Goal: Information Seeking & Learning: Learn about a topic

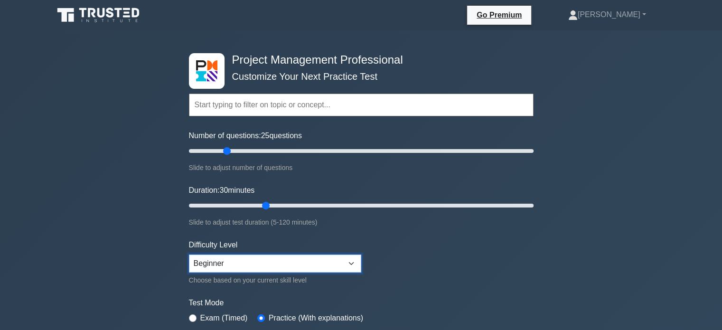
click at [354, 262] on select "Beginner Intermediate Expert" at bounding box center [275, 263] width 172 height 18
select select "intermediate"
click at [189, 254] on select "Beginner Intermediate Expert" at bounding box center [275, 263] width 172 height 18
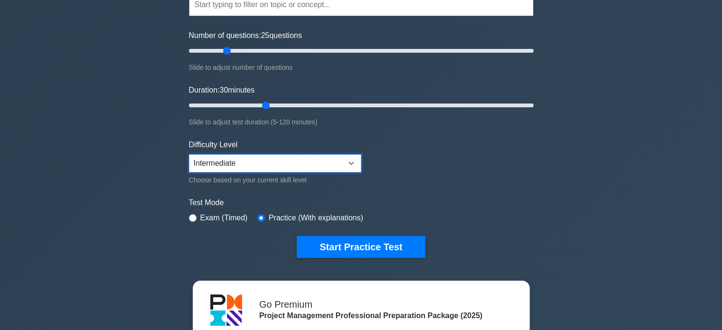
scroll to position [111, 0]
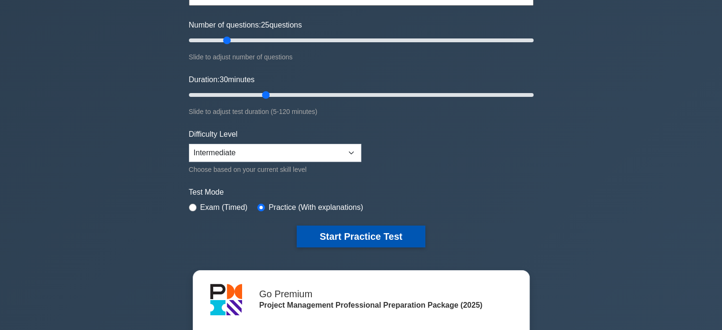
click at [366, 239] on button "Start Practice Test" at bounding box center [361, 237] width 128 height 22
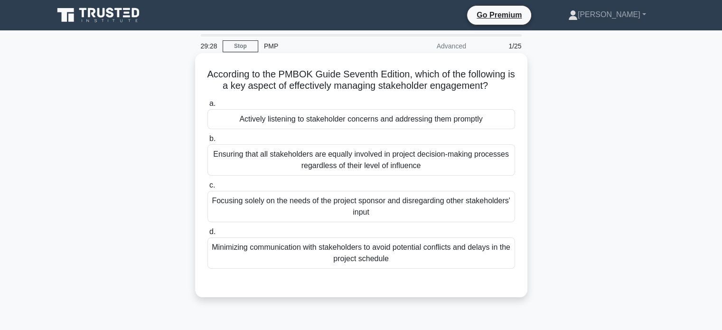
click at [258, 155] on div "Ensuring that all stakeholders are equally involved in project decision-making …" at bounding box center [361, 159] width 308 height 31
click at [207, 142] on input "b. Ensuring that all stakeholders are equally involved in project decision-maki…" at bounding box center [207, 139] width 0 height 6
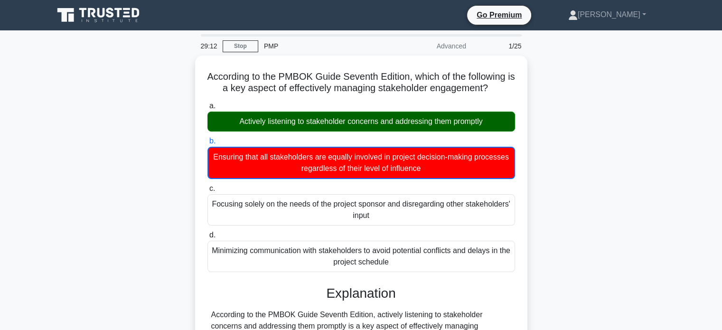
click at [207, 186] on input "c. Focusing solely on the needs of the project sponsor and disregarding other s…" at bounding box center [207, 189] width 0 height 6
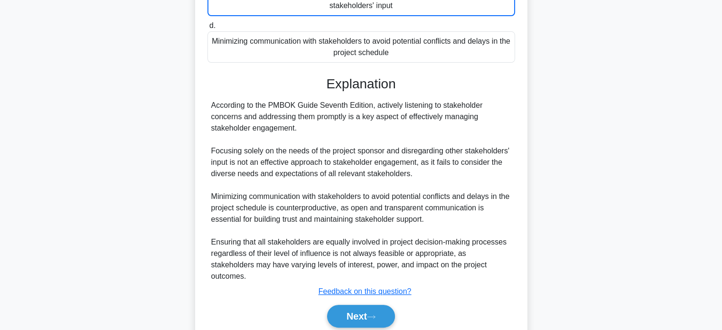
scroll to position [220, 0]
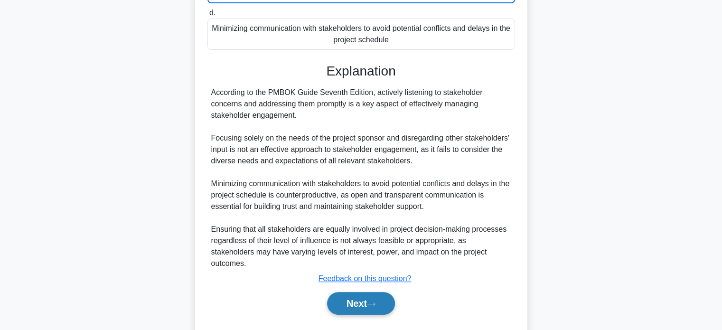
click at [355, 292] on button "Next" at bounding box center [361, 303] width 68 height 23
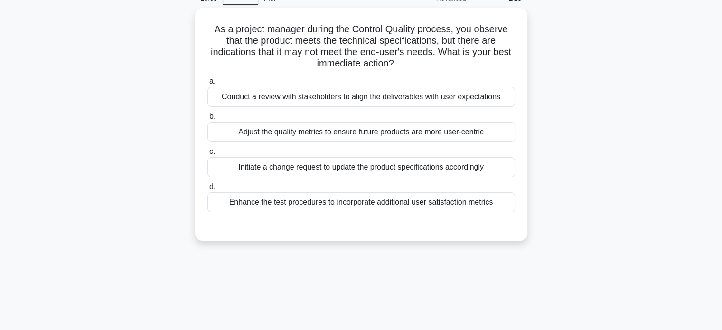
scroll to position [30, 0]
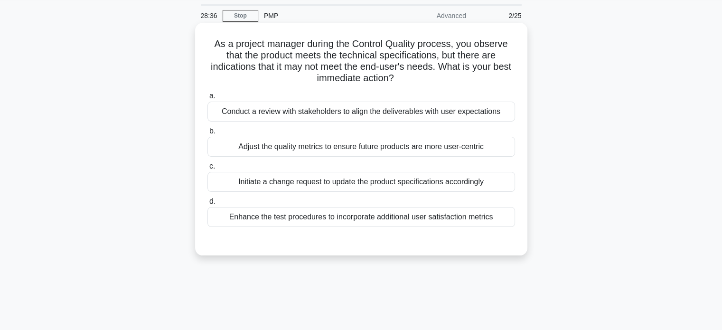
click at [370, 106] on div "Conduct a review with stakeholders to align the deliverables with user expectat…" at bounding box center [361, 112] width 308 height 20
click at [207, 99] on input "a. Conduct a review with stakeholders to align the deliverables with user expec…" at bounding box center [207, 96] width 0 height 6
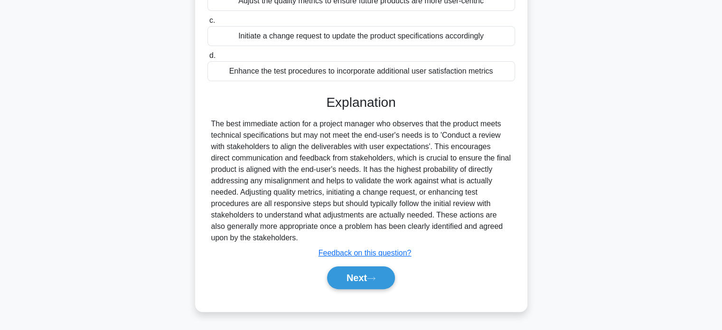
scroll to position [183, 0]
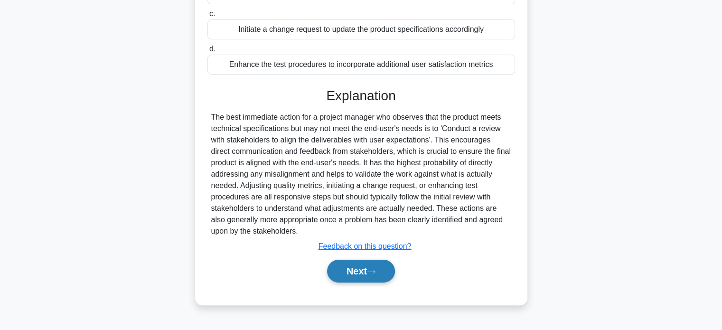
click at [350, 268] on button "Next" at bounding box center [361, 271] width 68 height 23
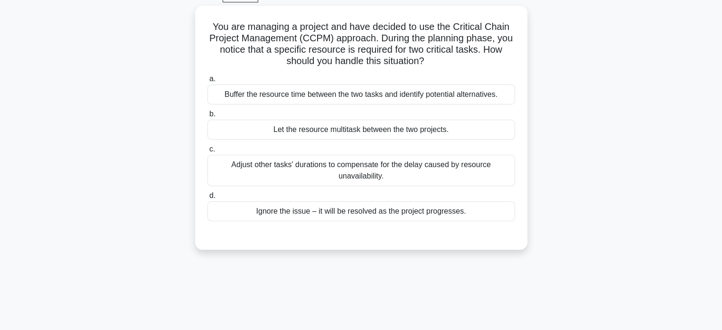
scroll to position [47, 0]
click at [353, 98] on div "Buffer the resource time between the two tasks and identify potential alternati…" at bounding box center [361, 95] width 308 height 20
click at [207, 83] on input "a. Buffer the resource time between the two tasks and identify potential altern…" at bounding box center [207, 80] width 0 height 6
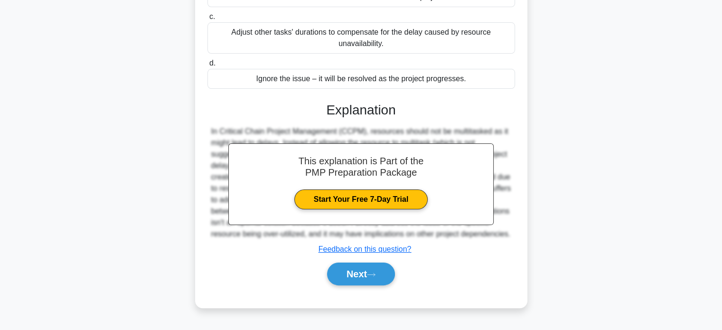
scroll to position [183, 0]
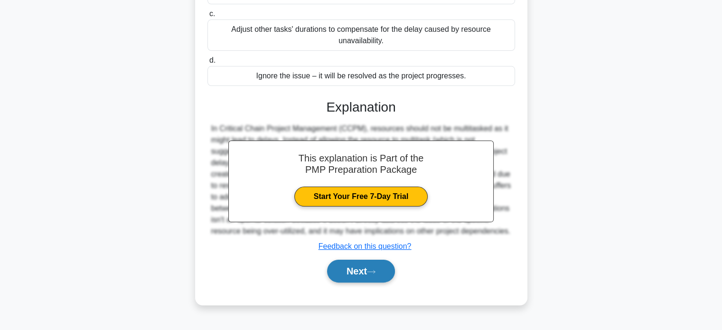
click at [357, 270] on button "Next" at bounding box center [361, 271] width 68 height 23
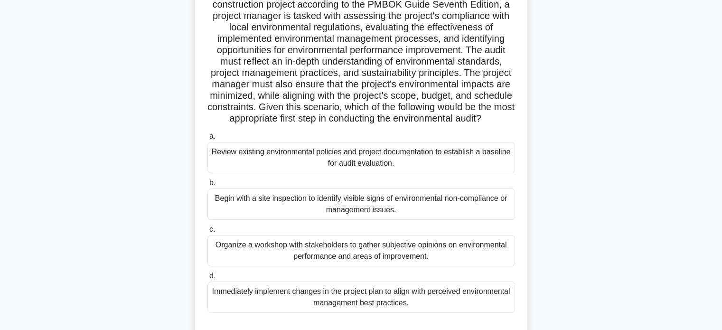
scroll to position [84, 0]
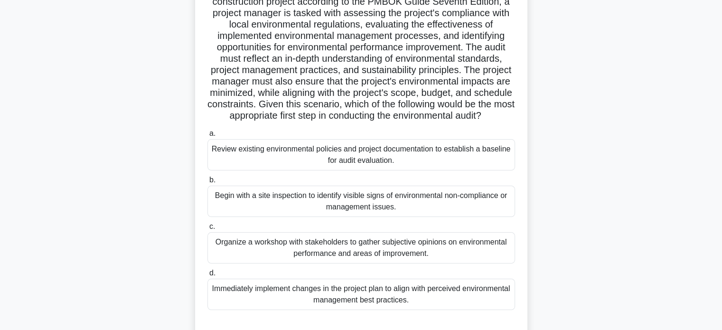
click at [326, 167] on div "Review existing environmental policies and project documentation to establish a…" at bounding box center [361, 154] width 308 height 31
click at [207, 137] on input "a. Review existing environmental policies and project documentation to establis…" at bounding box center [207, 134] width 0 height 6
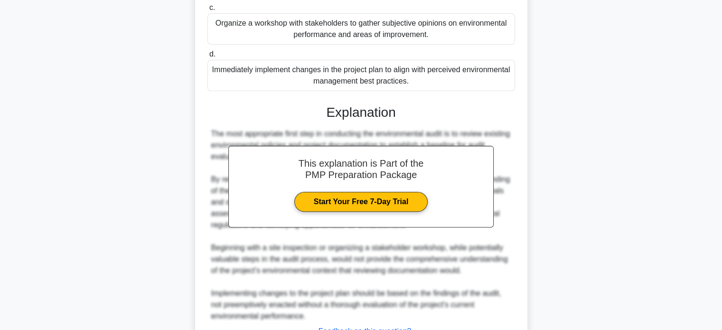
scroll to position [391, 0]
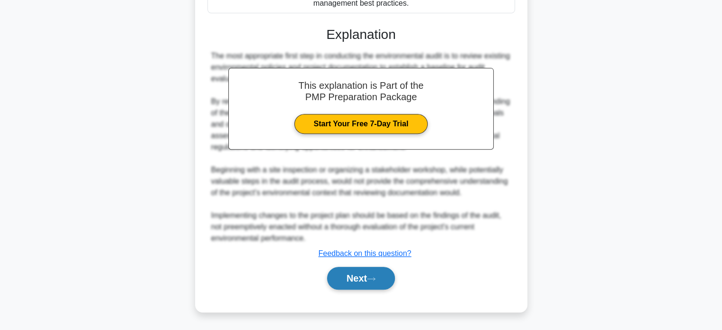
click at [357, 275] on button "Next" at bounding box center [361, 278] width 68 height 23
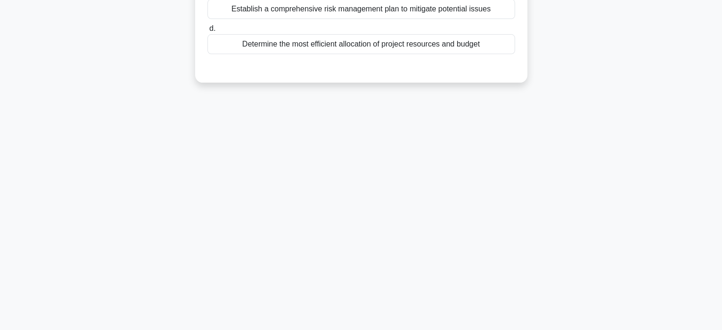
scroll to position [38, 0]
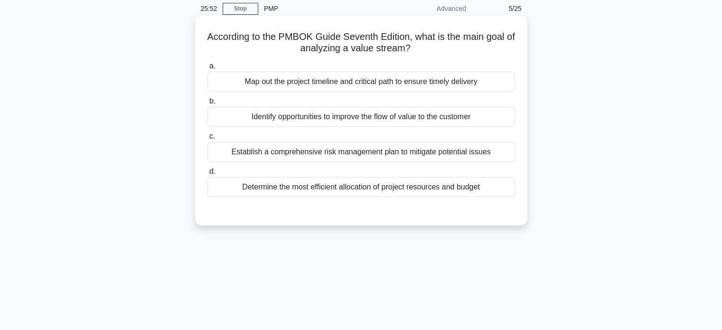
click at [367, 152] on div "Establish a comprehensive risk management plan to mitigate potential issues" at bounding box center [361, 152] width 308 height 20
click at [207, 140] on input "c. Establish a comprehensive risk management plan to mitigate potential issues" at bounding box center [207, 136] width 0 height 6
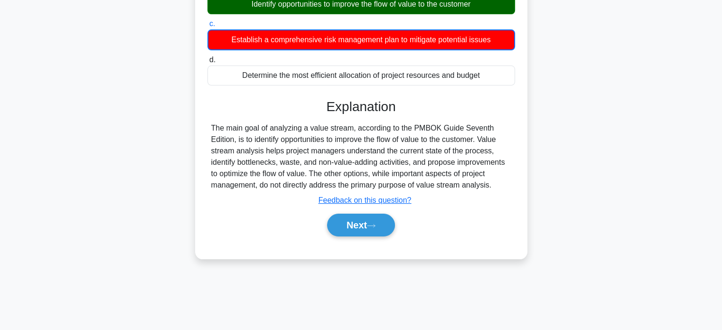
scroll to position [183, 0]
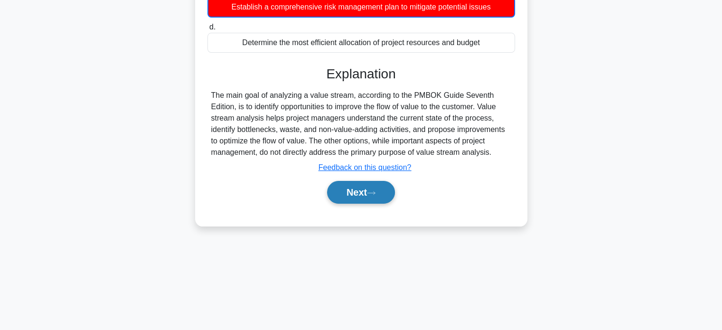
click at [351, 194] on button "Next" at bounding box center [361, 192] width 68 height 23
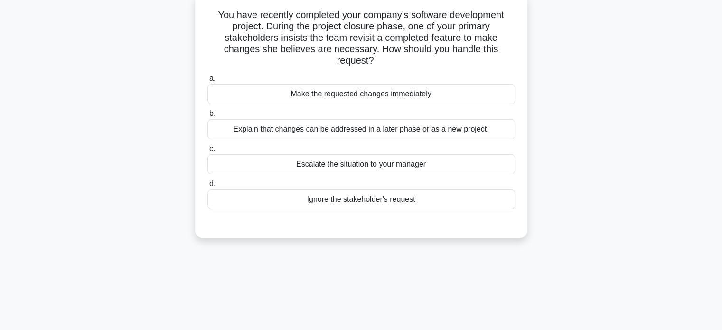
scroll to position [59, 0]
click at [341, 132] on div "Explain that changes can be addressed in a later phase or as a new project." at bounding box center [361, 130] width 308 height 20
click at [207, 117] on input "b. Explain that changes can be addressed in a later phase or as a new project." at bounding box center [207, 114] width 0 height 6
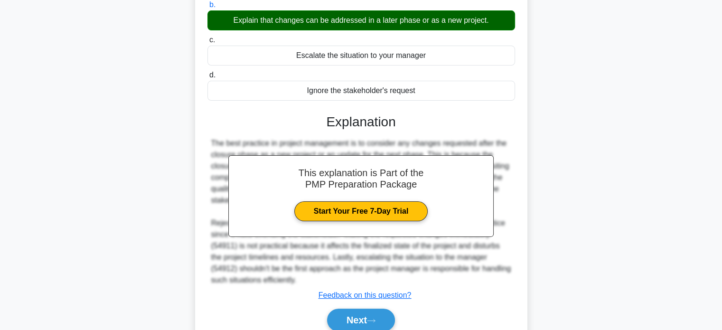
scroll to position [209, 0]
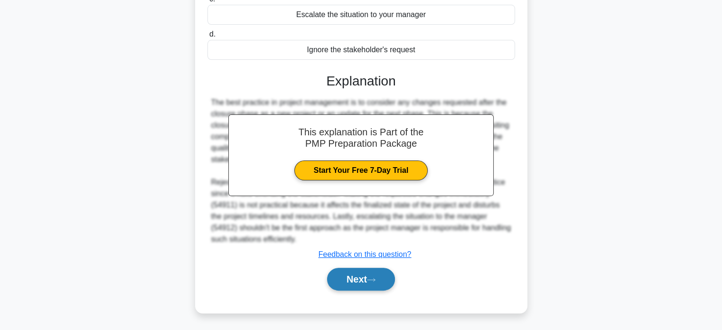
click at [348, 279] on button "Next" at bounding box center [361, 279] width 68 height 23
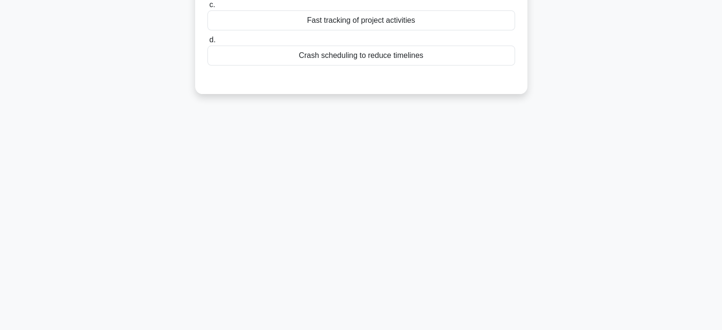
scroll to position [60, 0]
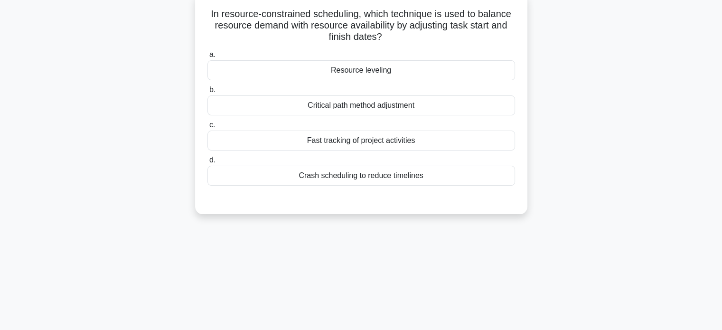
click at [367, 70] on div "Resource leveling" at bounding box center [361, 70] width 308 height 20
click at [207, 58] on input "a. Resource leveling" at bounding box center [207, 55] width 0 height 6
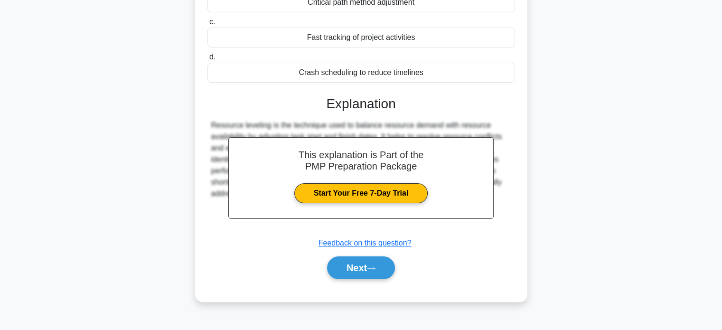
scroll to position [183, 0]
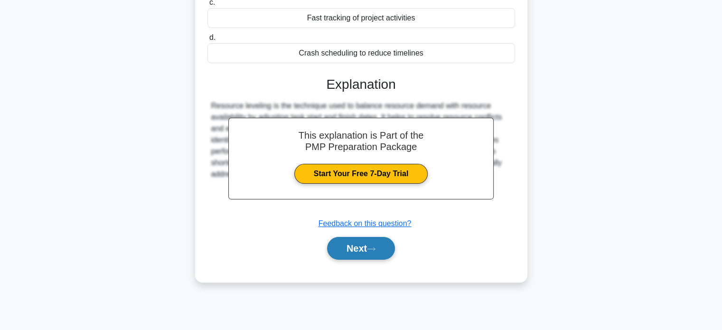
click at [357, 246] on button "Next" at bounding box center [361, 248] width 68 height 23
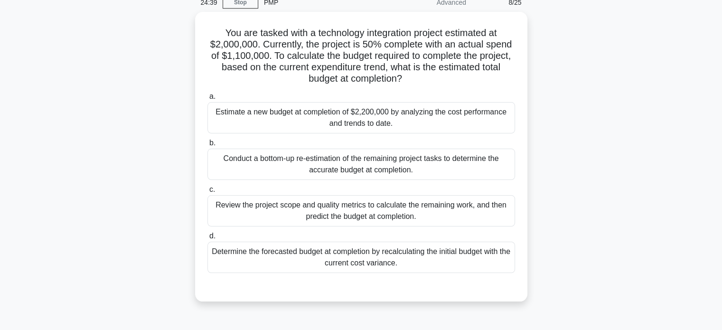
scroll to position [42, 0]
click at [359, 123] on div "Estimate a new budget at completion of $2,200,000 by analyzing the cost perform…" at bounding box center [361, 117] width 308 height 31
click at [207, 99] on input "a. Estimate a new budget at completion of $2,200,000 by analyzing the cost perf…" at bounding box center [207, 96] width 0 height 6
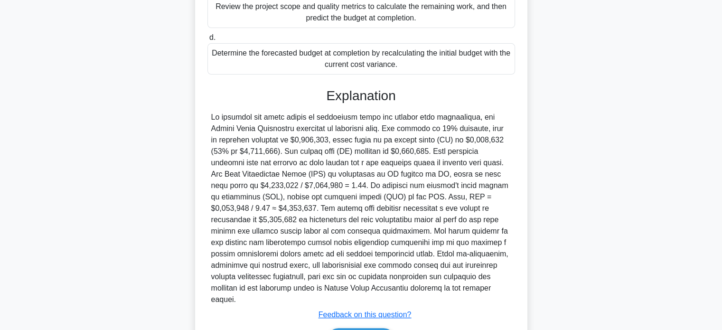
scroll to position [289, 0]
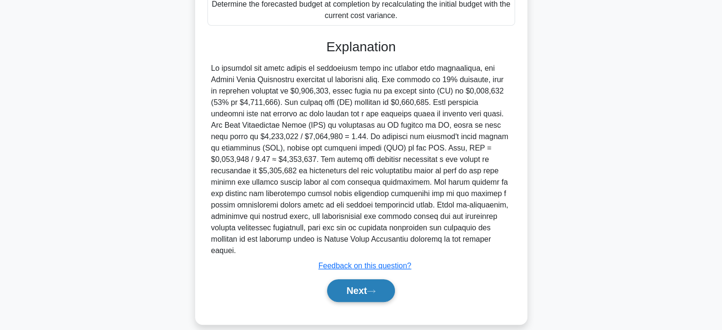
click at [346, 279] on button "Next" at bounding box center [361, 290] width 68 height 23
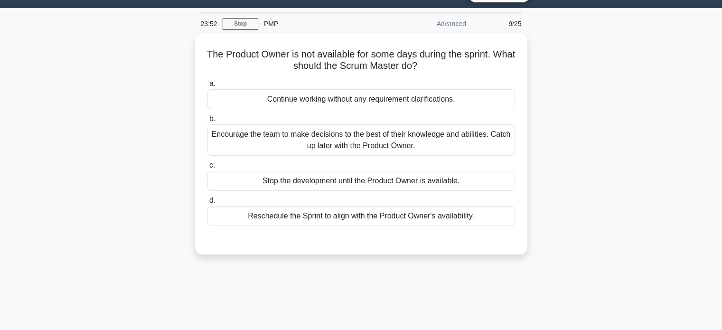
scroll to position [21, 0]
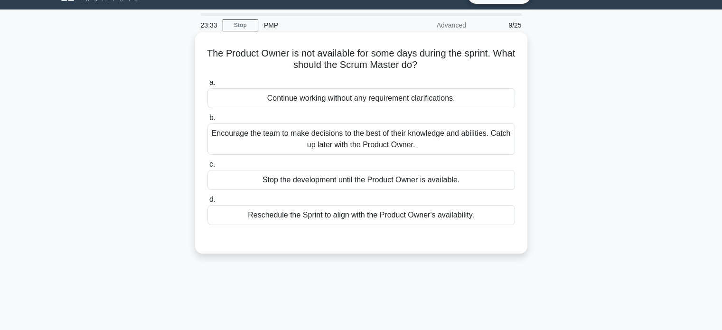
click at [393, 137] on div "Encourage the team to make decisions to the best of their knowledge and abiliti…" at bounding box center [361, 138] width 308 height 31
click at [207, 121] on input "b. Encourage the team to make decisions to the best of their knowledge and abil…" at bounding box center [207, 118] width 0 height 6
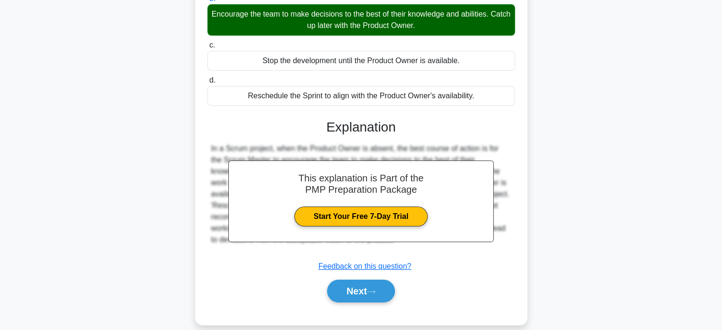
scroll to position [183, 0]
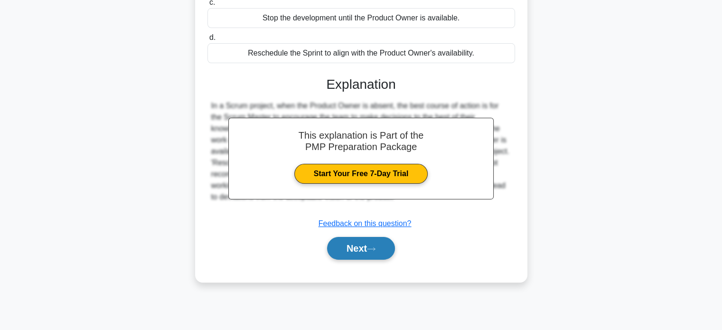
click at [354, 245] on button "Next" at bounding box center [361, 248] width 68 height 23
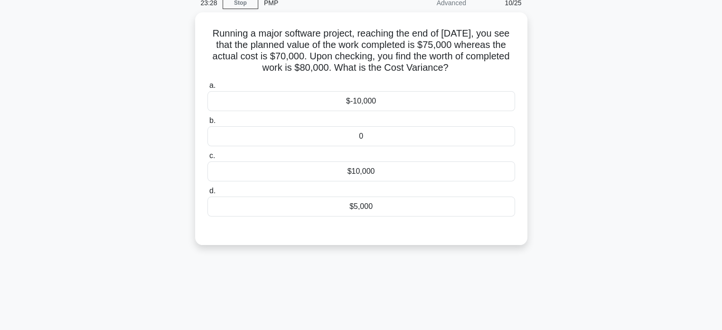
scroll to position [38, 0]
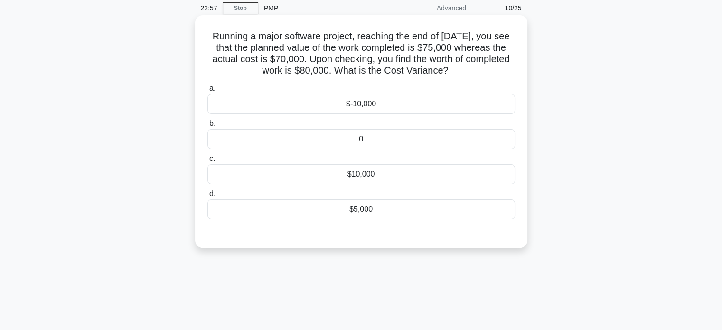
click at [367, 108] on div "$-10,000" at bounding box center [361, 104] width 308 height 20
click at [207, 92] on input "a. $-10,000" at bounding box center [207, 88] width 0 height 6
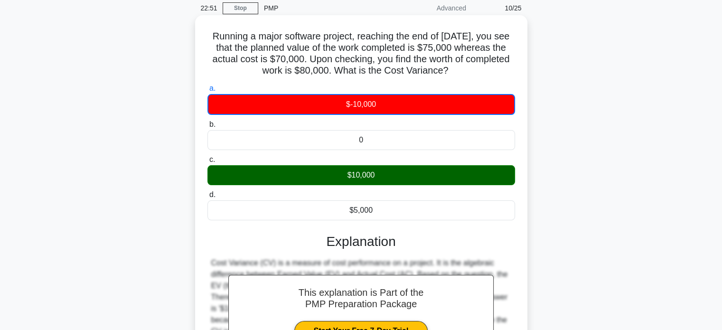
click at [360, 174] on div "$10,000" at bounding box center [361, 175] width 308 height 20
click at [207, 163] on input "c. $10,000" at bounding box center [207, 160] width 0 height 6
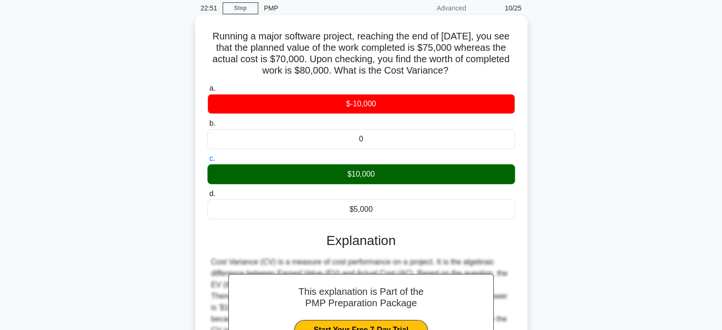
click at [361, 174] on div "$10,000" at bounding box center [361, 174] width 308 height 20
click at [207, 162] on input "c. $10,000" at bounding box center [207, 159] width 0 height 6
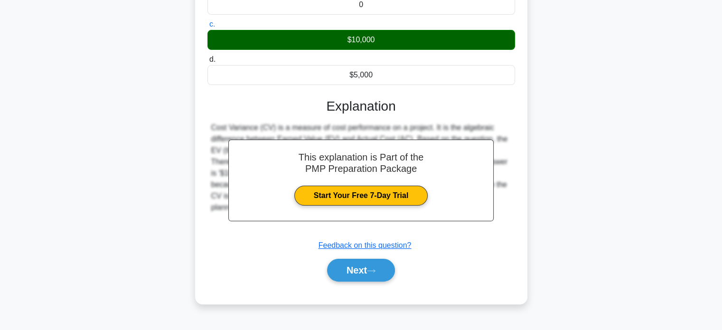
scroll to position [176, 0]
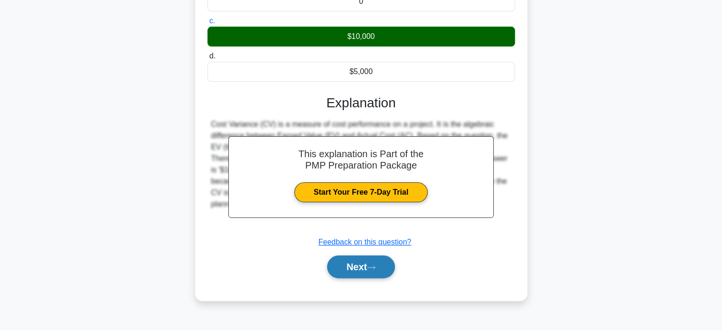
click at [357, 265] on button "Next" at bounding box center [361, 266] width 68 height 23
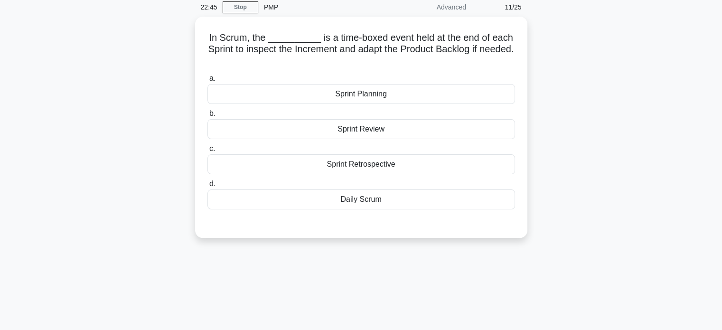
scroll to position [36, 0]
click at [359, 96] on div "Sprint Planning" at bounding box center [361, 95] width 308 height 20
click at [207, 82] on input "a. Sprint Planning" at bounding box center [207, 79] width 0 height 6
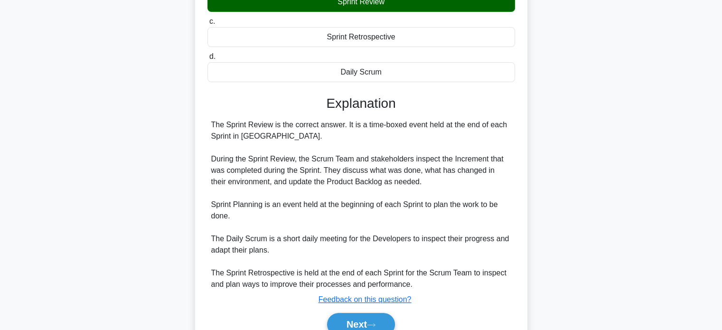
scroll to position [210, 0]
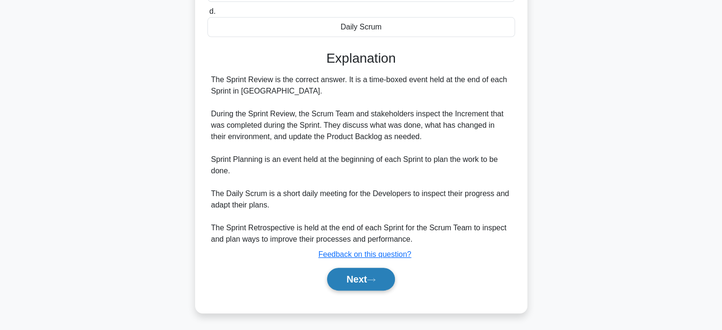
click at [355, 275] on button "Next" at bounding box center [361, 279] width 68 height 23
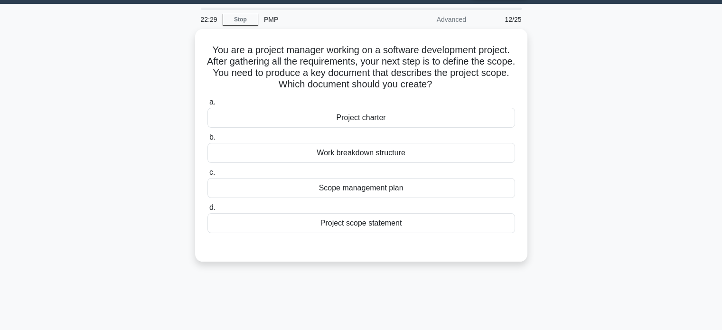
scroll to position [0, 0]
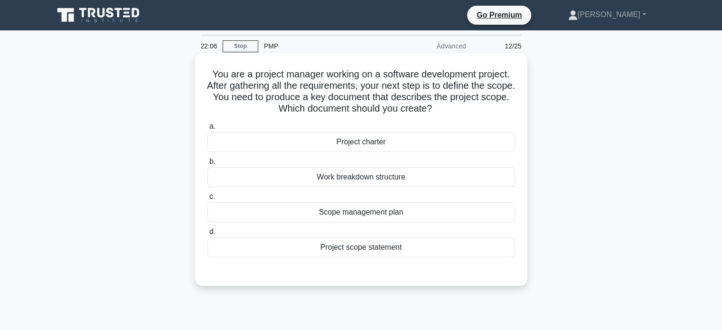
click at [359, 212] on div "Scope management plan" at bounding box center [361, 212] width 308 height 20
click at [207, 200] on input "c. Scope management plan" at bounding box center [207, 197] width 0 height 6
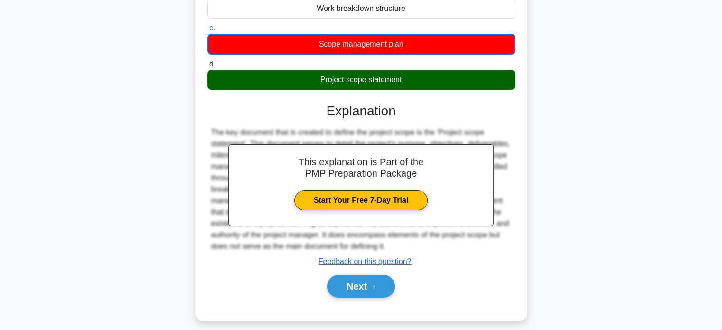
scroll to position [183, 0]
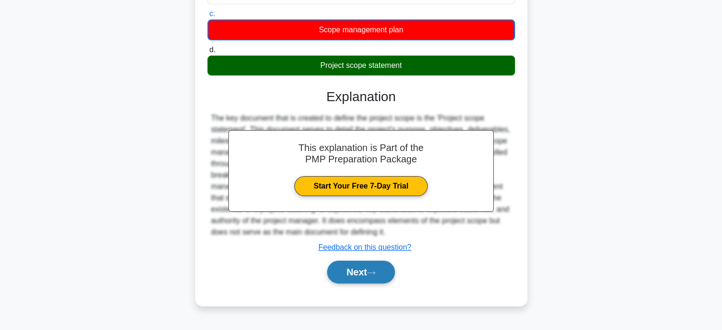
click at [356, 269] on button "Next" at bounding box center [361, 272] width 68 height 23
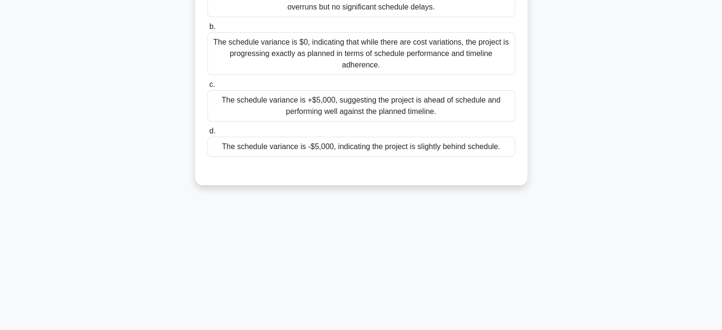
drag, startPoint x: 722, startPoint y: 144, endPoint x: 714, endPoint y: 40, distance: 104.3
click at [714, 40] on main "21:58 Stop PMP Advanced 13/25 Your team is developing a new software applicatio…" at bounding box center [361, 89] width 722 height 482
click at [720, 137] on main "21:57 Stop PMP Advanced 13/25 Your team is developing a new software applicatio…" at bounding box center [361, 89] width 722 height 482
click at [640, 115] on div "Your team is developing a new software application. The project has a planned v…" at bounding box center [361, 35] width 627 height 324
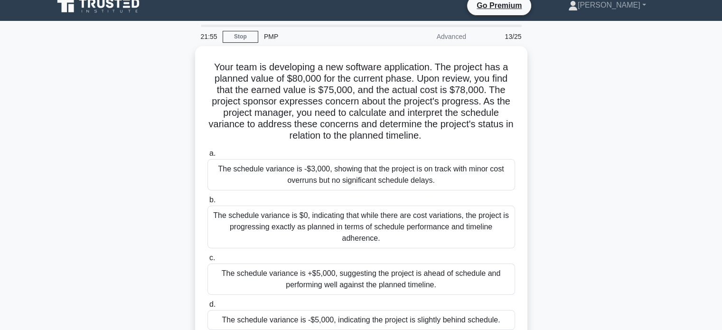
scroll to position [0, 0]
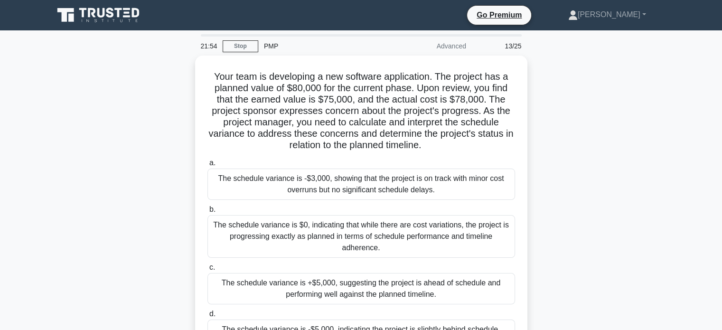
click at [611, 106] on div "Your team is developing a new software application. The project has a planned v…" at bounding box center [361, 218] width 627 height 324
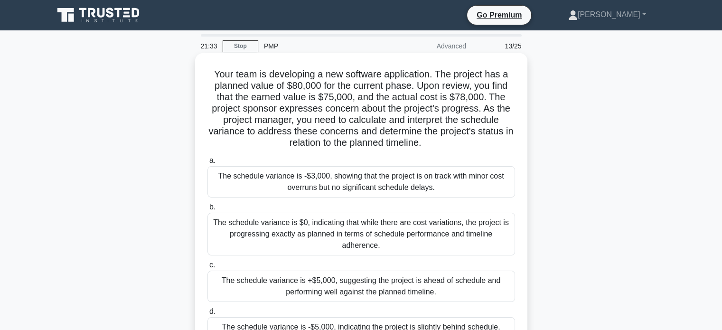
click at [367, 180] on div "The schedule variance is -$3,000, showing that the project is on track with min…" at bounding box center [361, 181] width 308 height 31
click at [207, 164] on input "a. The schedule variance is -$3,000, showing that the project is on track with …" at bounding box center [207, 161] width 0 height 6
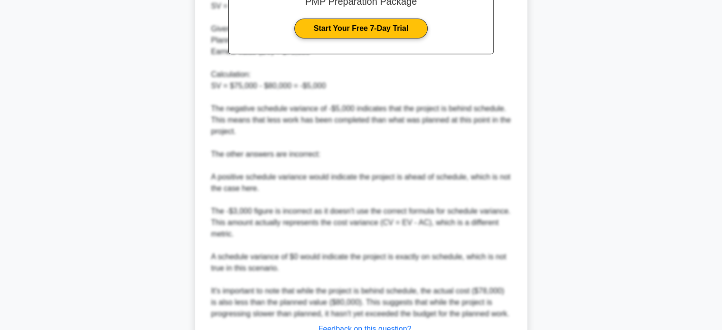
scroll to position [495, 0]
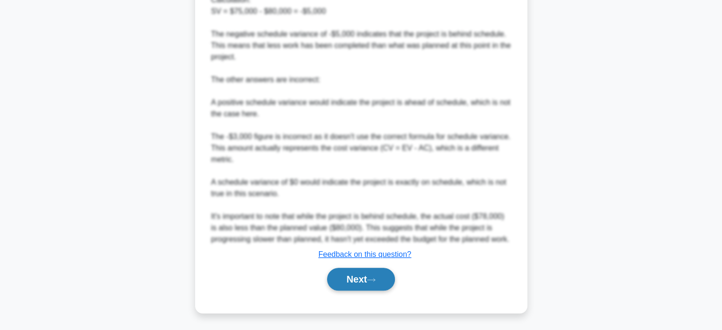
click at [341, 273] on button "Next" at bounding box center [361, 279] width 68 height 23
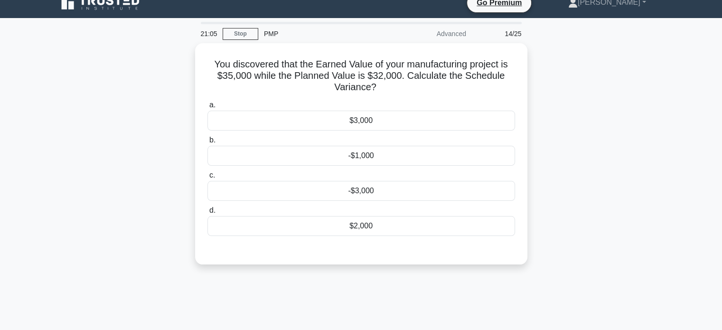
scroll to position [1, 0]
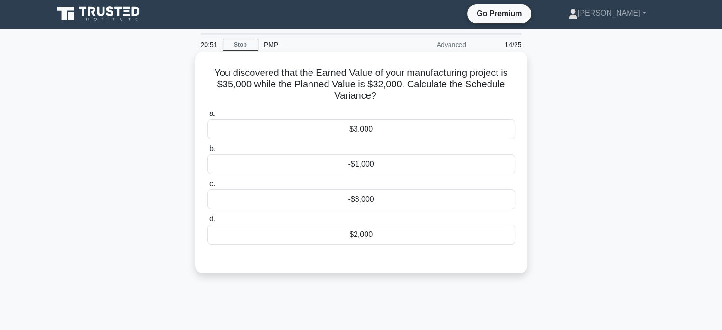
click at [354, 132] on div "$3,000" at bounding box center [361, 129] width 308 height 20
click at [207, 117] on input "a. $3,000" at bounding box center [207, 114] width 0 height 6
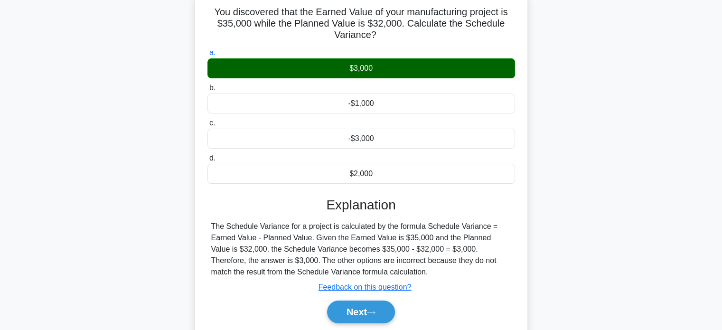
scroll to position [182, 0]
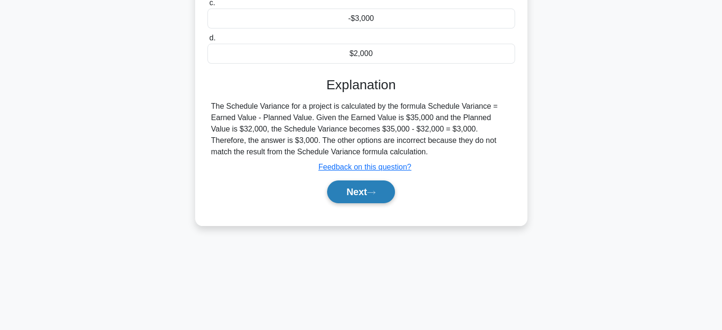
click at [345, 193] on button "Next" at bounding box center [361, 191] width 68 height 23
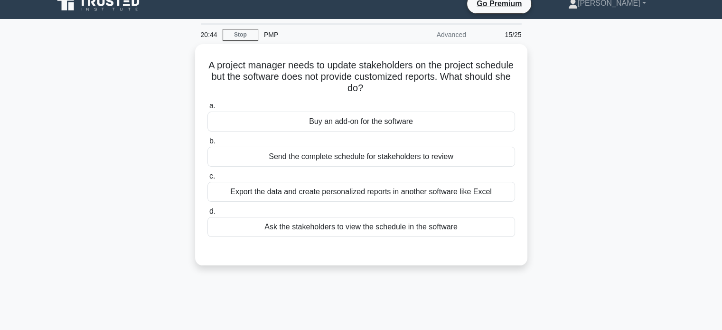
scroll to position [10, 0]
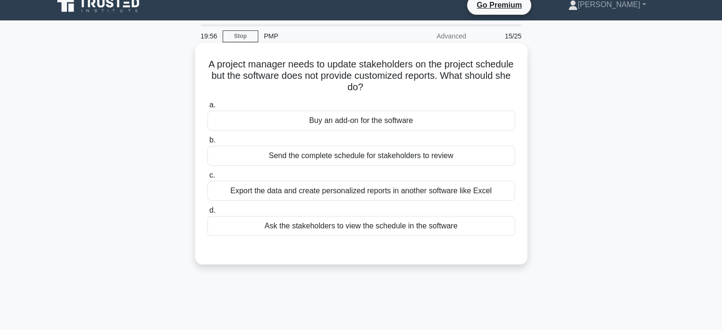
click at [338, 227] on div "Ask the stakeholders to view the schedule in the software" at bounding box center [361, 226] width 308 height 20
click at [207, 214] on input "d. Ask the stakeholders to view the schedule in the software" at bounding box center [207, 210] width 0 height 6
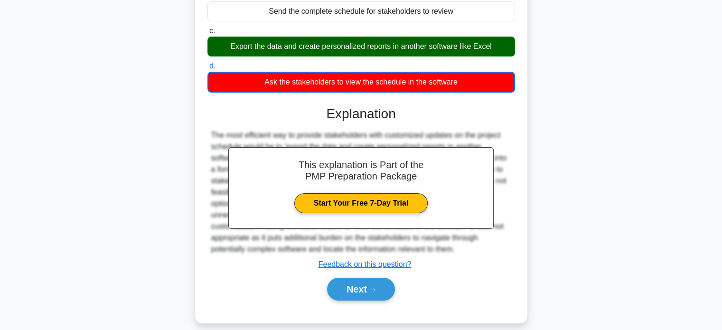
scroll to position [163, 0]
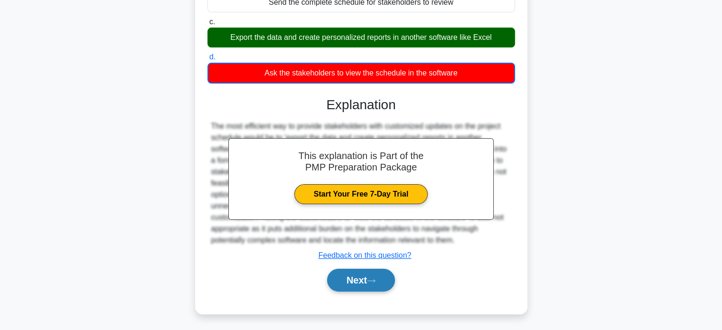
click at [350, 279] on button "Next" at bounding box center [361, 280] width 68 height 23
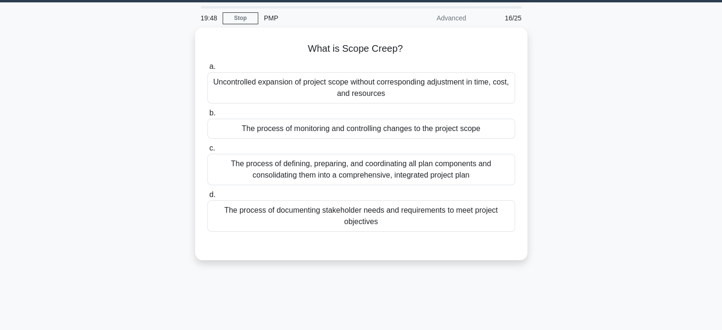
scroll to position [0, 0]
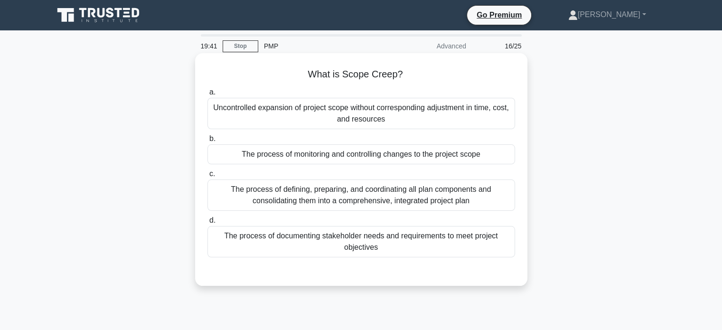
click at [314, 114] on div "Uncontrolled expansion of project scope without corresponding adjustment in tim…" at bounding box center [361, 113] width 308 height 31
click at [207, 95] on input "a. Uncontrolled expansion of project scope without corresponding adjustment in …" at bounding box center [207, 92] width 0 height 6
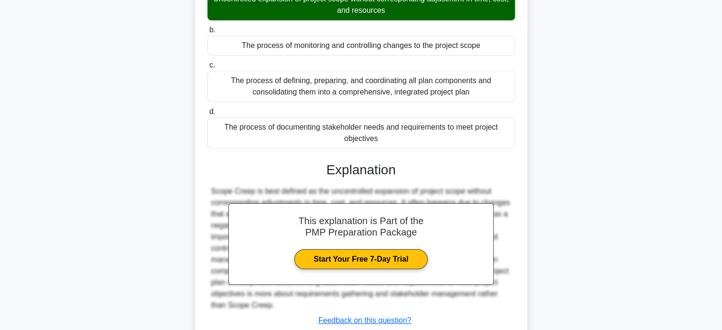
scroll to position [183, 0]
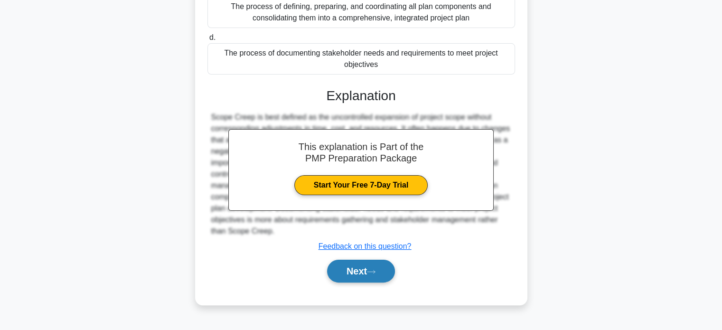
click at [348, 275] on button "Next" at bounding box center [361, 271] width 68 height 23
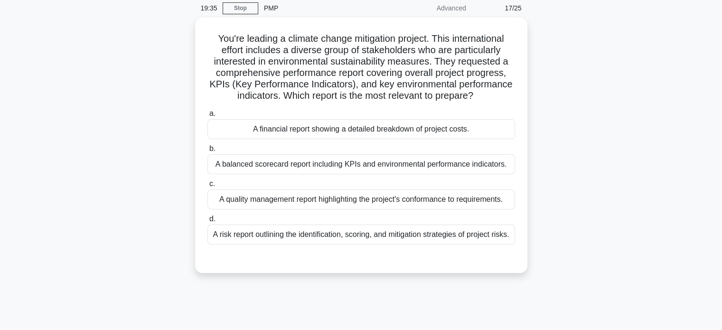
scroll to position [34, 0]
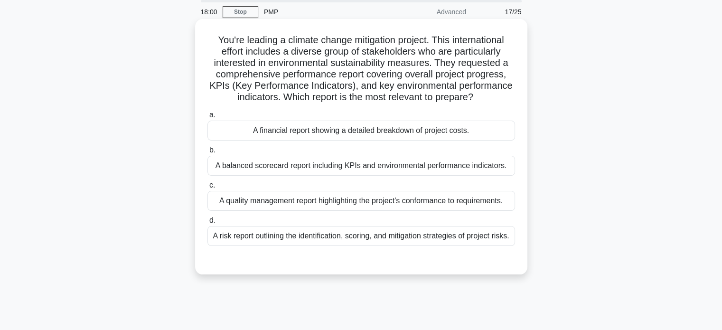
click at [302, 166] on div "A balanced scorecard report including KPIs and environmental performance indica…" at bounding box center [361, 166] width 308 height 20
click at [207, 153] on input "b. A balanced scorecard report including KPIs and environmental performance ind…" at bounding box center [207, 150] width 0 height 6
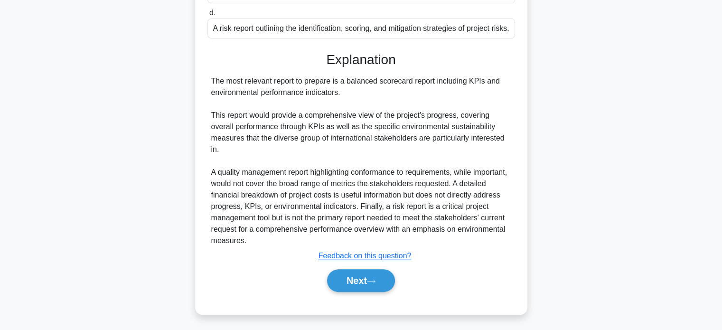
scroll to position [254, 0]
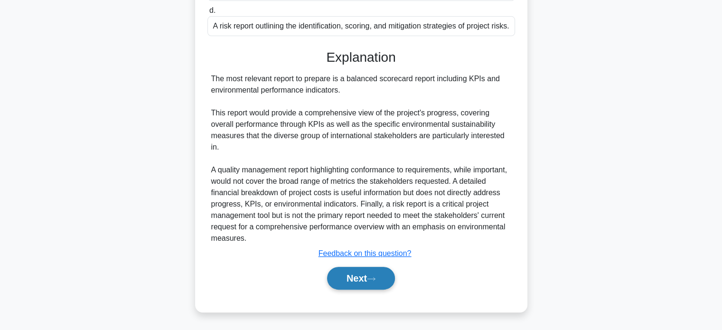
click at [359, 279] on button "Next" at bounding box center [361, 278] width 68 height 23
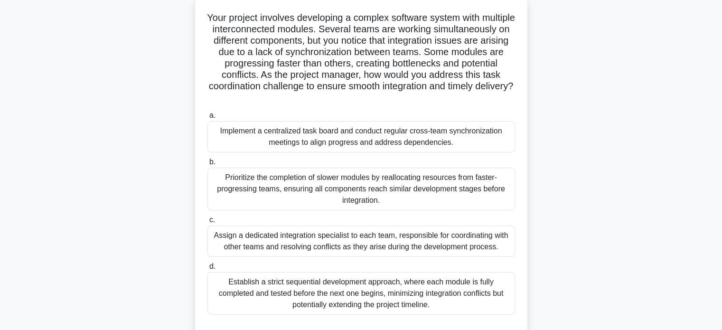
scroll to position [53, 0]
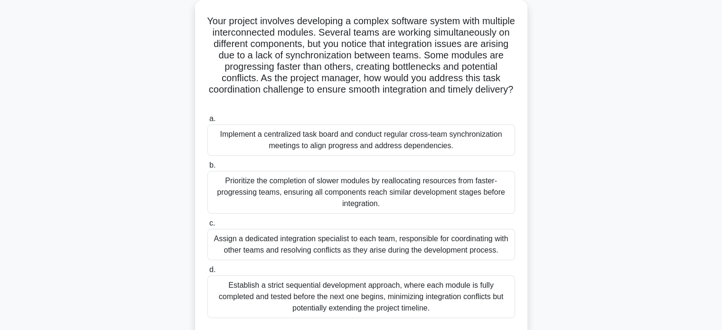
click at [336, 189] on div "Prioritize the completion of slower modules by reallocating resources from fast…" at bounding box center [361, 192] width 308 height 43
click at [207, 169] on input "b. Prioritize the completion of slower modules by reallocating resources from f…" at bounding box center [207, 165] width 0 height 6
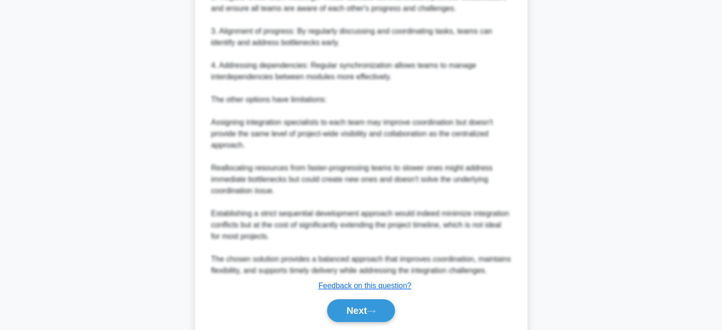
scroll to position [563, 0]
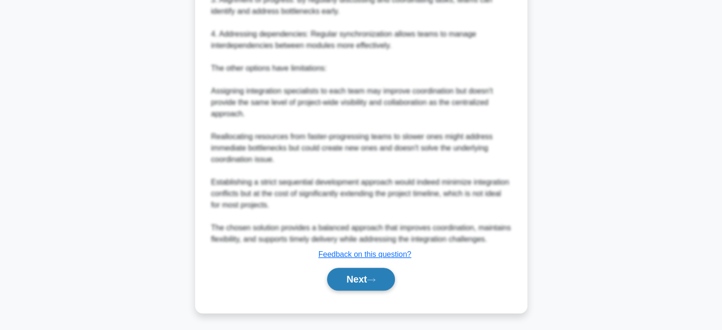
click at [360, 275] on button "Next" at bounding box center [361, 279] width 68 height 23
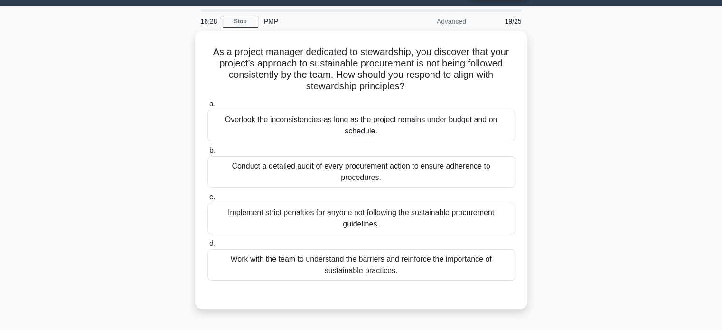
scroll to position [30, 0]
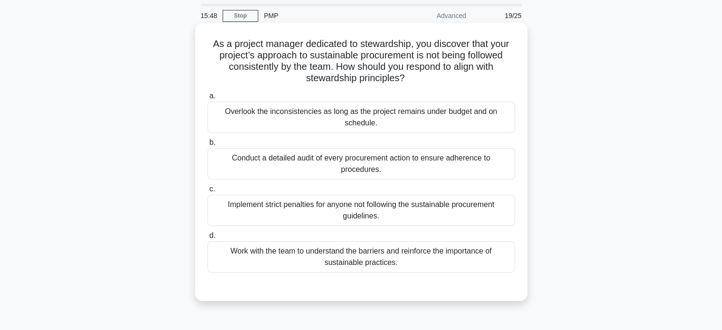
click at [336, 253] on div "Work with the team to understand the barriers and reinforce the importance of s…" at bounding box center [361, 256] width 308 height 31
click at [207, 239] on input "d. Work with the team to understand the barriers and reinforce the importance o…" at bounding box center [207, 236] width 0 height 6
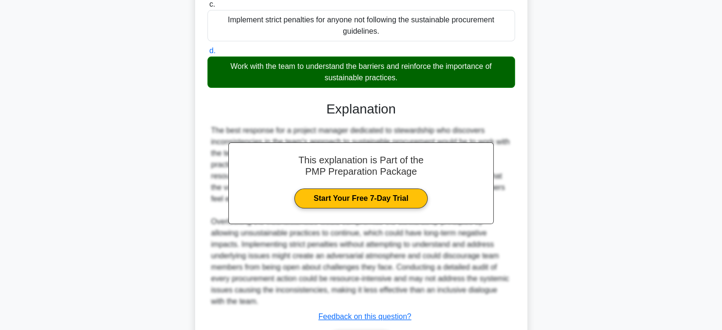
scroll to position [277, 0]
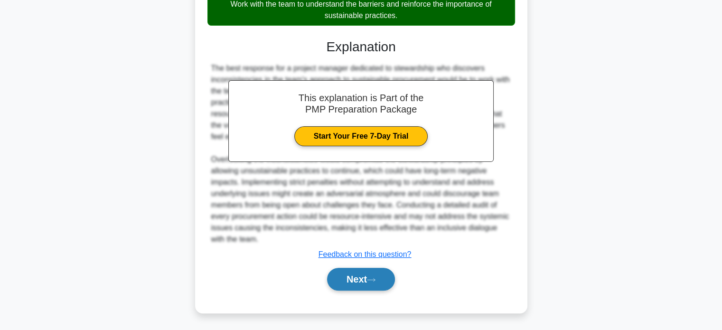
click at [351, 281] on button "Next" at bounding box center [361, 279] width 68 height 23
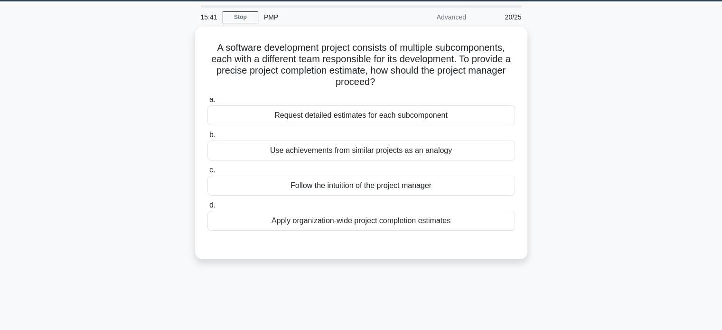
scroll to position [15, 0]
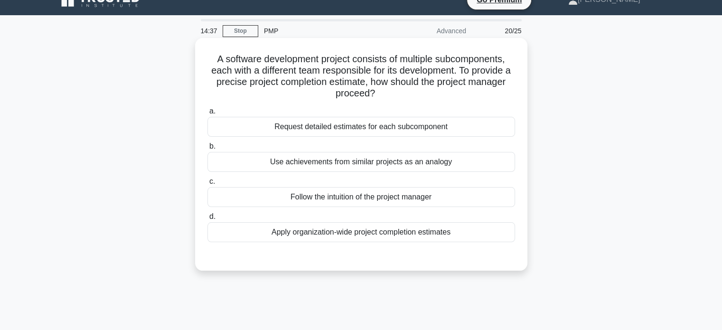
click at [331, 237] on div "Apply organization-wide project completion estimates" at bounding box center [361, 232] width 308 height 20
click at [207, 220] on input "d. Apply organization-wide project completion estimates" at bounding box center [207, 217] width 0 height 6
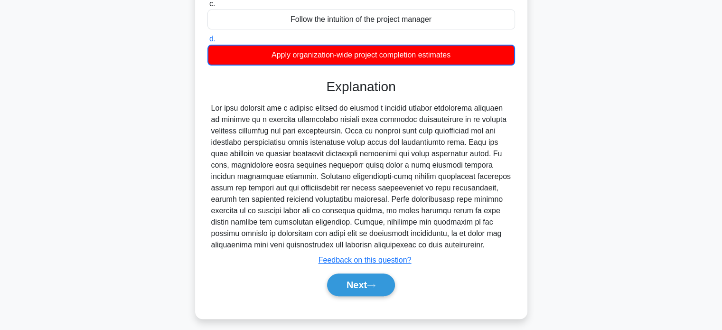
scroll to position [210, 0]
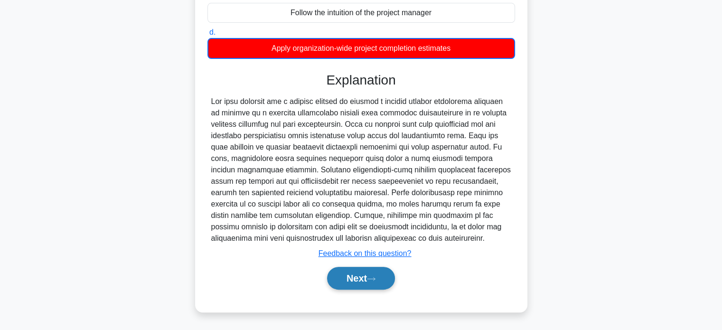
click at [361, 280] on button "Next" at bounding box center [361, 278] width 68 height 23
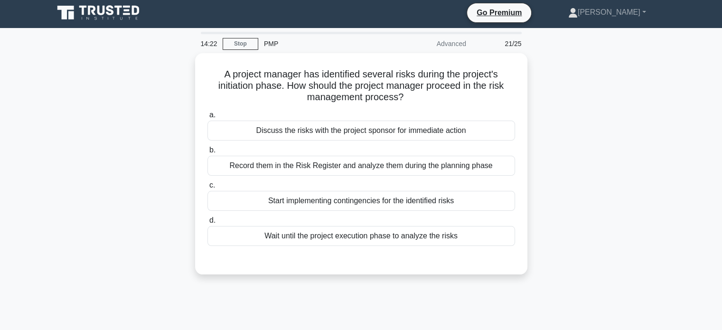
scroll to position [0, 0]
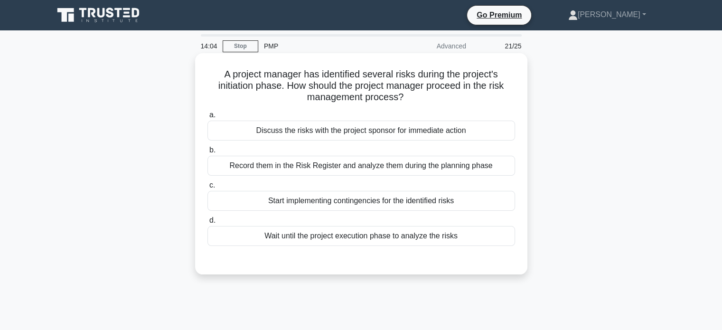
click at [304, 163] on div "Record them in the Risk Register and analyze them during the planning phase" at bounding box center [361, 166] width 308 height 20
click at [207, 153] on input "b. Record them in the Risk Register and analyze them during the planning phase" at bounding box center [207, 150] width 0 height 6
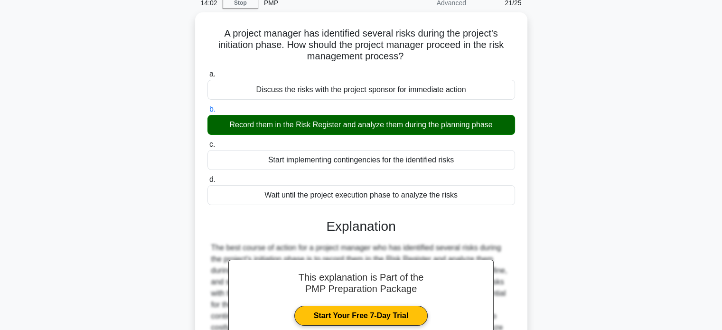
scroll to position [183, 0]
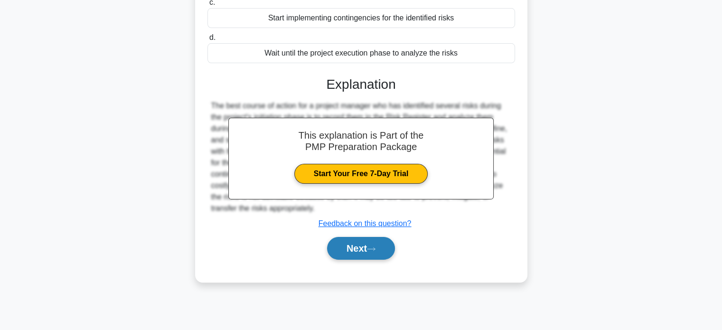
click at [357, 248] on button "Next" at bounding box center [361, 248] width 68 height 23
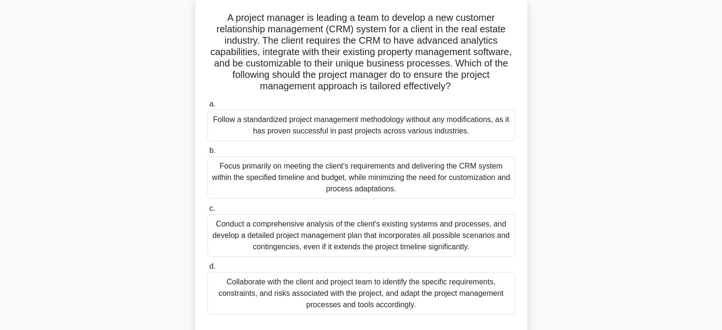
scroll to position [59, 0]
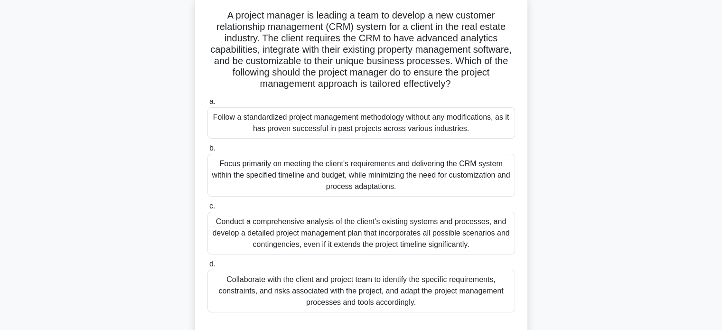
click at [351, 232] on div "Conduct a comprehensive analysis of the client's existing systems and processes…" at bounding box center [361, 233] width 308 height 43
click at [207, 209] on input "c. Conduct a comprehensive analysis of the client's existing systems and proces…" at bounding box center [207, 206] width 0 height 6
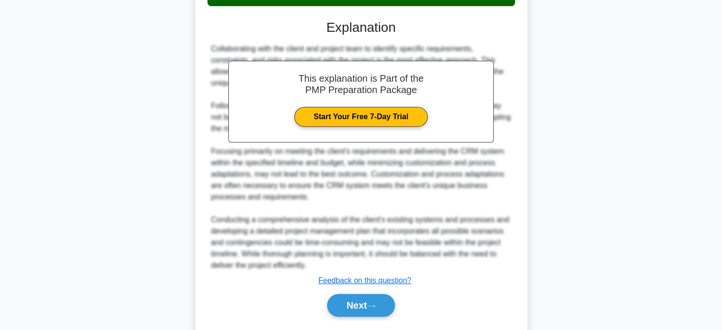
scroll to position [392, 0]
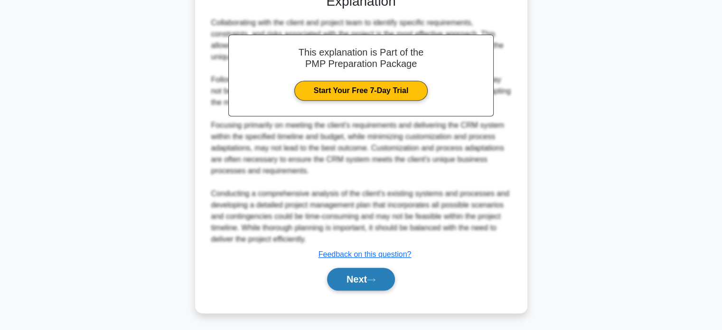
click at [349, 279] on button "Next" at bounding box center [361, 279] width 68 height 23
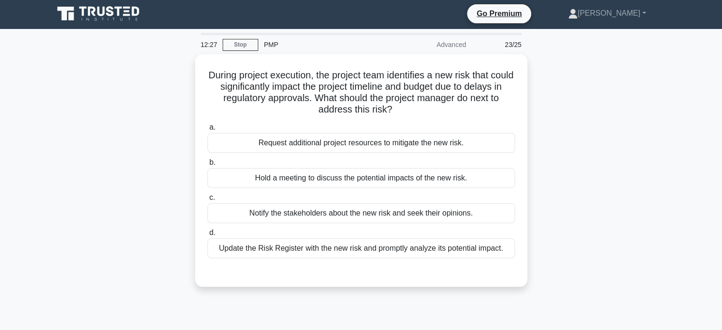
scroll to position [0, 0]
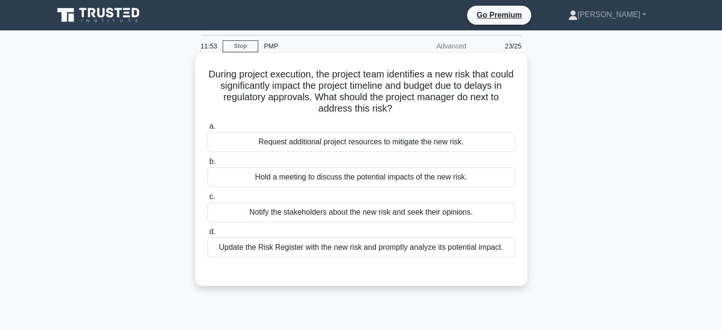
click at [392, 250] on div "Update the Risk Register with the new risk and promptly analyze its potential i…" at bounding box center [361, 247] width 308 height 20
click at [207, 235] on input "d. Update the Risk Register with the new risk and promptly analyze its potentia…" at bounding box center [207, 232] width 0 height 6
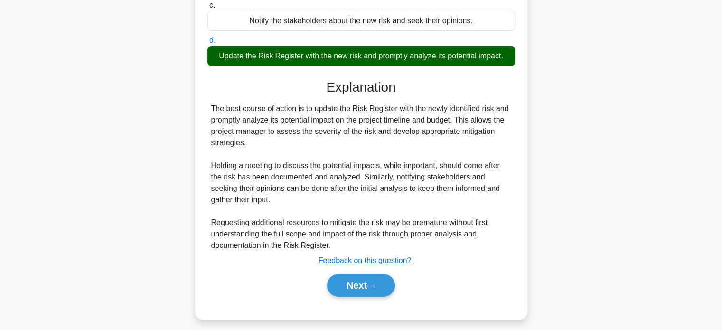
scroll to position [197, 0]
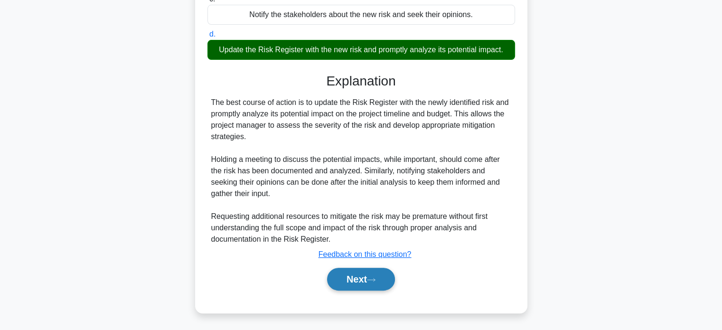
click at [334, 278] on button "Next" at bounding box center [361, 279] width 68 height 23
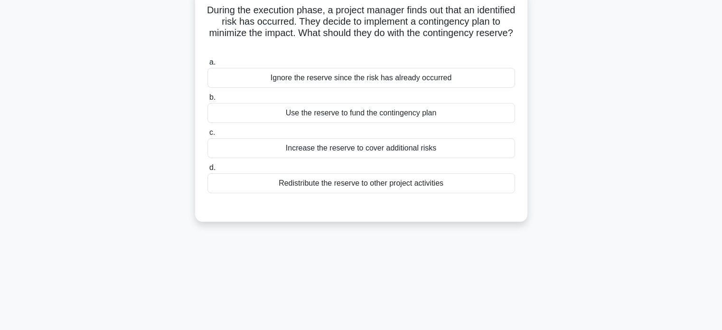
scroll to position [11, 0]
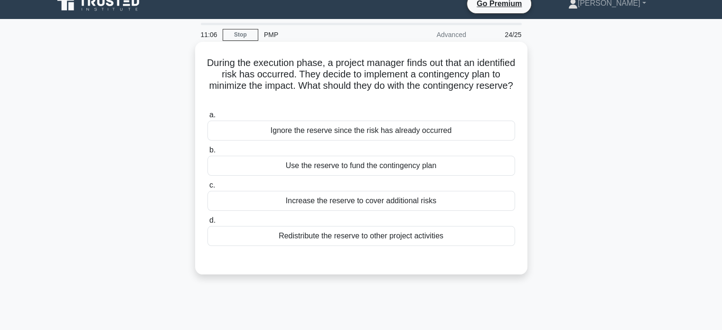
click at [334, 169] on div "Use the reserve to fund the contingency plan" at bounding box center [361, 166] width 308 height 20
click at [207, 153] on input "b. Use the reserve to fund the contingency plan" at bounding box center [207, 150] width 0 height 6
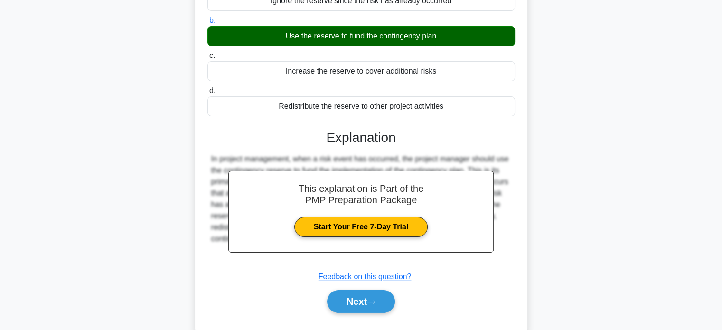
scroll to position [183, 0]
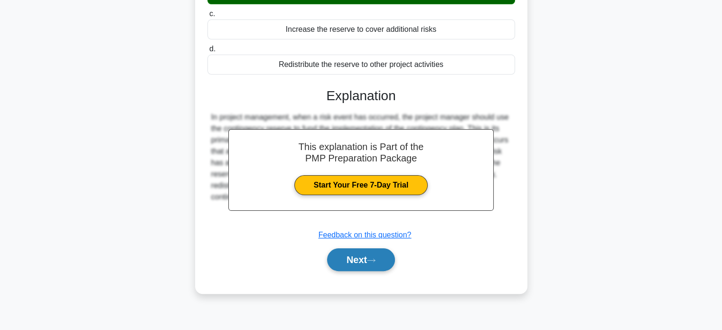
click at [344, 256] on button "Next" at bounding box center [361, 259] width 68 height 23
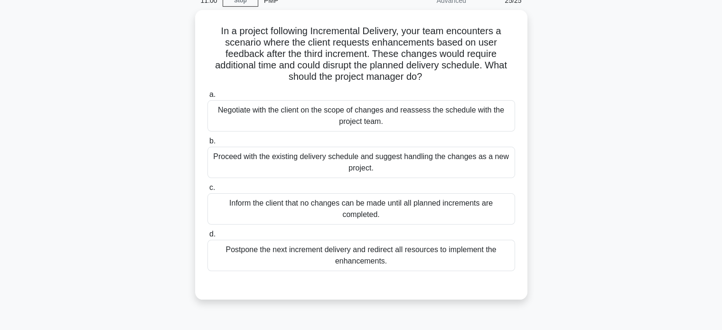
scroll to position [40, 0]
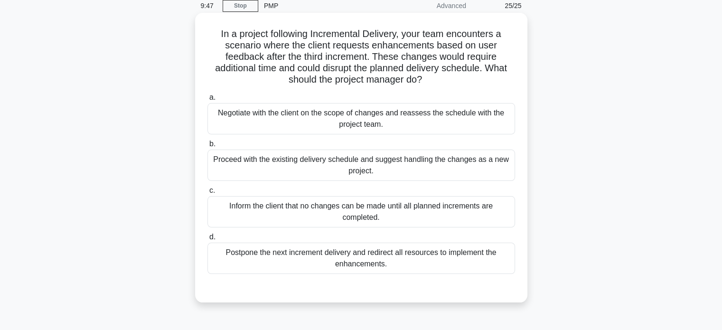
click at [369, 118] on div "Negotiate with the client on the scope of changes and reassess the schedule wit…" at bounding box center [361, 118] width 308 height 31
click at [207, 101] on input "a. Negotiate with the client on the scope of changes and reassess the schedule …" at bounding box center [207, 97] width 0 height 6
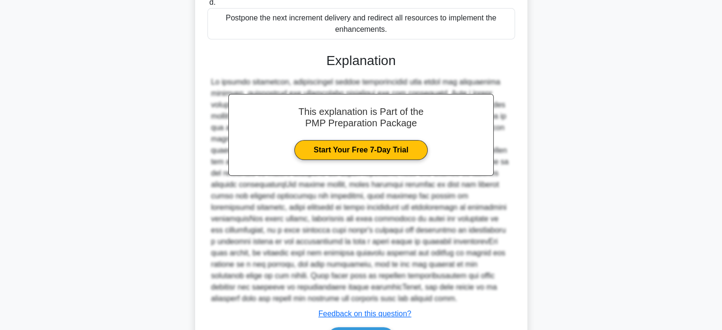
scroll to position [334, 0]
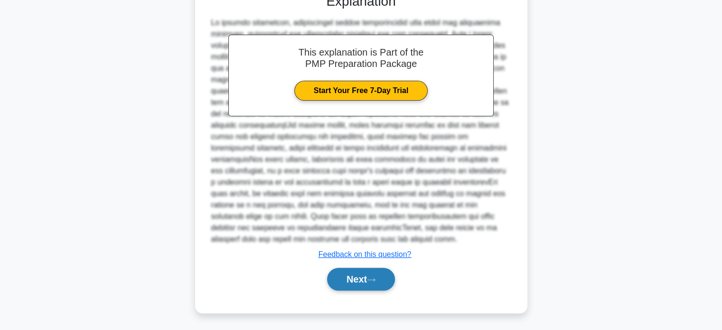
click at [354, 283] on button "Next" at bounding box center [361, 279] width 68 height 23
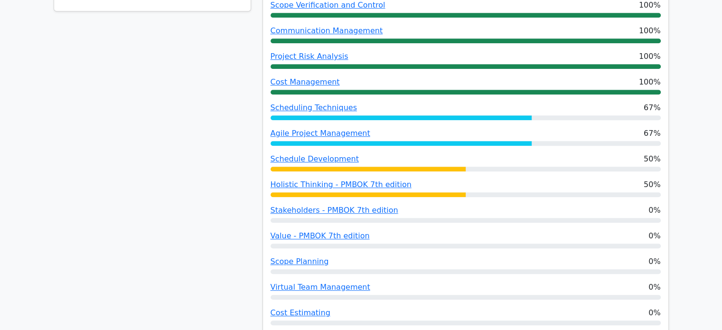
scroll to position [576, 0]
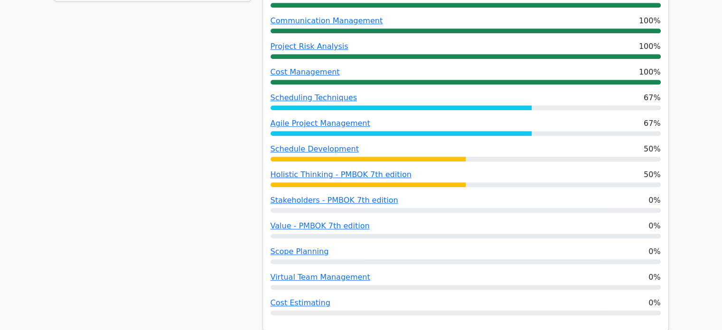
drag, startPoint x: 726, startPoint y: 33, endPoint x: 722, endPoint y: 100, distance: 67.0
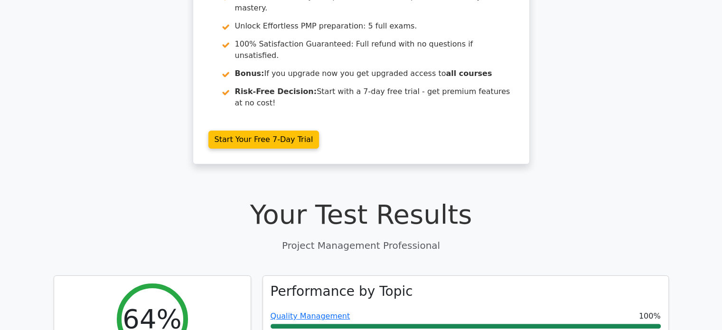
scroll to position [22, 0]
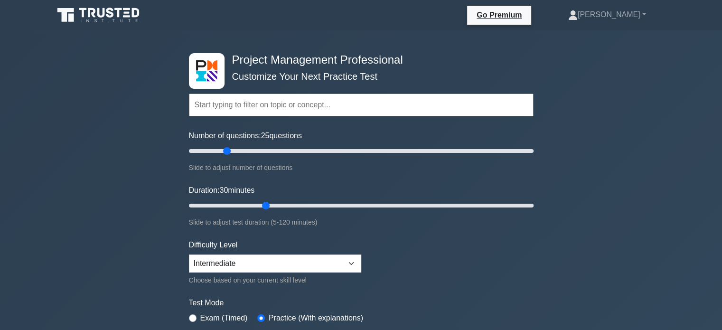
click at [295, 94] on input "text" at bounding box center [361, 105] width 345 height 23
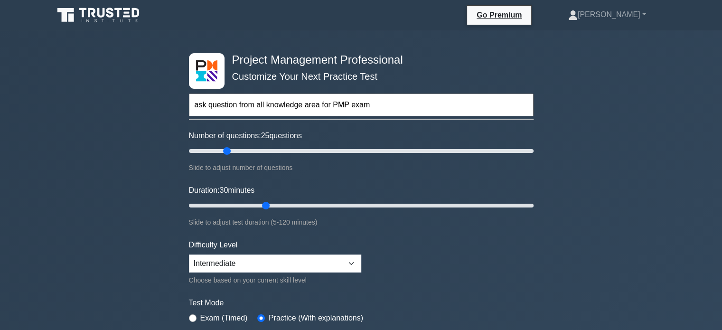
type input "ask question from all knowledge area for PMP exam"
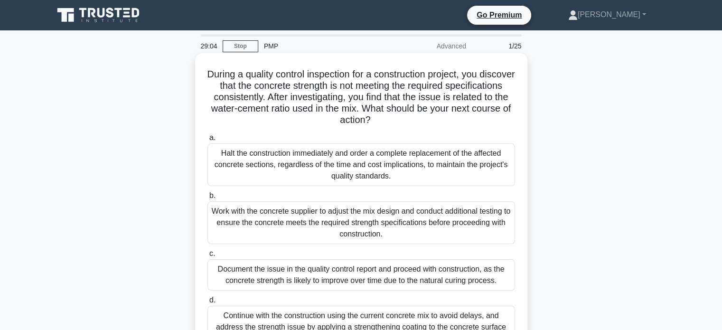
click at [367, 161] on div "Halt the construction immediately and order a complete replacement of the affec…" at bounding box center [361, 164] width 308 height 43
click at [207, 141] on input "a. Halt the construction immediately and order a complete replacement of the af…" at bounding box center [207, 138] width 0 height 6
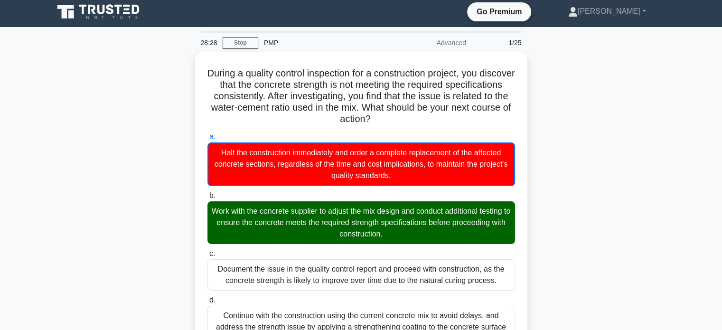
scroll to position [312, 0]
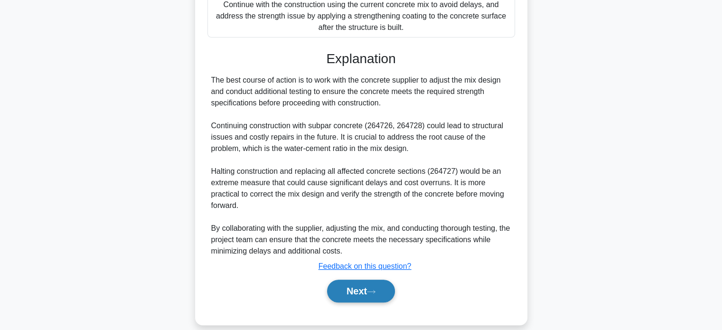
click at [353, 292] on button "Next" at bounding box center [361, 291] width 68 height 23
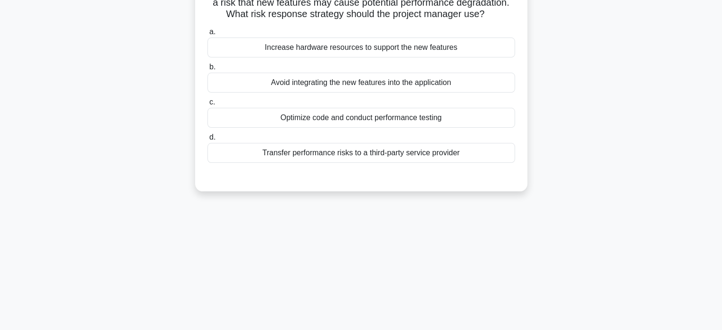
scroll to position [0, 0]
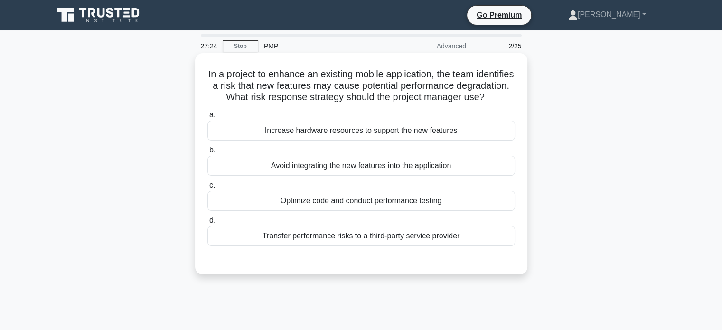
click at [380, 211] on div "Optimize code and conduct performance testing" at bounding box center [361, 201] width 308 height 20
click at [207, 188] on input "c. Optimize code and conduct performance testing" at bounding box center [207, 185] width 0 height 6
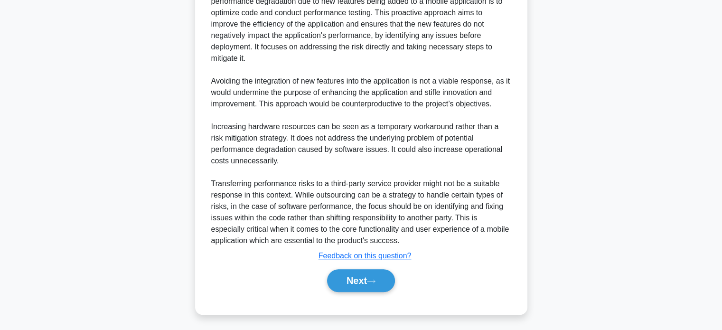
scroll to position [311, 0]
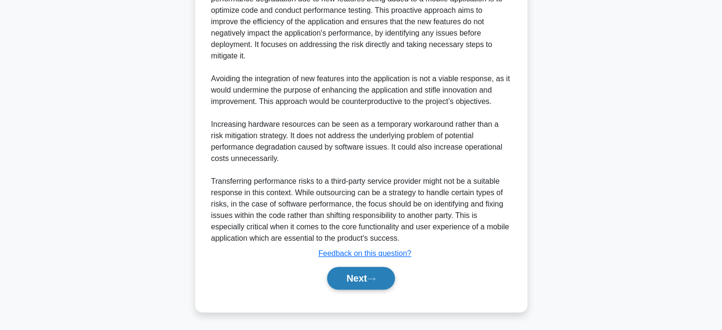
click at [356, 281] on button "Next" at bounding box center [361, 278] width 68 height 23
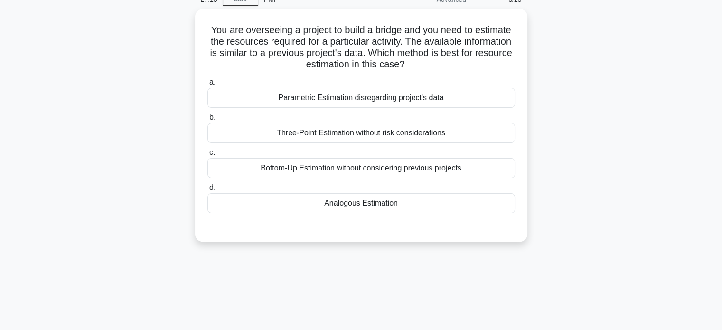
scroll to position [46, 0]
click at [351, 202] on div "Analogous Estimation" at bounding box center [361, 202] width 308 height 20
click at [207, 189] on input "d. Analogous Estimation" at bounding box center [207, 186] width 0 height 6
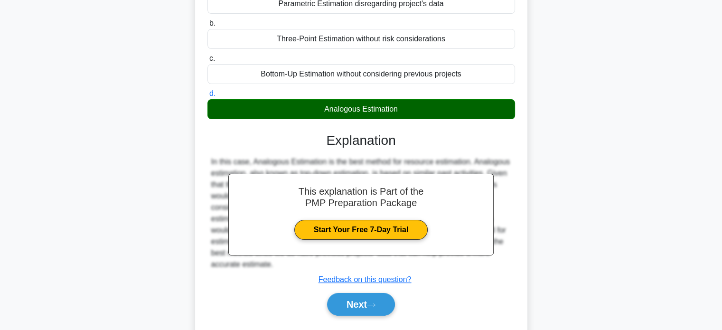
scroll to position [183, 0]
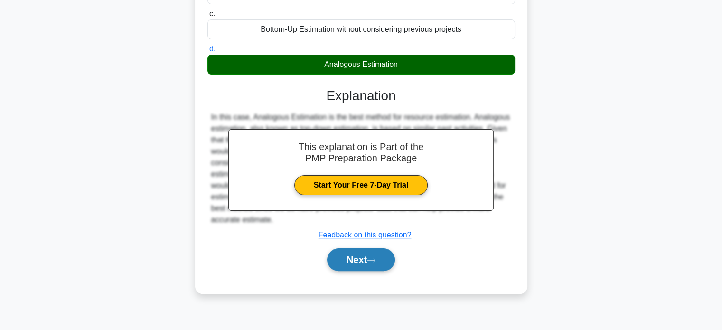
click at [344, 256] on button "Next" at bounding box center [361, 259] width 68 height 23
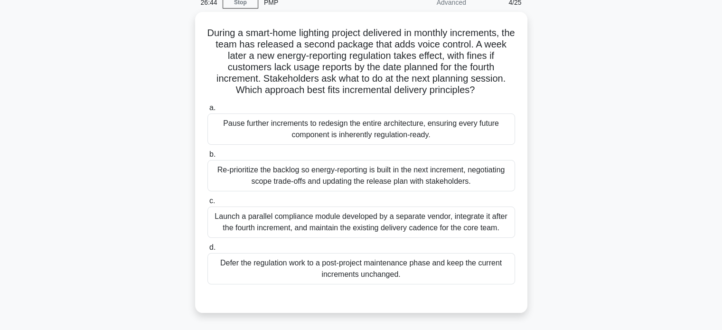
scroll to position [43, 0]
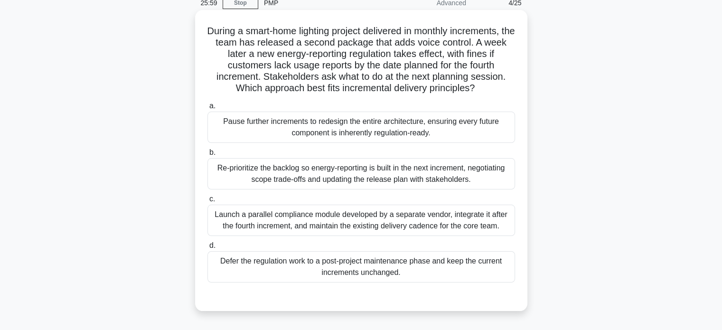
click at [404, 177] on div "Re-prioritize the backlog so energy-reporting is built in the next increment, n…" at bounding box center [361, 173] width 308 height 31
click at [207, 156] on input "b. Re-prioritize the backlog so energy-reporting is built in the next increment…" at bounding box center [207, 153] width 0 height 6
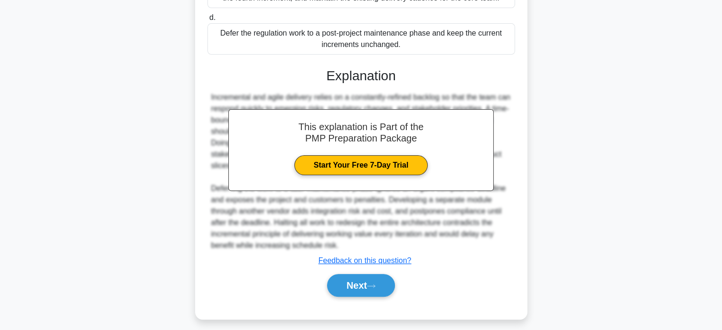
scroll to position [277, 0]
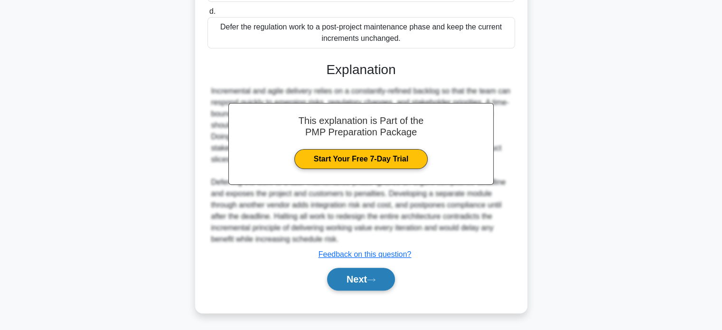
click at [366, 280] on button "Next" at bounding box center [361, 279] width 68 height 23
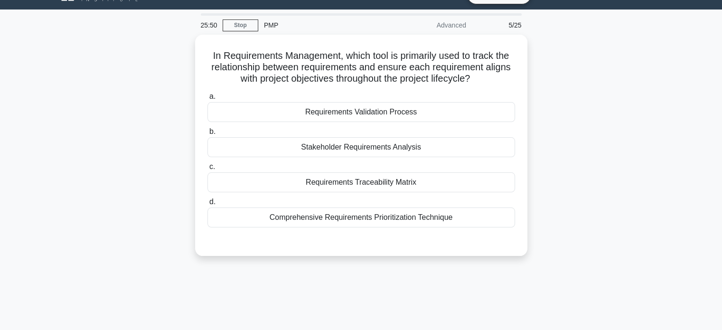
scroll to position [2, 0]
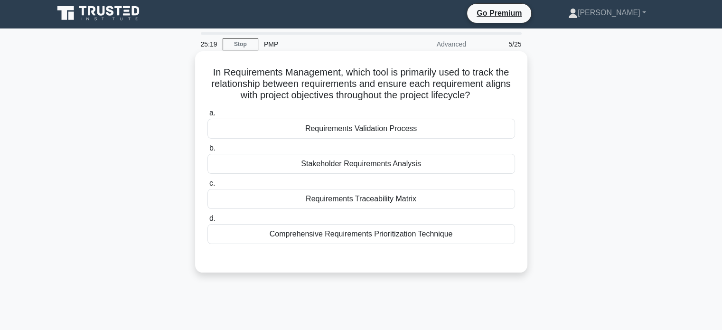
click at [372, 198] on div "Requirements Traceability Matrix" at bounding box center [361, 199] width 308 height 20
click at [207, 187] on input "c. Requirements Traceability Matrix" at bounding box center [207, 183] width 0 height 6
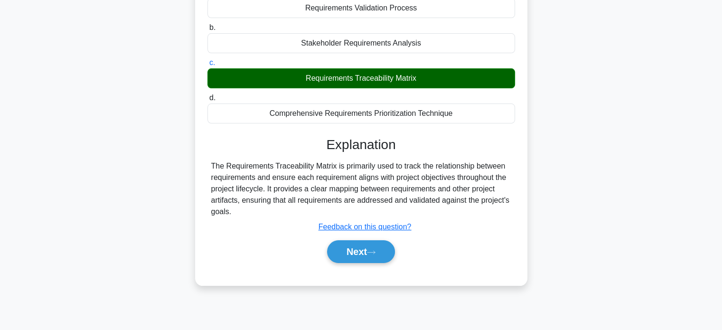
scroll to position [148, 0]
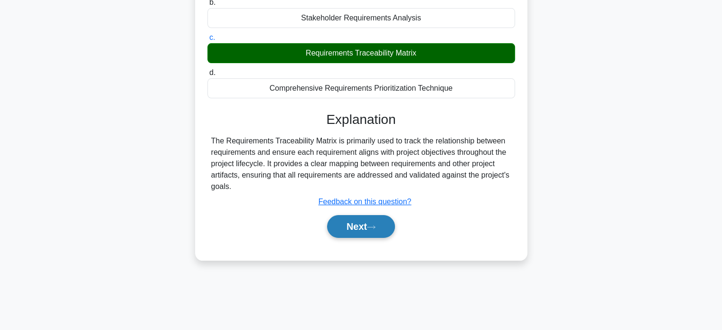
click at [348, 226] on button "Next" at bounding box center [361, 226] width 68 height 23
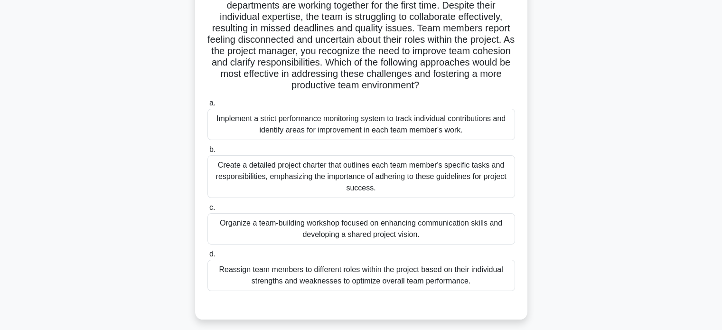
scroll to position [85, 0]
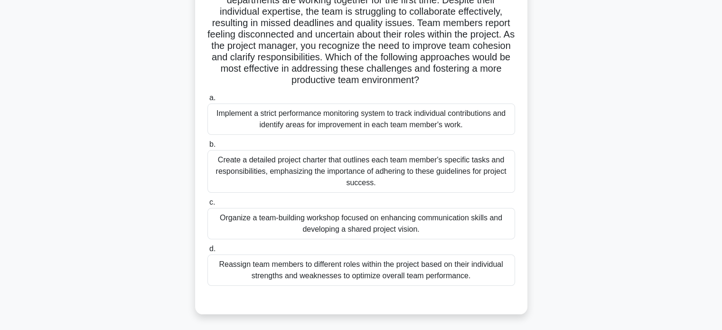
click at [351, 162] on div "Create a detailed project charter that outlines each team member's specific tas…" at bounding box center [361, 171] width 308 height 43
click at [207, 148] on input "b. Create a detailed project charter that outlines each team member's specific …" at bounding box center [207, 144] width 0 height 6
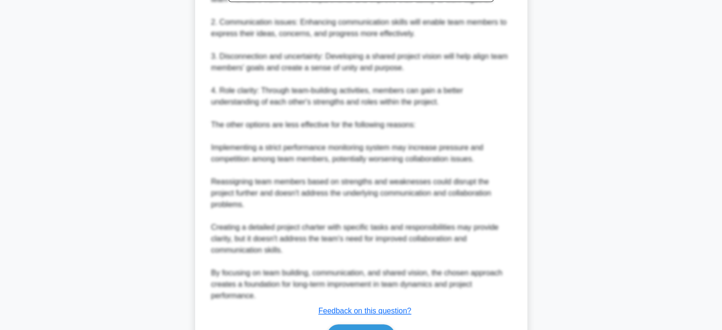
scroll to position [552, 0]
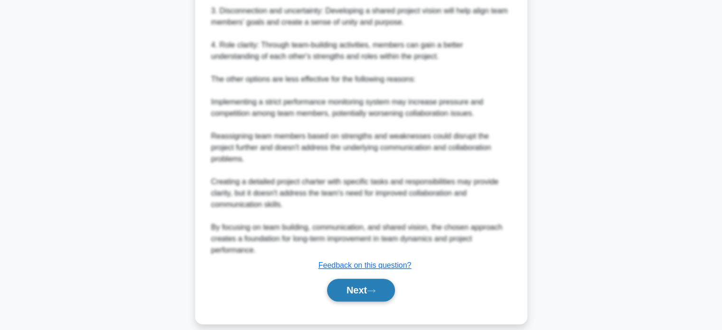
click at [341, 292] on button "Next" at bounding box center [361, 290] width 68 height 23
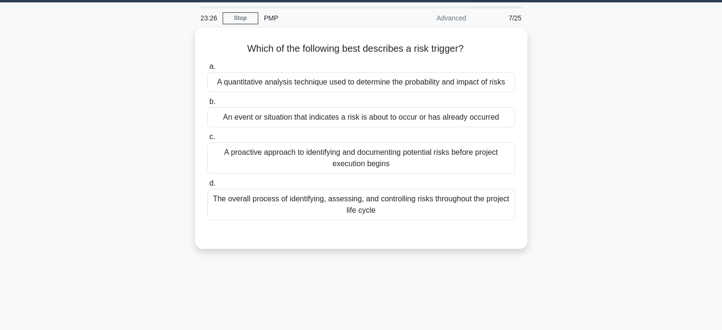
scroll to position [20, 0]
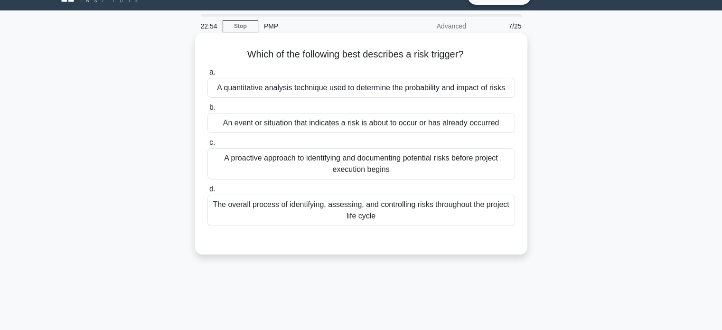
click at [296, 165] on div "A proactive approach to identifying and documenting potential risks before proj…" at bounding box center [361, 163] width 308 height 31
click at [207, 146] on input "c. A proactive approach to identifying and documenting potential risks before p…" at bounding box center [207, 143] width 0 height 6
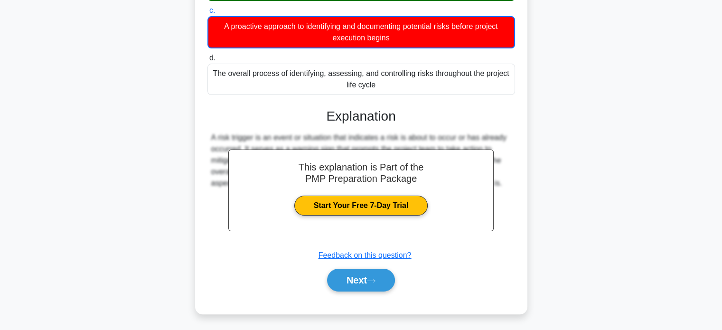
scroll to position [183, 0]
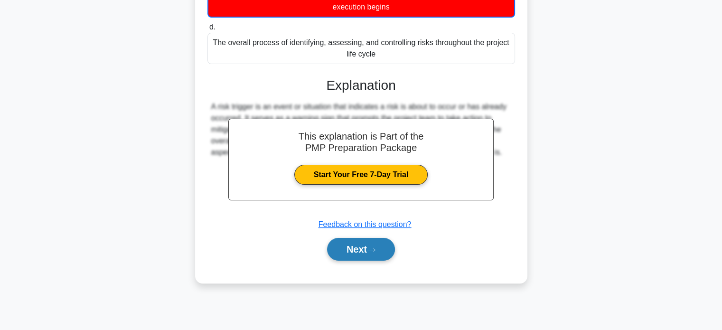
click at [352, 248] on button "Next" at bounding box center [361, 249] width 68 height 23
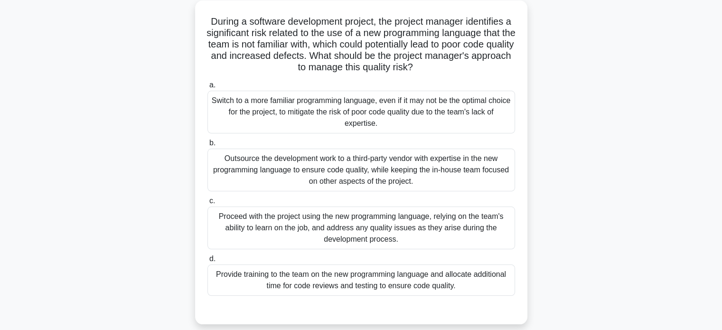
scroll to position [50, 0]
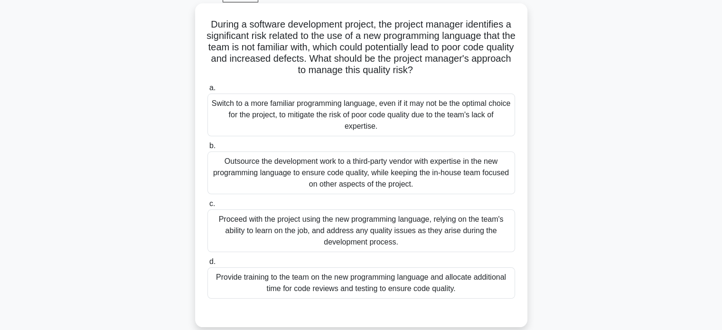
click at [355, 277] on div "Provide training to the team on the new programming language and allocate addit…" at bounding box center [361, 282] width 308 height 31
click at [207, 265] on input "d. Provide training to the team on the new programming language and allocate ad…" at bounding box center [207, 262] width 0 height 6
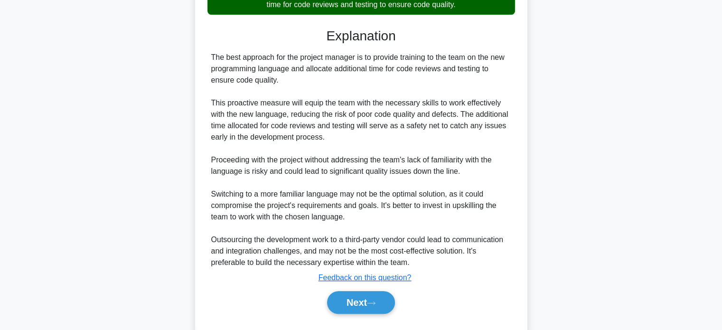
scroll to position [357, 0]
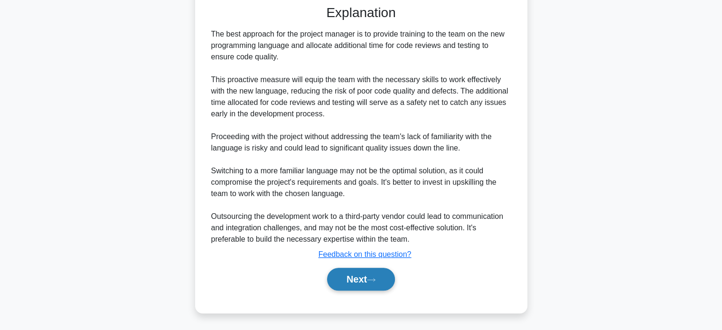
click at [340, 274] on button "Next" at bounding box center [361, 279] width 68 height 23
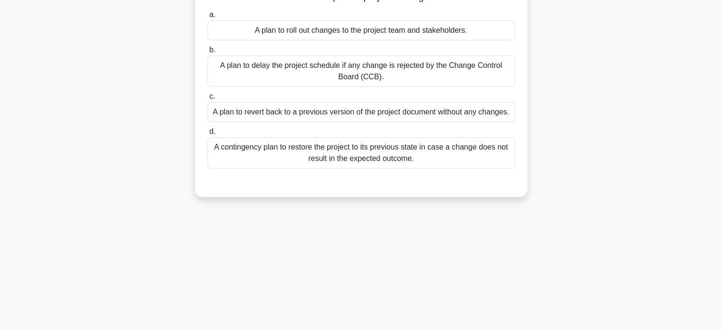
scroll to position [0, 0]
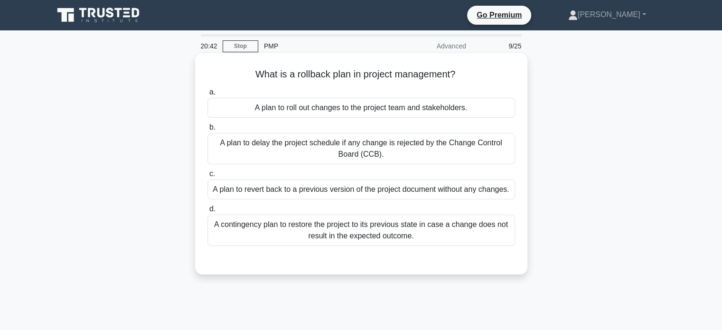
click at [338, 111] on div "A plan to roll out changes to the project team and stakeholders." at bounding box center [361, 108] width 308 height 20
click at [207, 95] on input "a. A plan to roll out changes to the project team and stakeholders." at bounding box center [207, 92] width 0 height 6
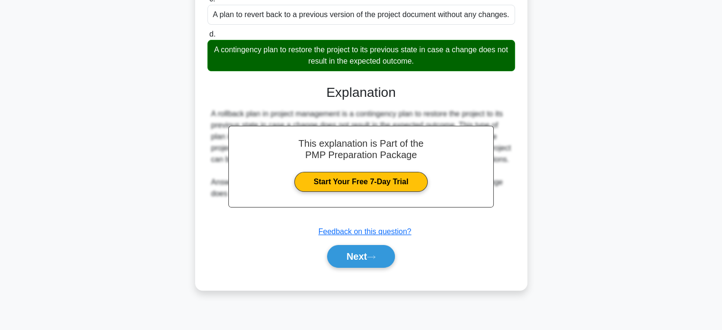
scroll to position [183, 0]
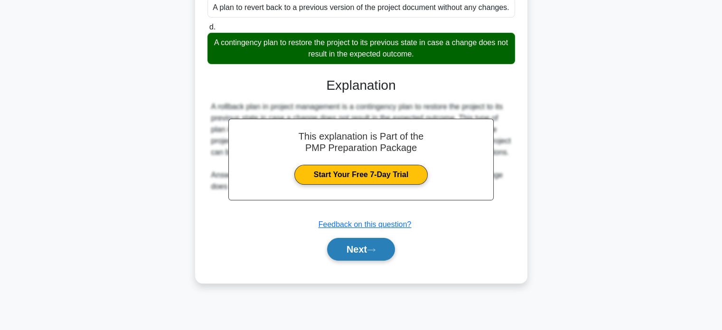
click at [358, 252] on button "Next" at bounding box center [361, 249] width 68 height 23
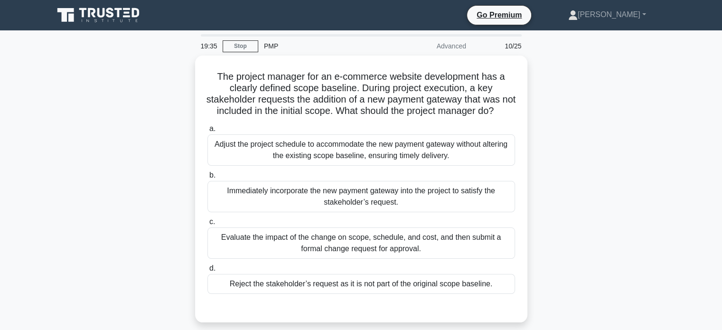
scroll to position [10, 0]
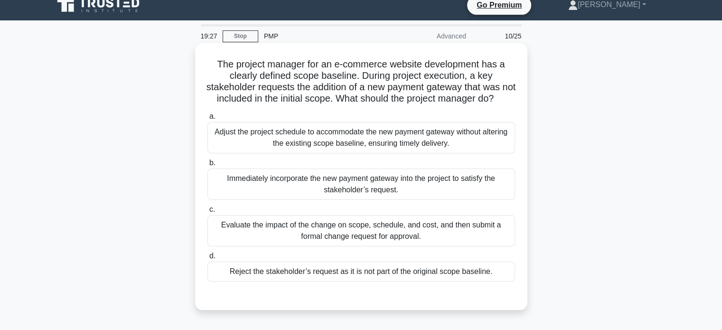
click at [372, 241] on div "Evaluate the impact of the change on scope, schedule, and cost, and then submit…" at bounding box center [361, 230] width 308 height 31
click at [207, 213] on input "c. Evaluate the impact of the change on scope, schedule, and cost, and then sub…" at bounding box center [207, 210] width 0 height 6
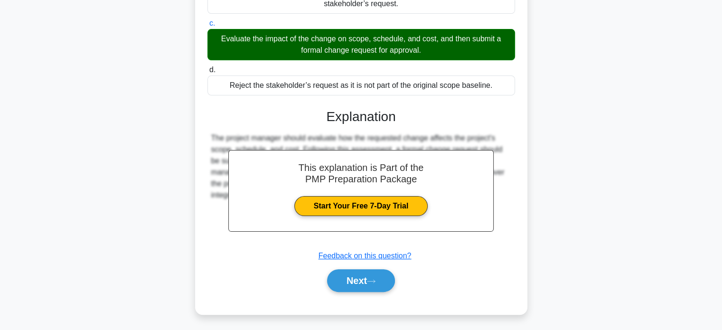
scroll to position [209, 0]
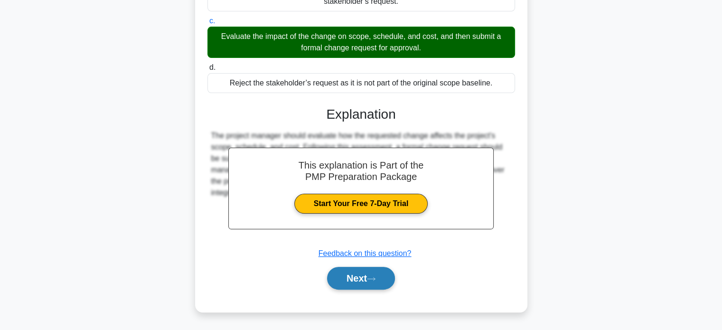
click at [361, 277] on button "Next" at bounding box center [361, 278] width 68 height 23
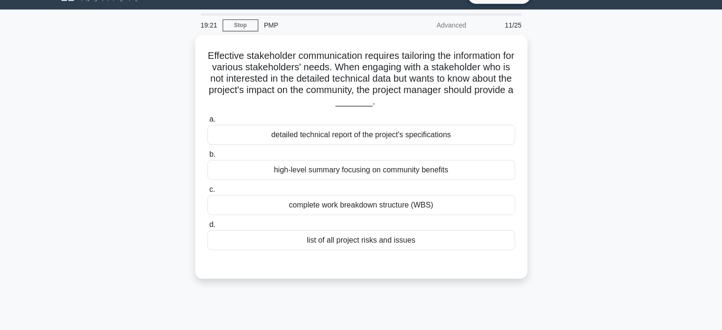
scroll to position [20, 0]
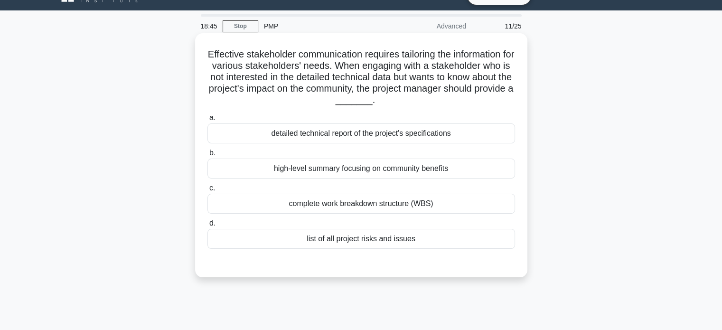
click at [343, 134] on div "detailed technical report of the project's specifications" at bounding box center [361, 133] width 308 height 20
click at [207, 121] on input "a. detailed technical report of the project's specifications" at bounding box center [207, 118] width 0 height 6
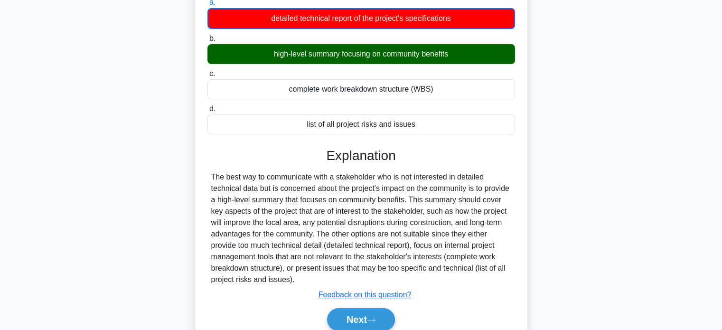
scroll to position [183, 0]
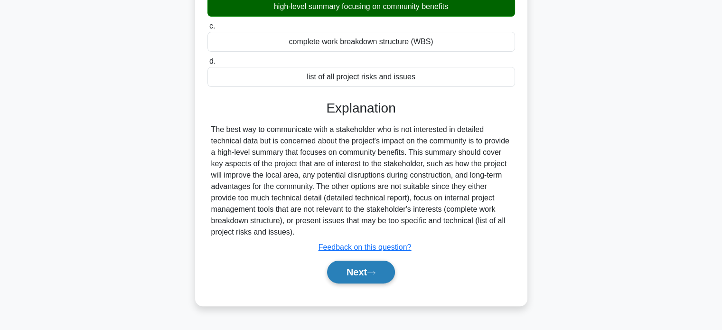
click at [366, 272] on button "Next" at bounding box center [361, 272] width 68 height 23
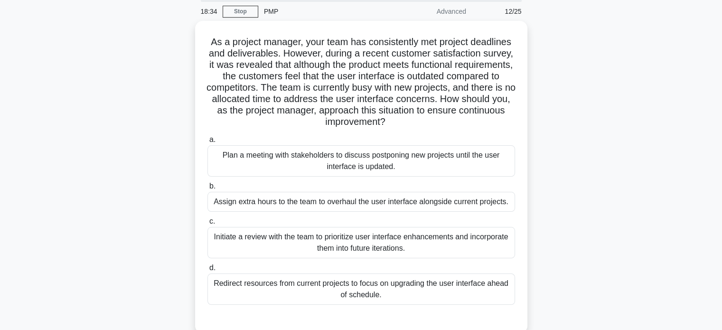
scroll to position [32, 0]
click at [352, 241] on div "Initiate a review with the team to prioritize user interface enhancements and i…" at bounding box center [361, 242] width 308 height 31
click at [207, 225] on input "c. Initiate a review with the team to prioritize user interface enhancements an…" at bounding box center [207, 221] width 0 height 6
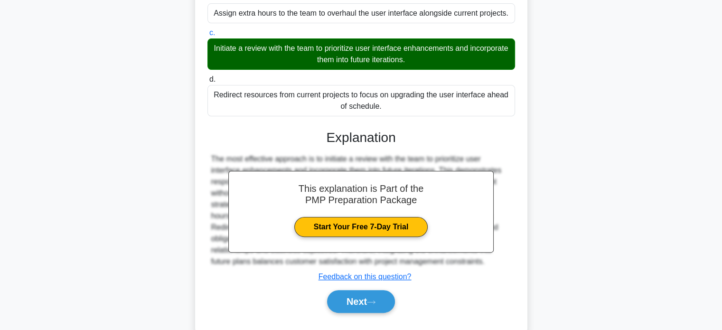
scroll to position [243, 0]
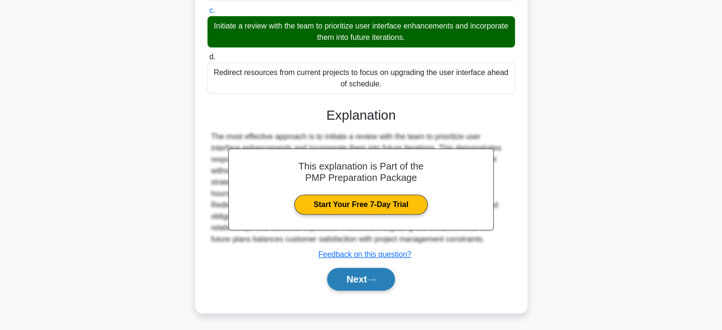
click at [349, 277] on button "Next" at bounding box center [361, 279] width 68 height 23
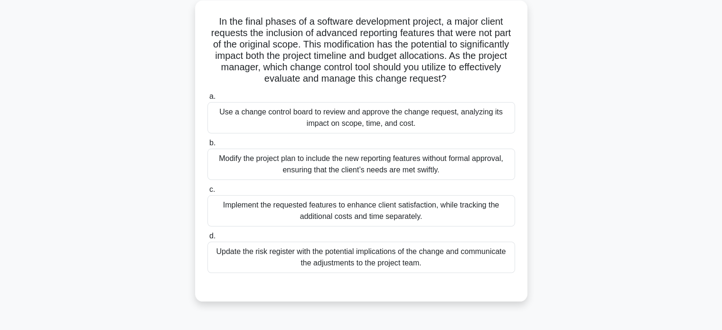
scroll to position [53, 0]
click at [338, 119] on div "Use a change control board to review and approve the change request, analyzing …" at bounding box center [361, 117] width 308 height 31
click at [207, 99] on input "a. Use a change control board to review and approve the change request, analyzi…" at bounding box center [207, 96] width 0 height 6
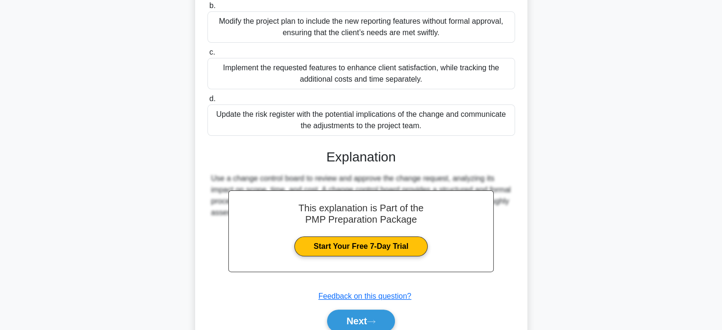
scroll to position [232, 0]
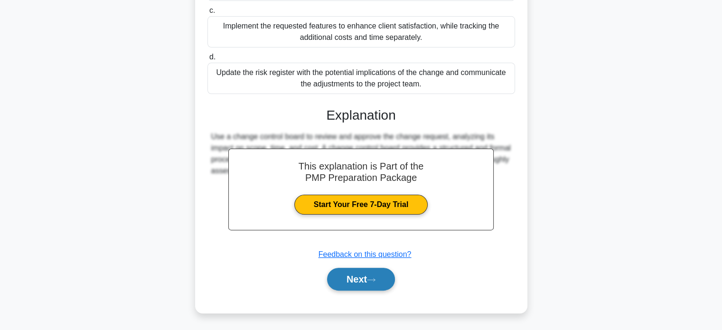
click at [353, 281] on button "Next" at bounding box center [361, 279] width 68 height 23
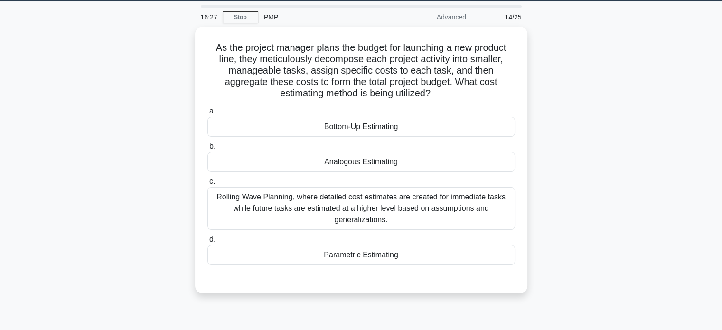
scroll to position [37, 0]
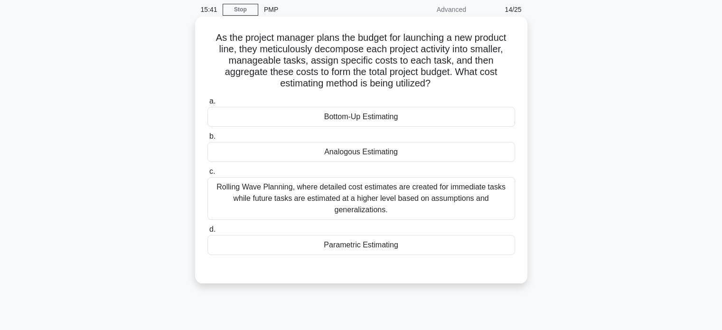
click at [340, 121] on div "Bottom-Up Estimating" at bounding box center [361, 117] width 308 height 20
click at [207, 104] on input "a. Bottom-Up Estimating" at bounding box center [207, 101] width 0 height 6
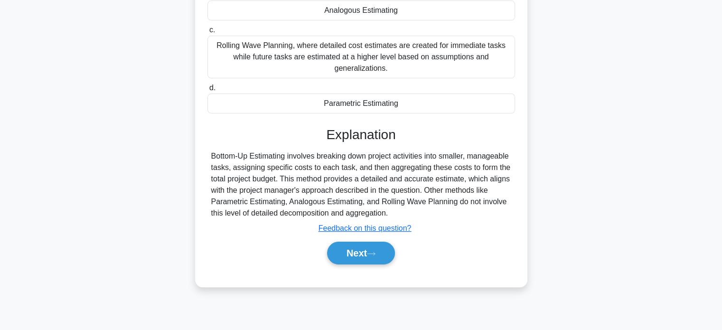
scroll to position [183, 0]
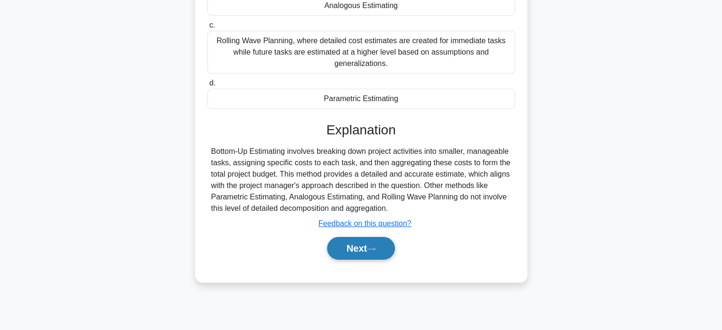
click at [349, 246] on button "Next" at bounding box center [361, 248] width 68 height 23
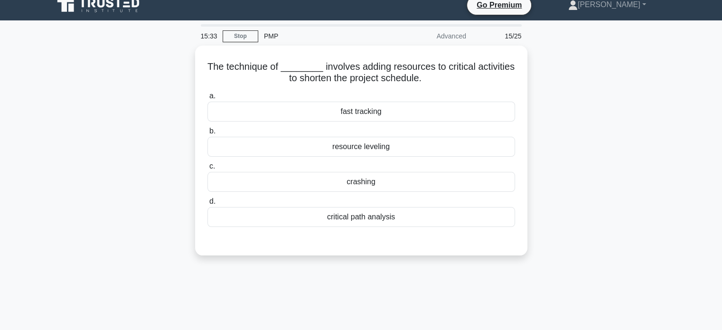
scroll to position [2, 0]
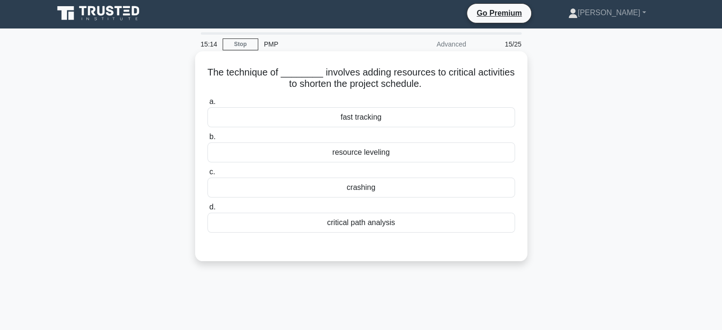
click at [352, 191] on div "crashing" at bounding box center [361, 188] width 308 height 20
click at [207, 175] on input "c. crashing" at bounding box center [207, 172] width 0 height 6
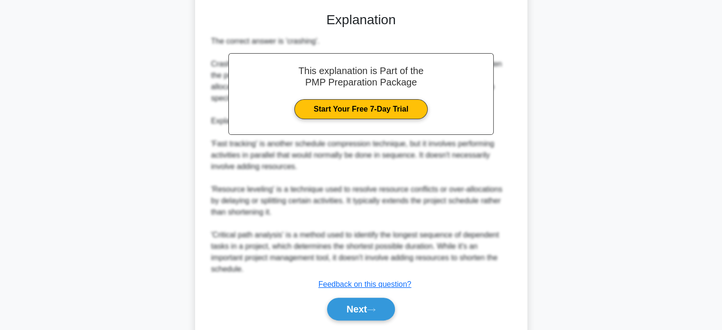
scroll to position [261, 0]
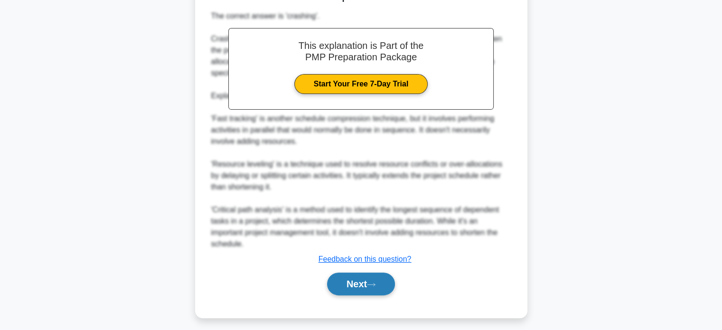
click at [360, 285] on button "Next" at bounding box center [361, 283] width 68 height 23
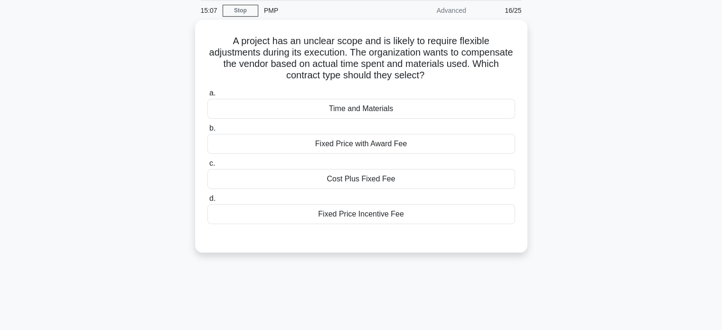
scroll to position [30, 0]
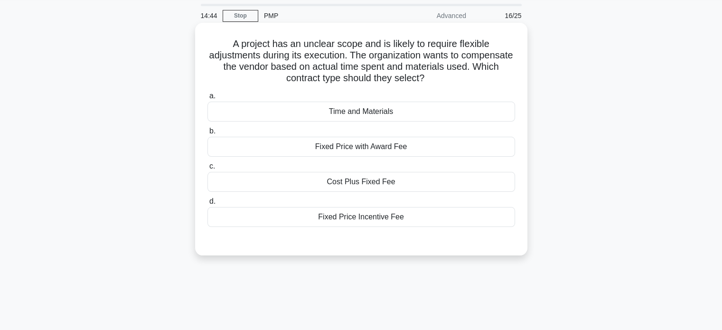
click at [370, 112] on div "Time and Materials" at bounding box center [361, 112] width 308 height 20
click at [207, 99] on input "a. Time and Materials" at bounding box center [207, 96] width 0 height 6
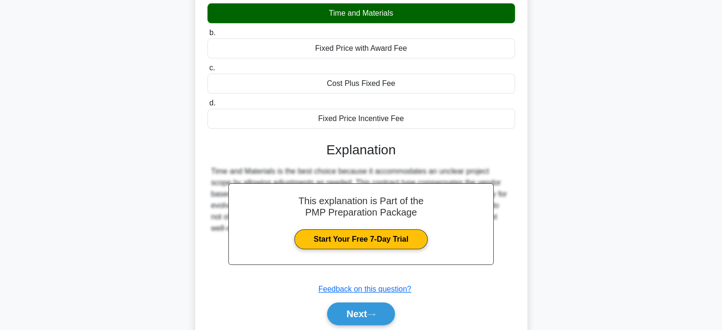
scroll to position [183, 0]
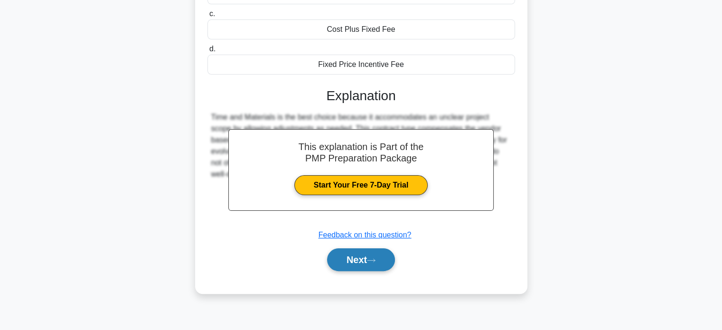
click at [356, 262] on button "Next" at bounding box center [361, 259] width 68 height 23
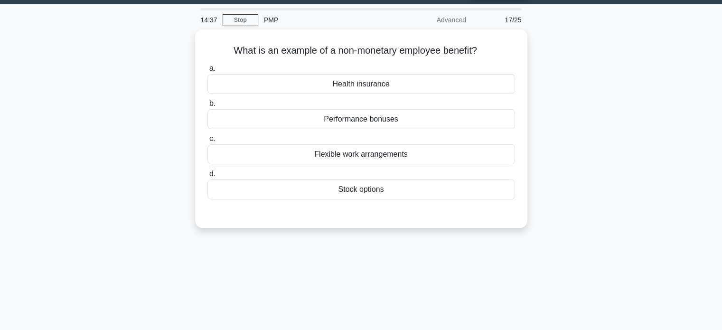
scroll to position [25, 0]
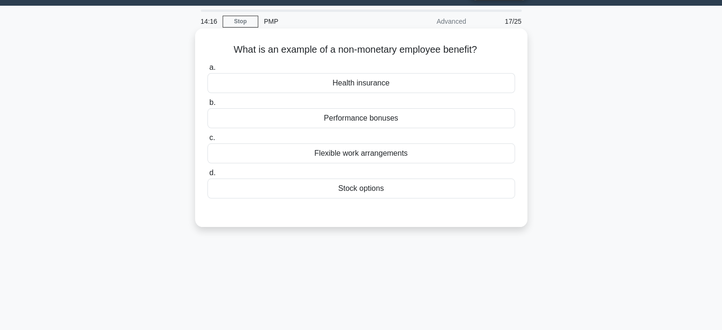
click at [345, 125] on div "Performance bonuses" at bounding box center [361, 118] width 308 height 20
click at [207, 106] on input "b. Performance bonuses" at bounding box center [207, 103] width 0 height 6
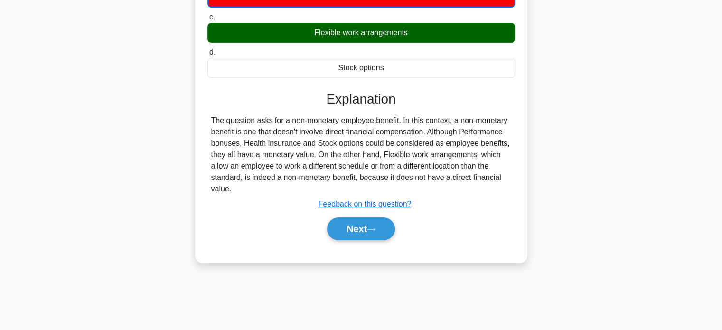
scroll to position [147, 0]
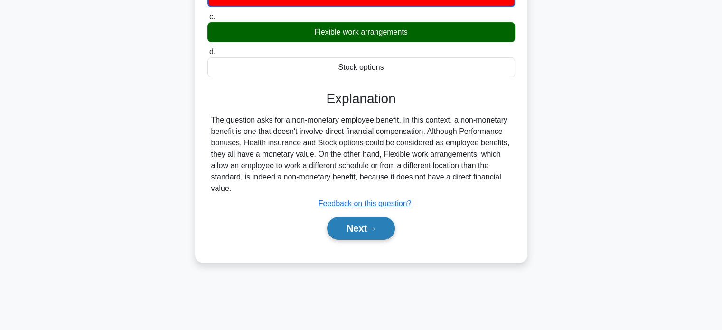
click at [356, 226] on button "Next" at bounding box center [361, 228] width 68 height 23
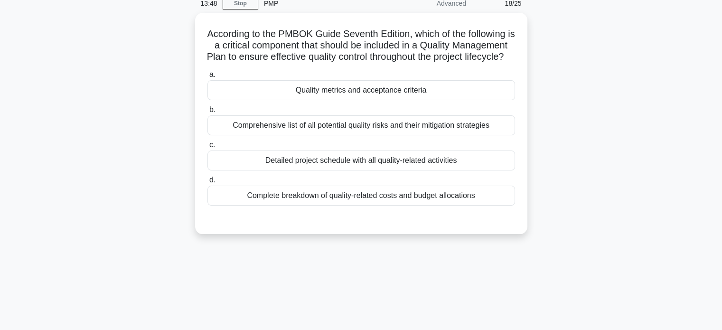
scroll to position [0, 0]
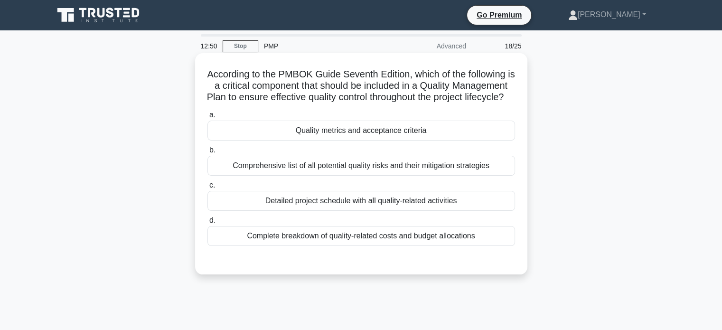
click at [364, 141] on div "Quality metrics and acceptance criteria" at bounding box center [361, 131] width 308 height 20
click at [207, 118] on input "a. Quality metrics and acceptance criteria" at bounding box center [207, 115] width 0 height 6
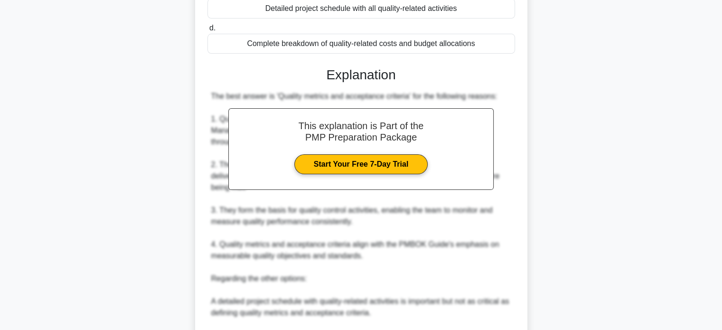
scroll to position [346, 0]
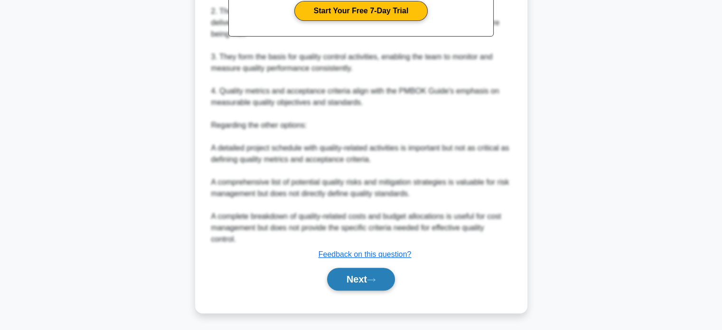
click at [361, 279] on button "Next" at bounding box center [361, 279] width 68 height 23
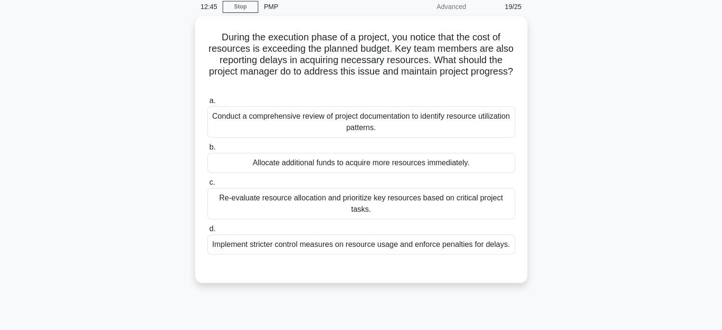
scroll to position [38, 0]
click at [361, 115] on div "Conduct a comprehensive review of project documentation to identify resource ut…" at bounding box center [361, 120] width 308 height 31
click at [207, 103] on input "a. Conduct a comprehensive review of project documentation to identify resource…" at bounding box center [207, 99] width 0 height 6
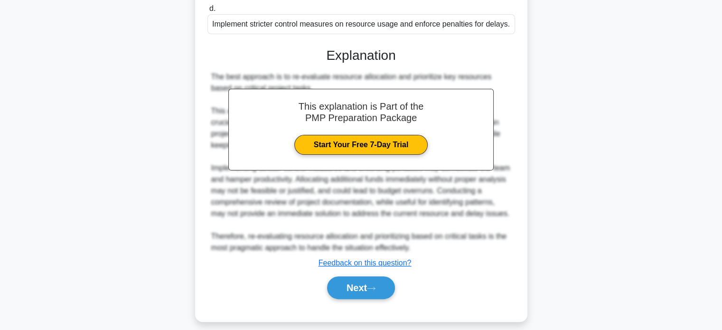
scroll to position [267, 0]
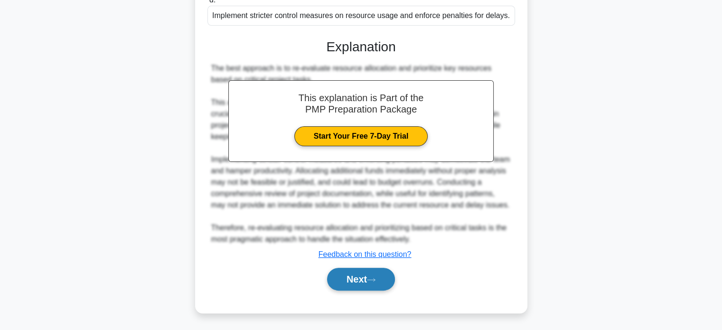
click at [353, 280] on button "Next" at bounding box center [361, 279] width 68 height 23
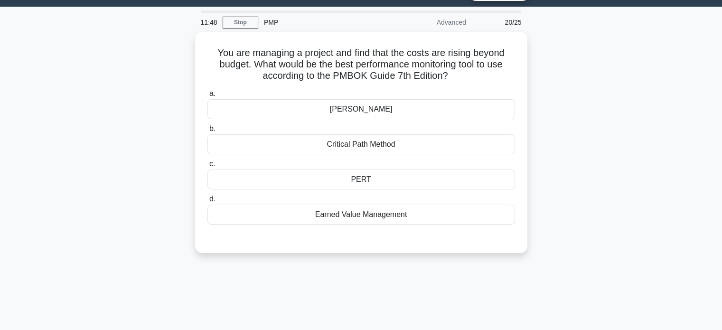
scroll to position [22, 0]
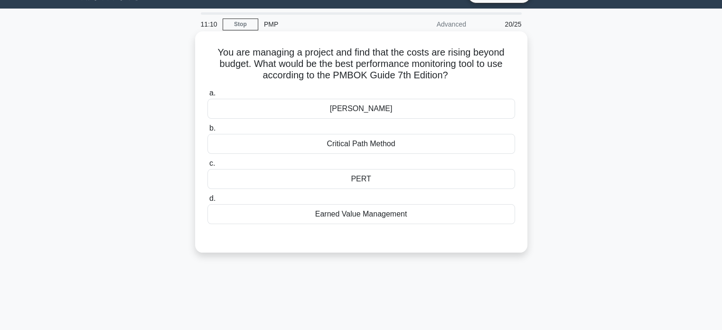
click at [361, 216] on div "Earned Value Management" at bounding box center [361, 214] width 308 height 20
click at [207, 202] on input "d. Earned Value Management" at bounding box center [207, 199] width 0 height 6
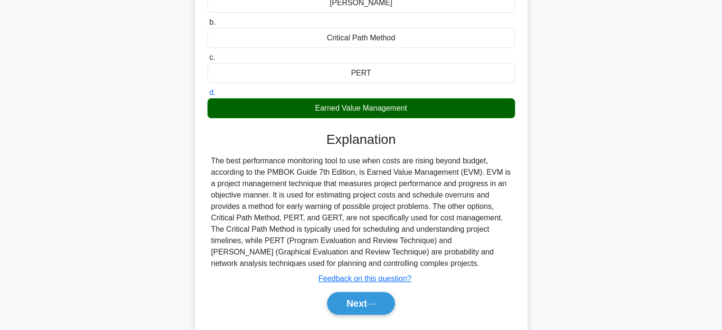
scroll to position [183, 0]
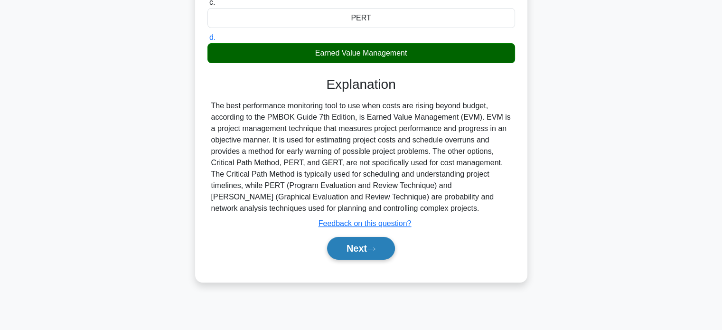
click at [349, 248] on button "Next" at bounding box center [361, 248] width 68 height 23
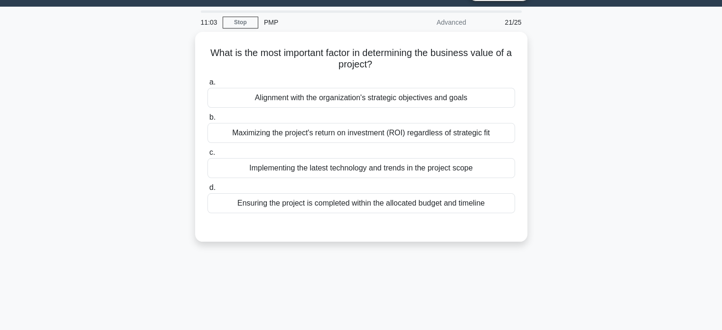
scroll to position [9, 0]
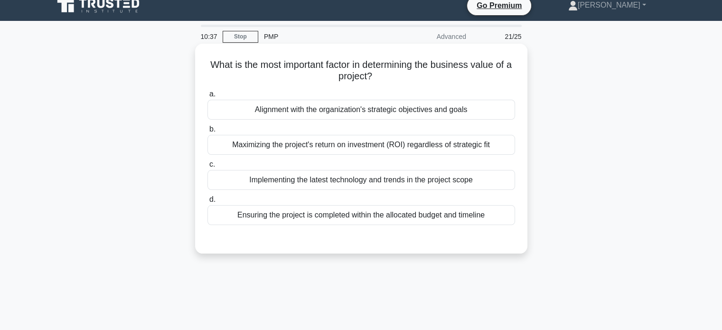
click at [273, 179] on div "Implementing the latest technology and trends in the project scope" at bounding box center [361, 180] width 308 height 20
click at [207, 168] on input "c. Implementing the latest technology and trends in the project scope" at bounding box center [207, 164] width 0 height 6
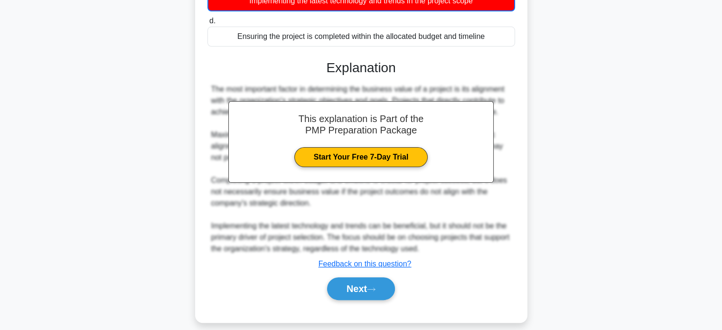
scroll to position [198, 0]
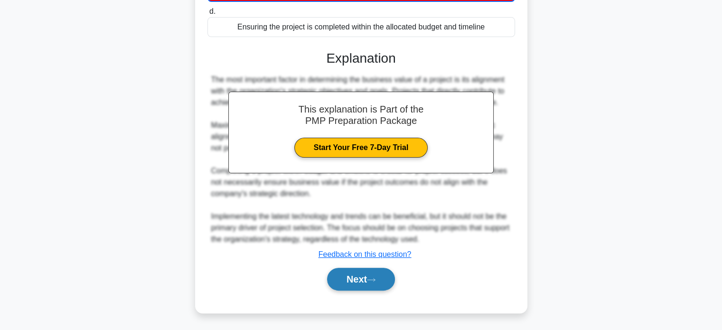
click at [355, 278] on button "Next" at bounding box center [361, 279] width 68 height 23
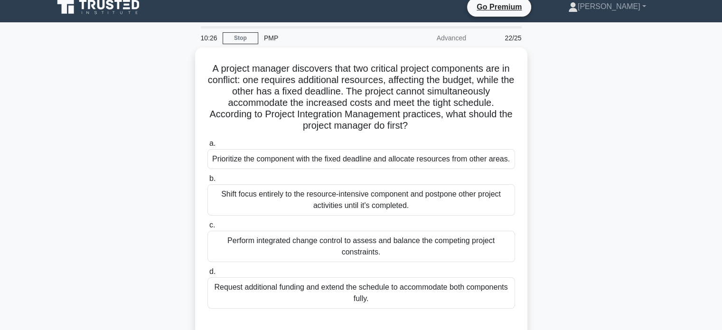
scroll to position [6, 0]
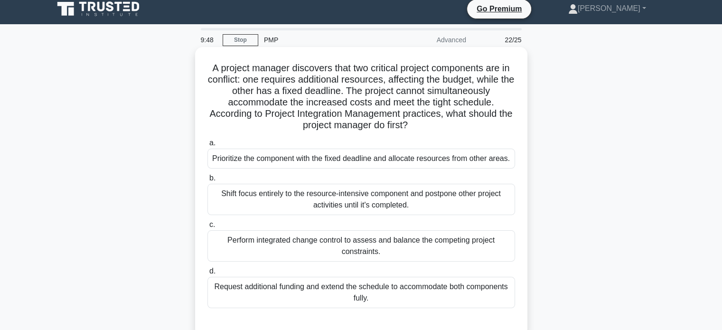
click at [381, 166] on div "Prioritize the component with the fixed deadline and allocate resources from ot…" at bounding box center [361, 159] width 308 height 20
click at [207, 146] on input "a. Prioritize the component with the fixed deadline and allocate resources from…" at bounding box center [207, 143] width 0 height 6
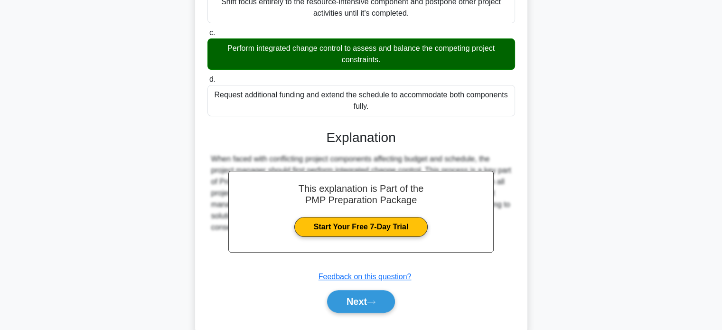
scroll to position [204, 0]
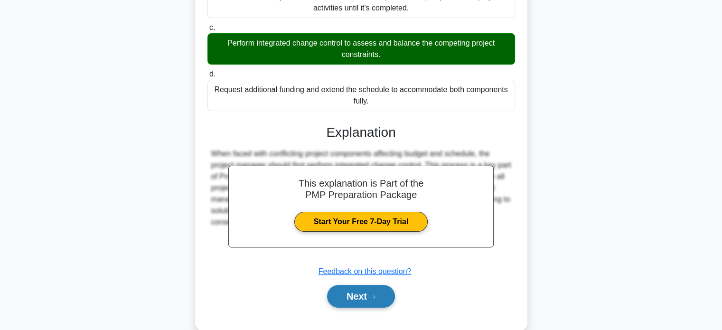
click at [365, 305] on button "Next" at bounding box center [361, 296] width 68 height 23
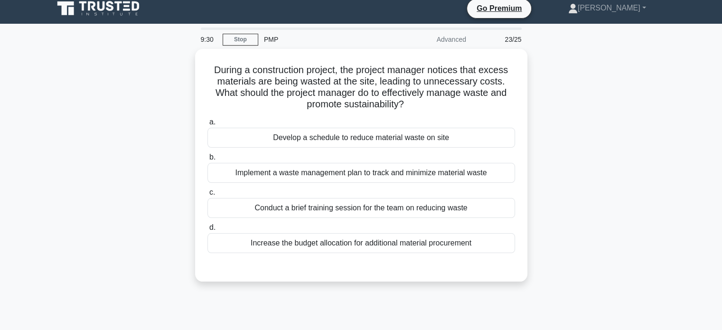
scroll to position [0, 0]
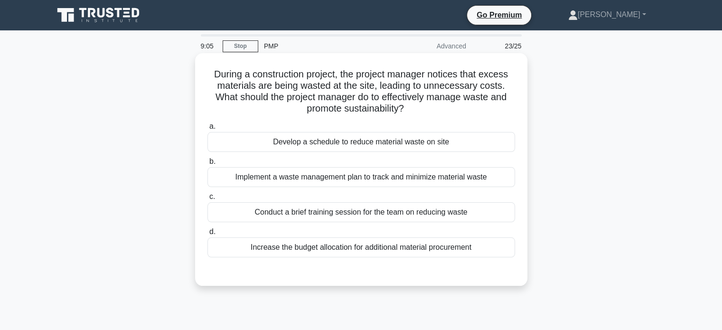
click at [403, 210] on div "Conduct a brief training session for the team on reducing waste" at bounding box center [361, 212] width 308 height 20
click at [207, 200] on input "c. Conduct a brief training session for the team on reducing waste" at bounding box center [207, 197] width 0 height 6
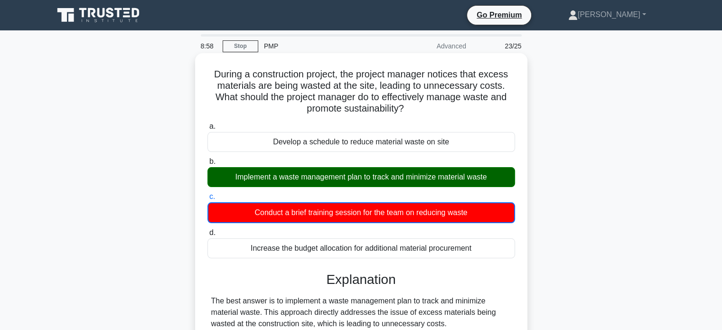
click at [270, 178] on div "Implement a waste management plan to track and minimize material waste" at bounding box center [361, 177] width 308 height 20
click at [207, 165] on input "b. Implement a waste management plan to track and minimize material waste" at bounding box center [207, 162] width 0 height 6
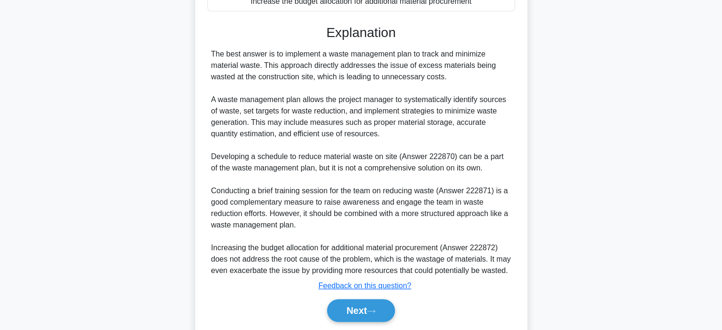
scroll to position [277, 0]
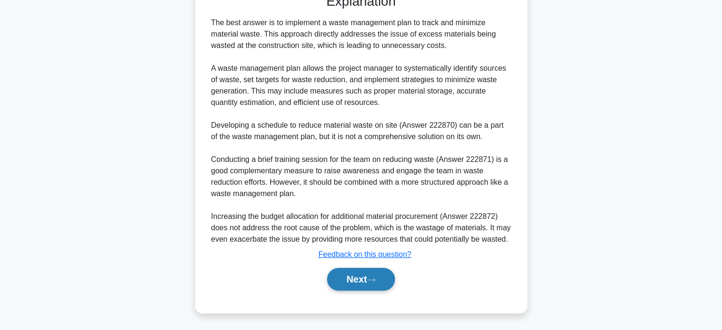
click at [344, 279] on button "Next" at bounding box center [361, 279] width 68 height 23
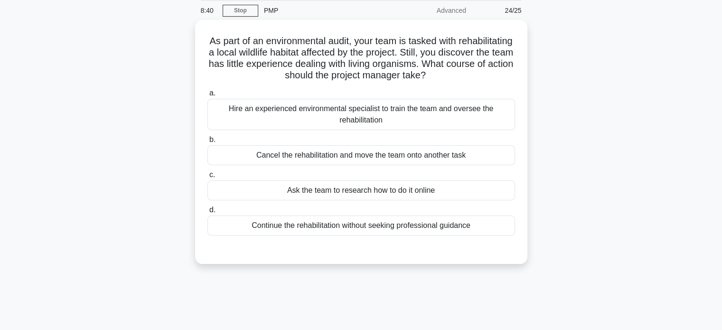
scroll to position [34, 0]
click at [332, 107] on div "Hire an experienced environmental specialist to train the team and oversee the …" at bounding box center [361, 113] width 308 height 31
click at [207, 95] on input "a. Hire an experienced environmental specialist to train the team and oversee t…" at bounding box center [207, 92] width 0 height 6
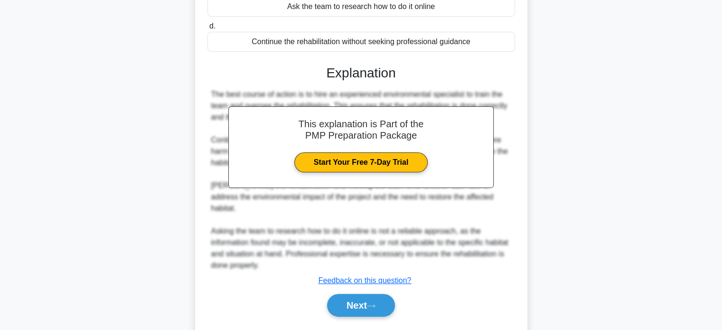
scroll to position [232, 0]
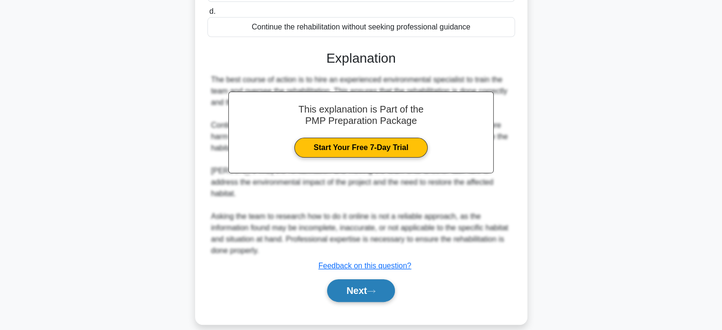
click at [347, 279] on button "Next" at bounding box center [361, 290] width 68 height 23
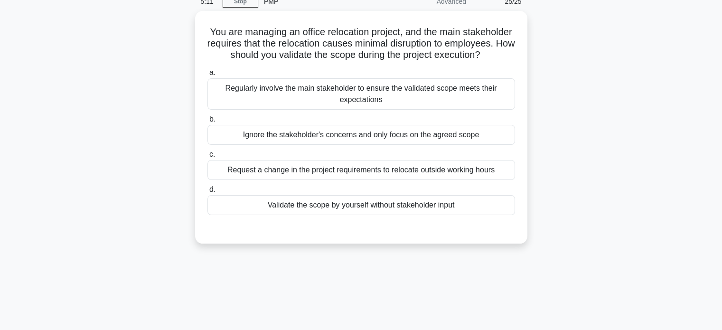
scroll to position [36, 0]
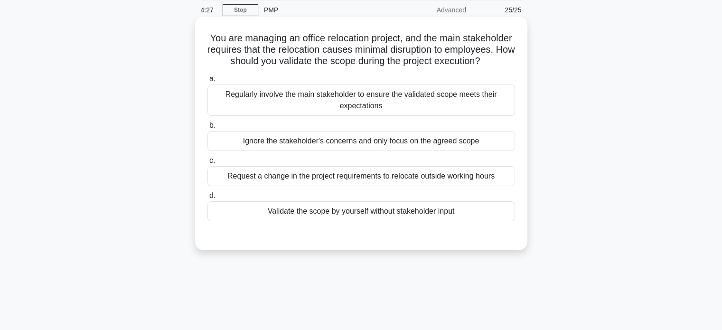
click at [279, 112] on div "Regularly involve the main stakeholder to ensure the validated scope meets thei…" at bounding box center [361, 100] width 308 height 31
click at [207, 82] on input "a. Regularly involve the main stakeholder to ensure the validated scope meets t…" at bounding box center [207, 79] width 0 height 6
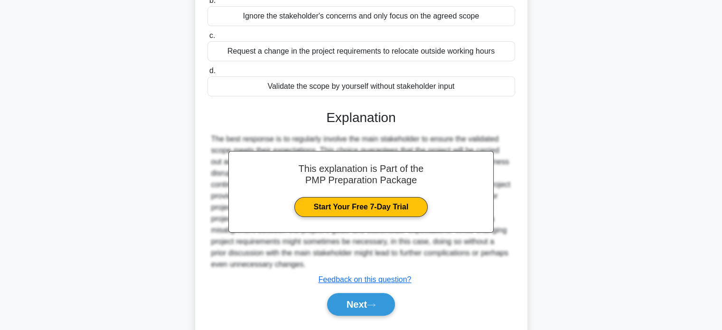
scroll to position [175, 0]
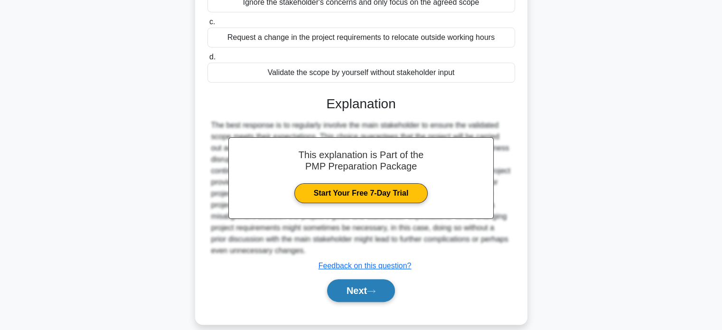
click at [354, 302] on button "Next" at bounding box center [361, 290] width 68 height 23
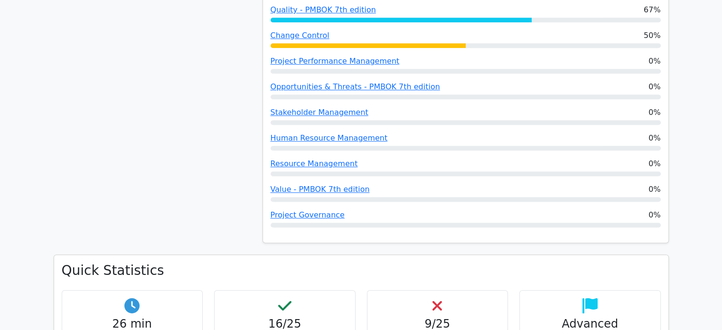
scroll to position [835, 0]
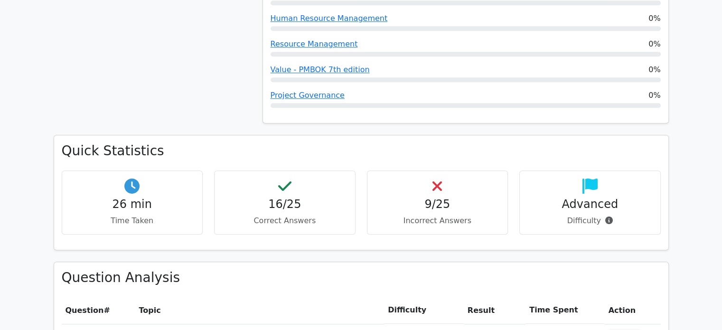
drag, startPoint x: 726, startPoint y: 37, endPoint x: 723, endPoint y: 130, distance: 93.1
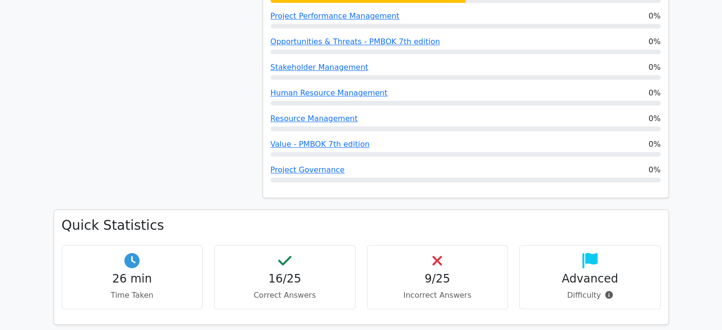
scroll to position [227, 0]
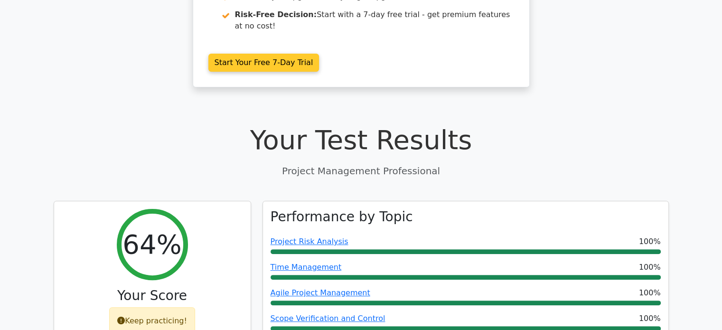
click at [264, 54] on link "Start Your Free 7-Day Trial" at bounding box center [263, 63] width 111 height 18
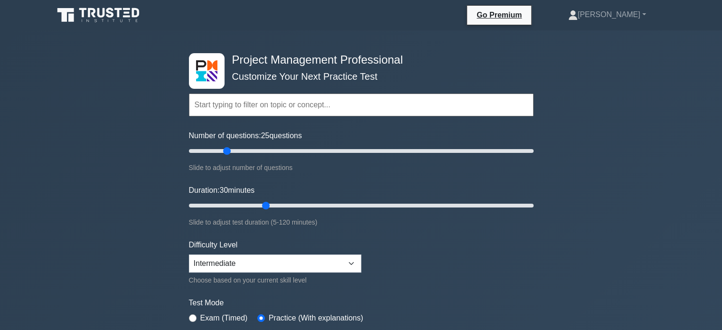
click at [337, 110] on input "text" at bounding box center [361, 105] width 345 height 23
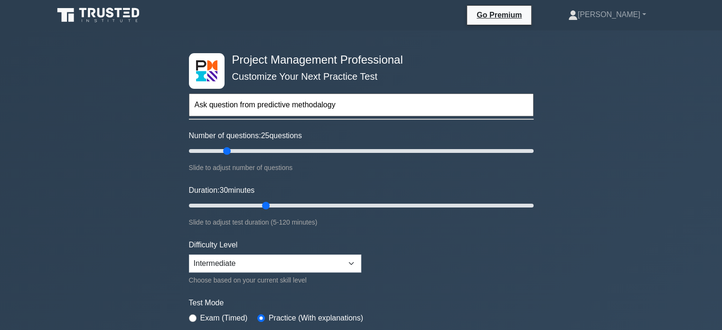
type input "Ask question from predictive methodalogy"
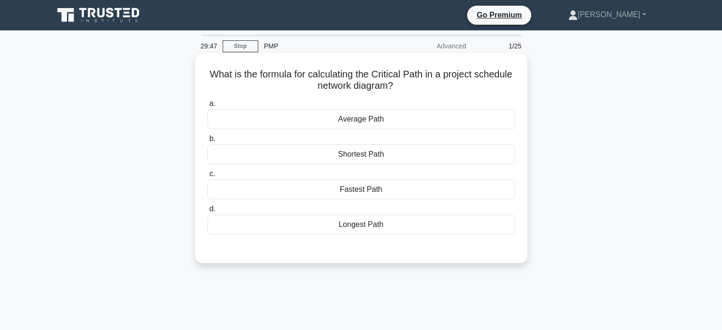
click at [361, 227] on div "Longest Path" at bounding box center [361, 225] width 308 height 20
click at [207, 212] on input "d. Longest Path" at bounding box center [207, 209] width 0 height 6
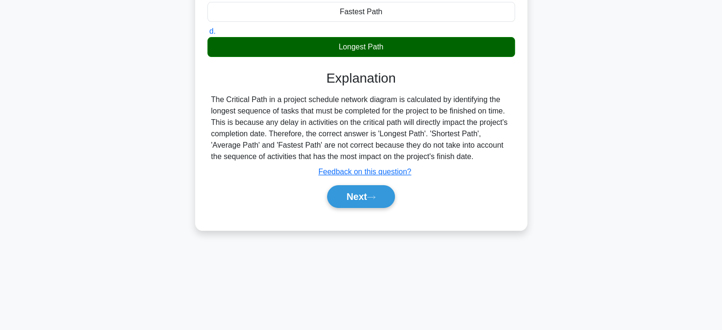
scroll to position [181, 0]
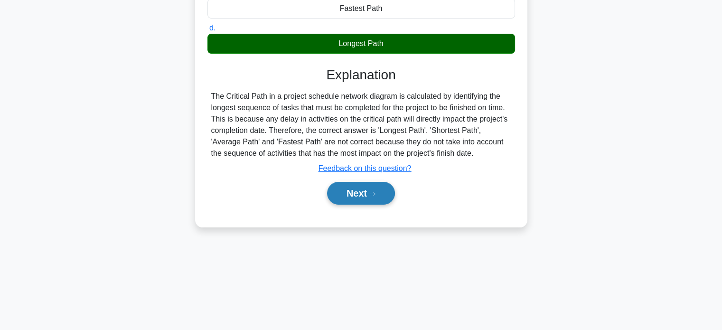
click at [365, 192] on button "Next" at bounding box center [361, 193] width 68 height 23
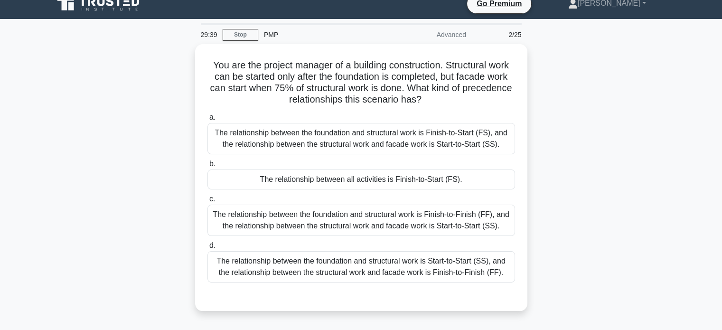
scroll to position [13, 0]
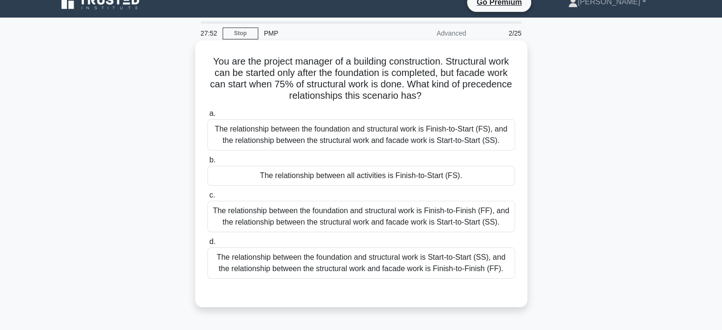
click at [405, 145] on div "The relationship between the foundation and structural work is Finish-to-Start …" at bounding box center [361, 134] width 308 height 31
click at [207, 117] on input "a. The relationship between the foundation and structural work is Finish-to-Sta…" at bounding box center [207, 114] width 0 height 6
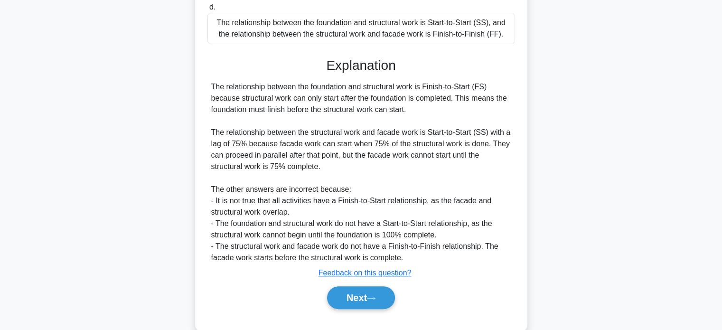
scroll to position [277, 0]
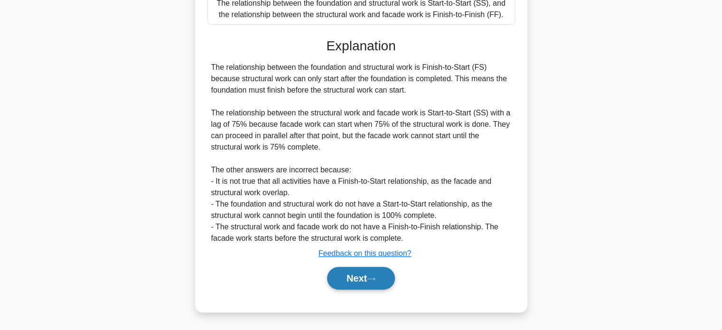
click at [351, 273] on button "Next" at bounding box center [361, 278] width 68 height 23
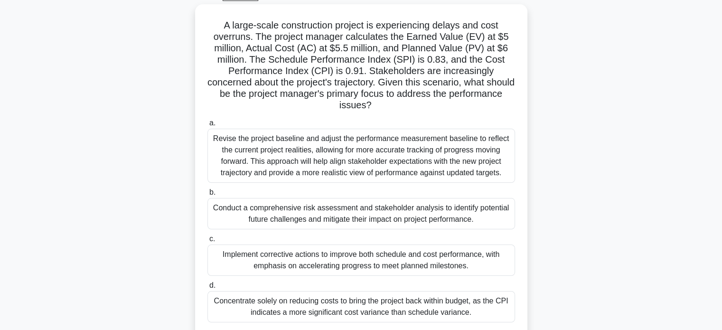
scroll to position [48, 0]
click at [394, 306] on div "Concentrate solely on reducing costs to bring the project back within budget, a…" at bounding box center [361, 307] width 308 height 31
click at [207, 290] on input "d. Concentrate solely on reducing costs to bring the project back within budget…" at bounding box center [207, 286] width 0 height 6
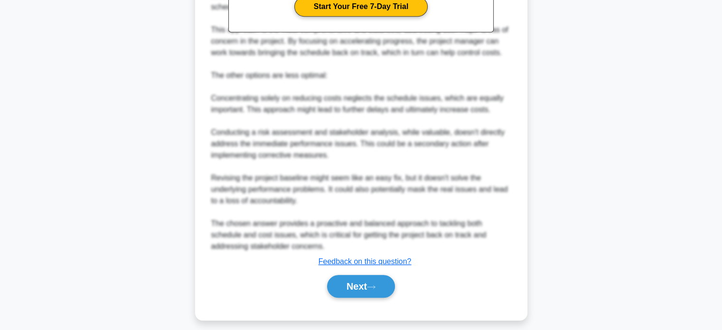
scroll to position [483, 0]
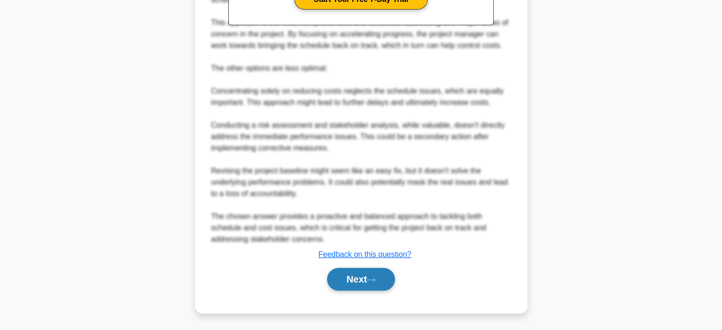
click at [359, 279] on button "Next" at bounding box center [361, 279] width 68 height 23
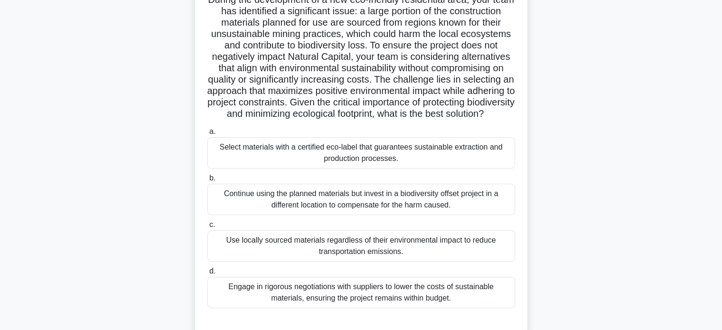
scroll to position [78, 0]
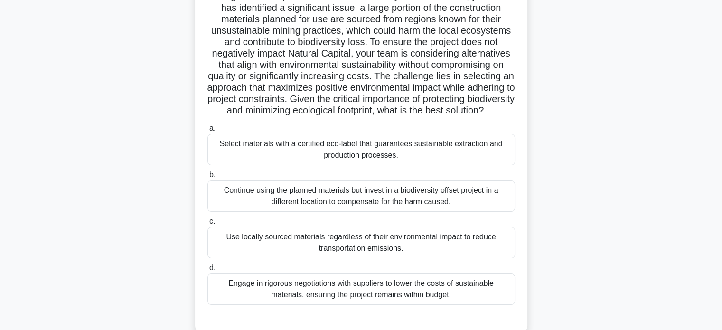
click at [348, 301] on div "Engage in rigorous negotiations with suppliers to lower the costs of sustainabl…" at bounding box center [361, 288] width 308 height 31
click at [207, 271] on input "d. Engage in rigorous negotiations with suppliers to lower the costs of sustain…" at bounding box center [207, 268] width 0 height 6
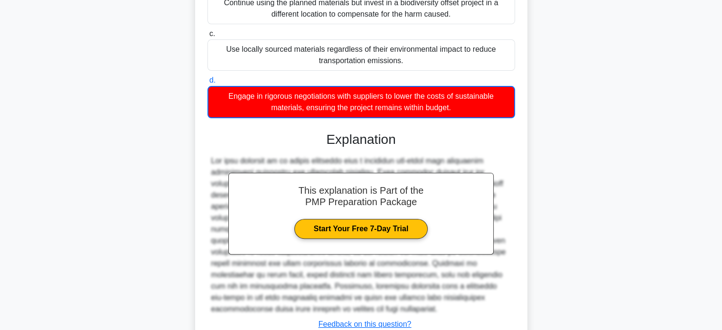
scroll to position [347, 0]
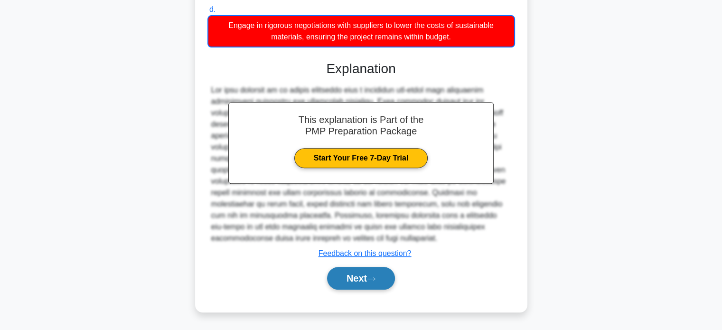
click at [344, 267] on button "Next" at bounding box center [361, 278] width 68 height 23
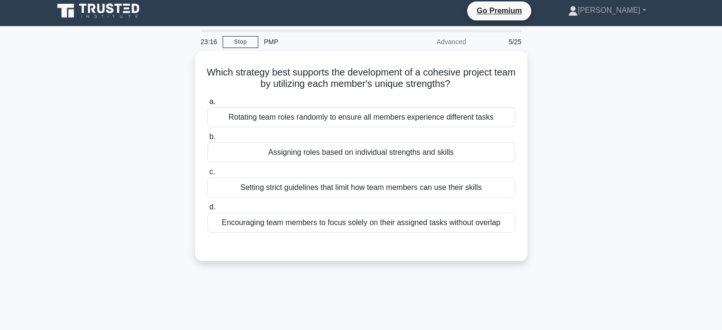
scroll to position [0, 0]
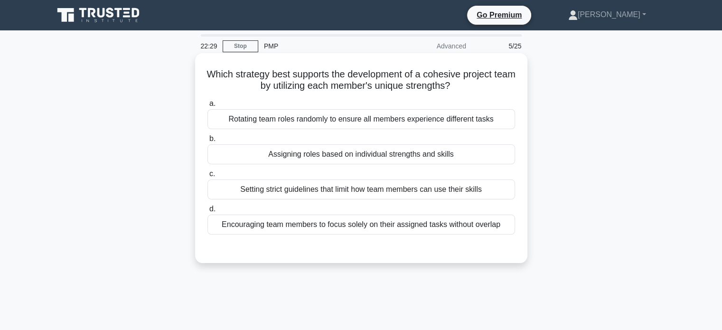
click at [346, 122] on div "Rotating team roles randomly to ensure all members experience different tasks" at bounding box center [361, 119] width 308 height 20
click at [416, 135] on div "a. Rotating team roles randomly to ensure all members experience different task…" at bounding box center [361, 166] width 319 height 141
click at [384, 126] on div "Rotating team roles randomly to ensure all members experience different tasks" at bounding box center [361, 119] width 308 height 20
click at [207, 107] on input "a. Rotating team roles randomly to ensure all members experience different tasks" at bounding box center [207, 104] width 0 height 6
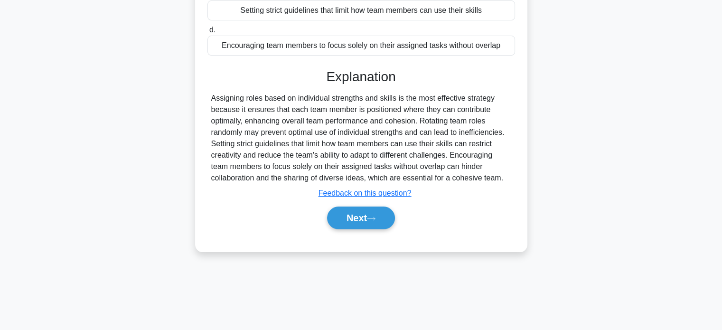
scroll to position [183, 0]
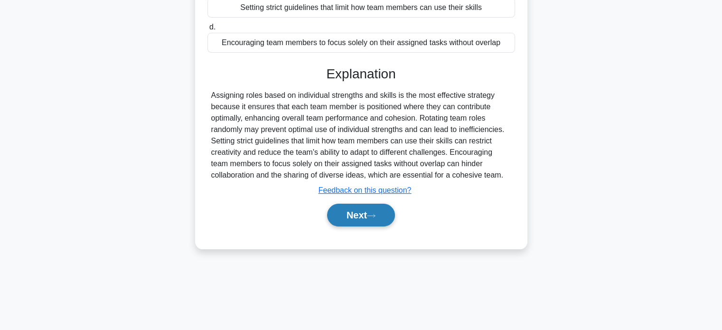
click at [337, 211] on button "Next" at bounding box center [361, 215] width 68 height 23
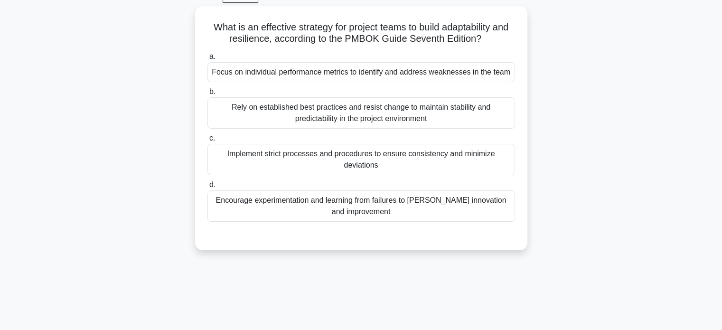
scroll to position [0, 0]
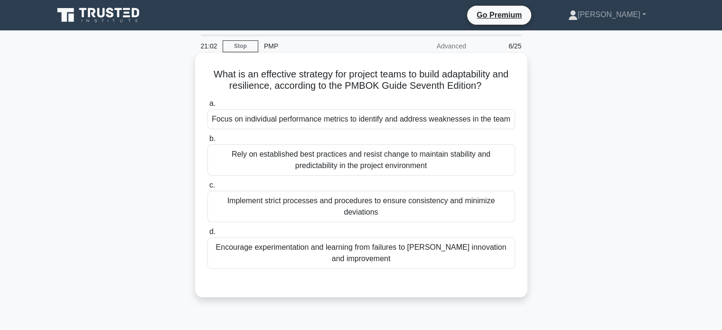
click at [417, 118] on div "Focus on individual performance metrics to identify and address weaknesses in t…" at bounding box center [361, 119] width 308 height 20
click at [207, 107] on input "a. Focus on individual performance metrics to identify and address weaknesses i…" at bounding box center [207, 104] width 0 height 6
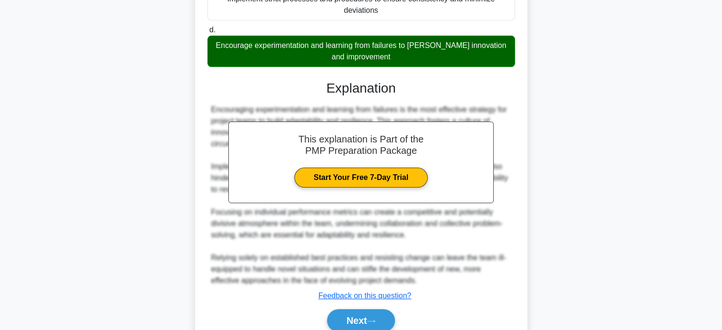
scroll to position [255, 0]
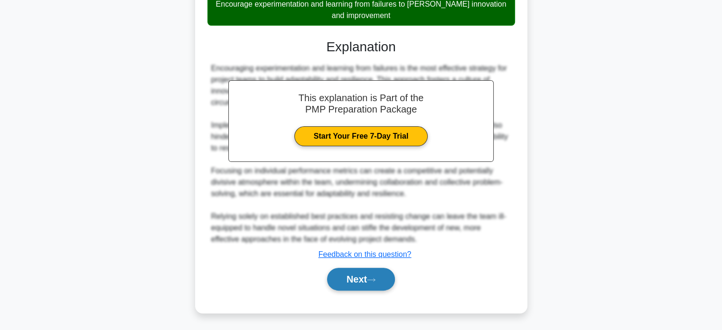
click at [350, 280] on button "Next" at bounding box center [361, 279] width 68 height 23
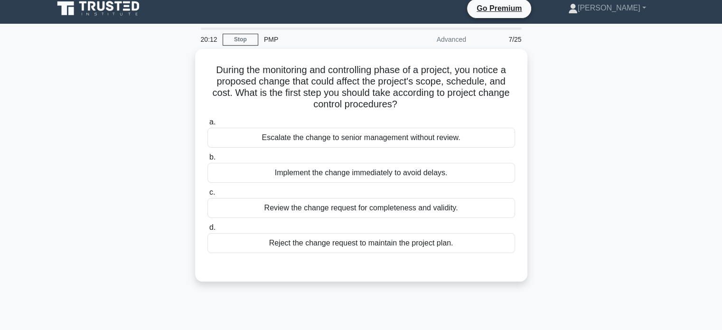
scroll to position [0, 0]
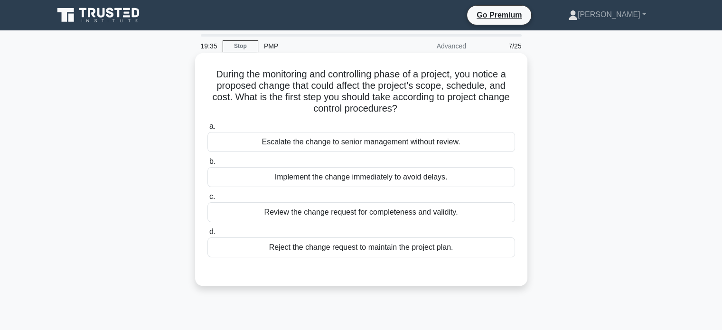
click at [353, 210] on div "Review the change request for completeness and validity." at bounding box center [361, 212] width 308 height 20
click at [207, 200] on input "c. Review the change request for completeness and validity." at bounding box center [207, 197] width 0 height 6
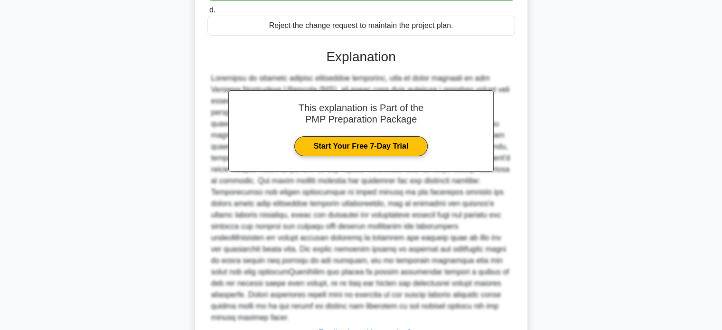
scroll to position [300, 0]
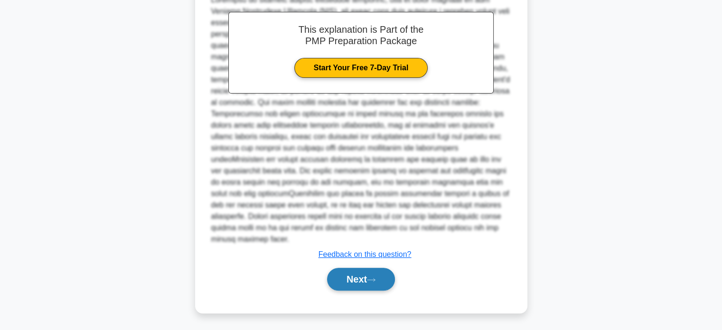
click at [356, 279] on button "Next" at bounding box center [361, 279] width 68 height 23
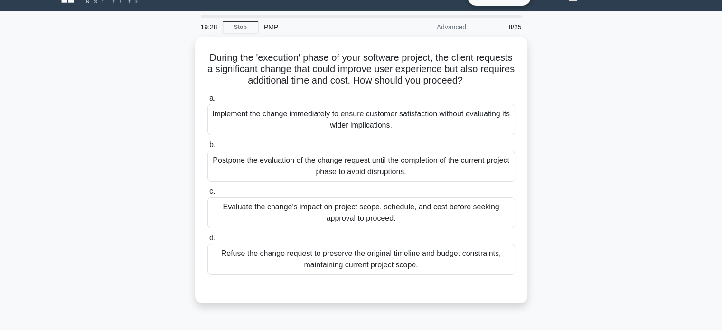
scroll to position [19, 0]
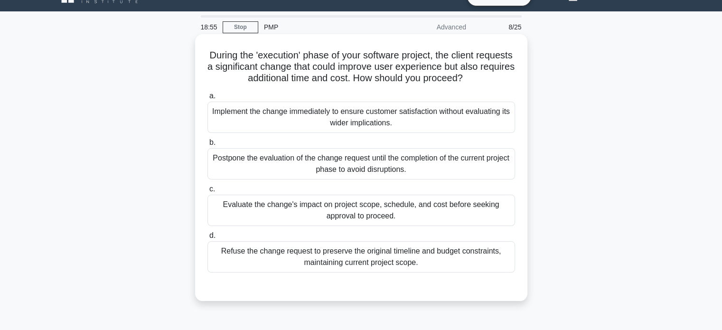
click at [377, 209] on div "Evaluate the change's impact on project scope, schedule, and cost before seekin…" at bounding box center [361, 210] width 308 height 31
click at [207, 192] on input "c. Evaluate the change's impact on project scope, schedule, and cost before see…" at bounding box center [207, 189] width 0 height 6
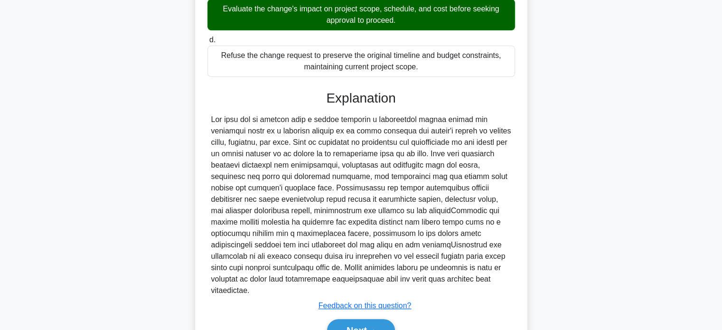
scroll to position [254, 0]
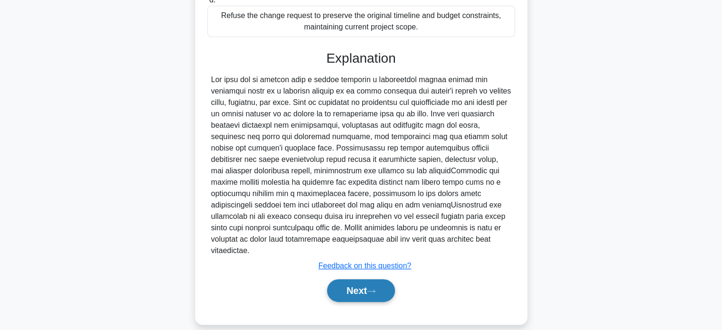
click at [355, 279] on button "Next" at bounding box center [361, 290] width 68 height 23
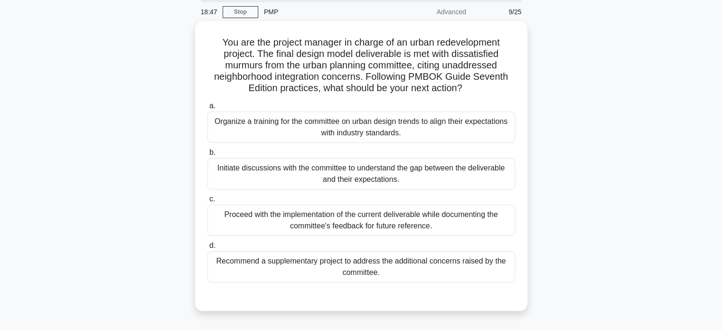
scroll to position [48, 0]
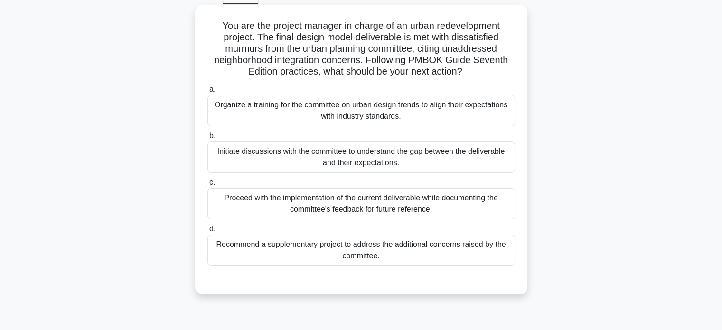
click at [294, 115] on div "Organize a training for the committee on urban design trends to align their exp…" at bounding box center [361, 110] width 308 height 31
click at [207, 93] on input "a. Organize a training for the committee on urban design trends to align their …" at bounding box center [207, 89] width 0 height 6
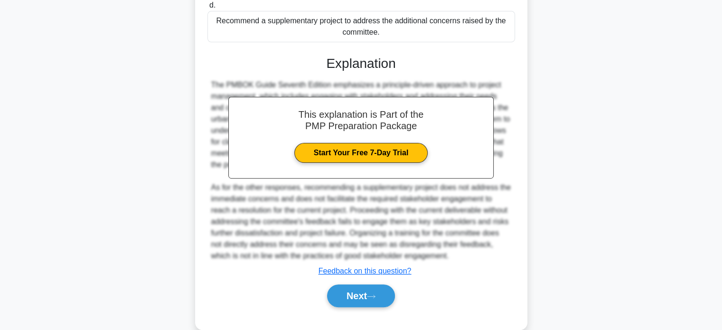
scroll to position [279, 0]
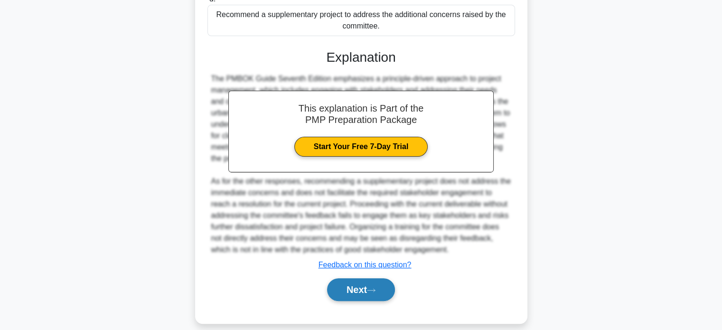
click at [349, 294] on button "Next" at bounding box center [361, 289] width 68 height 23
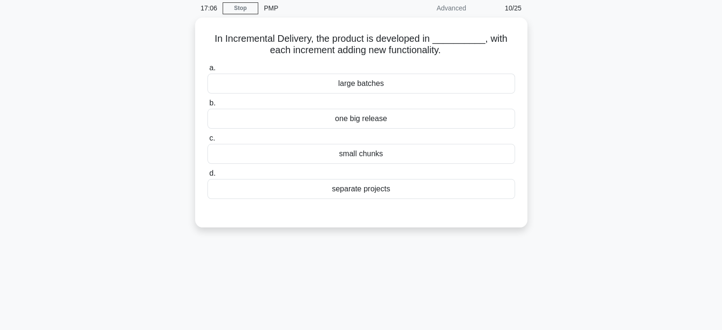
scroll to position [19, 0]
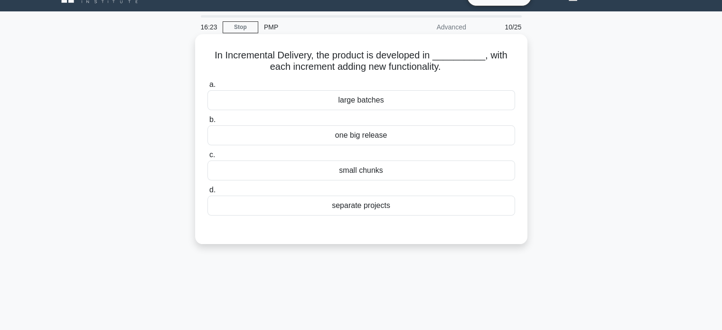
click at [372, 197] on div "separate projects" at bounding box center [361, 206] width 308 height 20
click at [207, 193] on input "d. separate projects" at bounding box center [207, 190] width 0 height 6
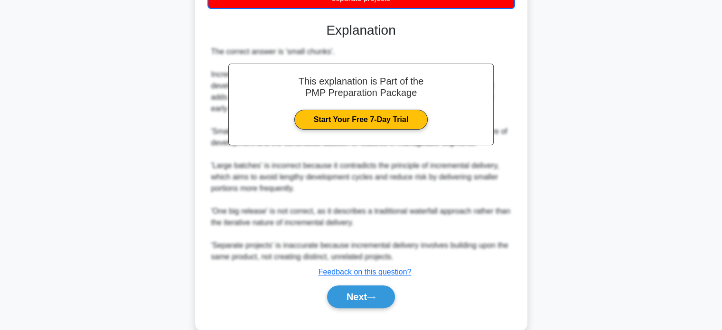
scroll to position [232, 0]
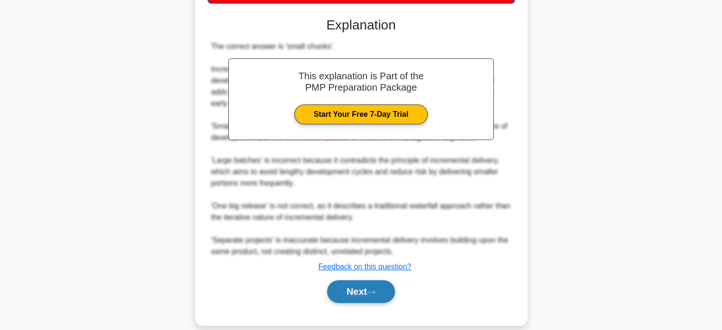
click at [357, 285] on button "Next" at bounding box center [361, 291] width 68 height 23
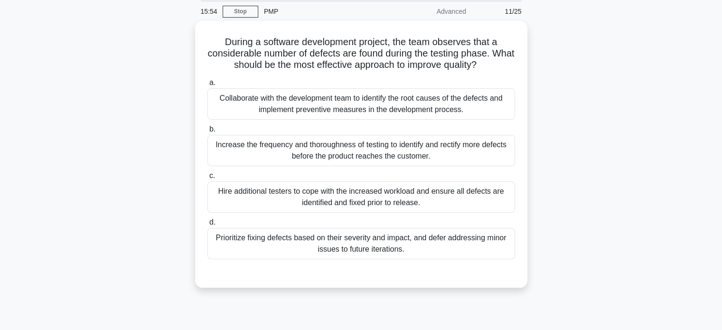
scroll to position [15, 0]
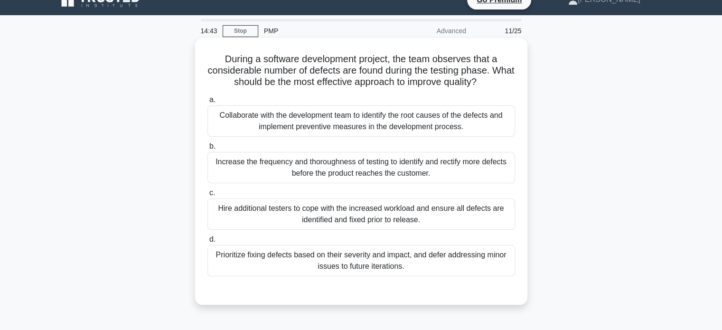
click at [363, 216] on div "Hire additional testers to cope with the increased workload and ensure all defe…" at bounding box center [361, 213] width 308 height 31
click at [207, 196] on input "c. Hire additional testers to cope with the increased workload and ensure all d…" at bounding box center [207, 193] width 0 height 6
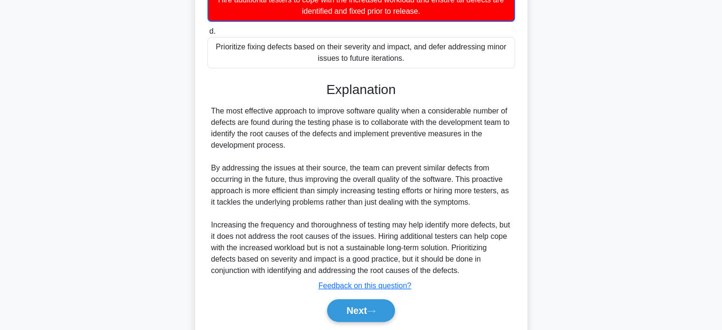
scroll to position [235, 0]
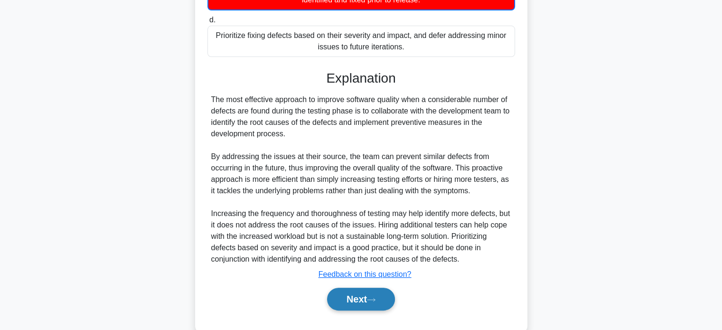
click at [347, 297] on button "Next" at bounding box center [361, 299] width 68 height 23
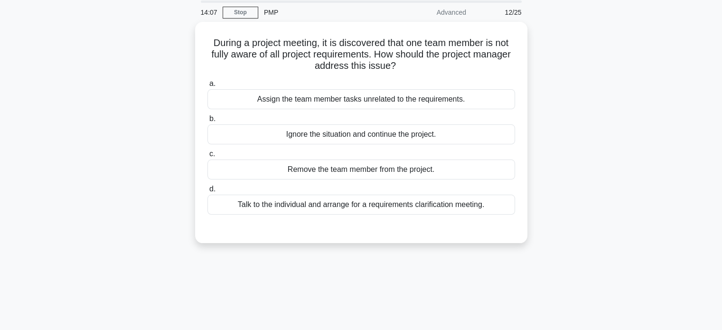
scroll to position [19, 0]
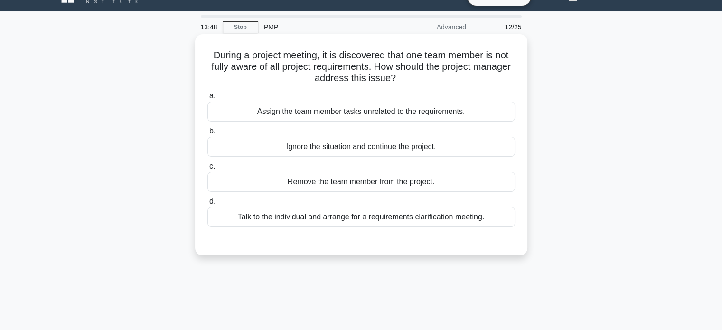
click at [365, 221] on div "Talk to the individual and arrange for a requirements clarification meeting." at bounding box center [361, 217] width 308 height 20
click at [207, 205] on input "d. Talk to the individual and arrange for a requirements clarification meeting." at bounding box center [207, 201] width 0 height 6
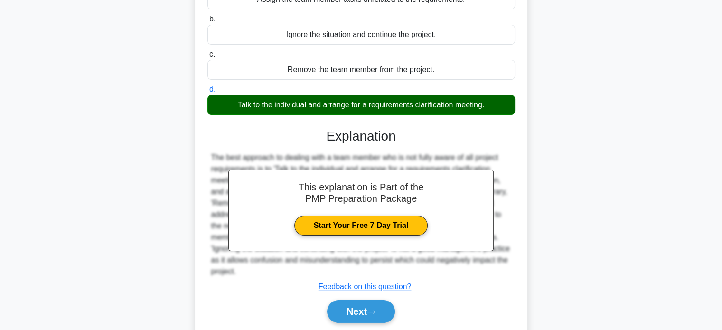
scroll to position [183, 0]
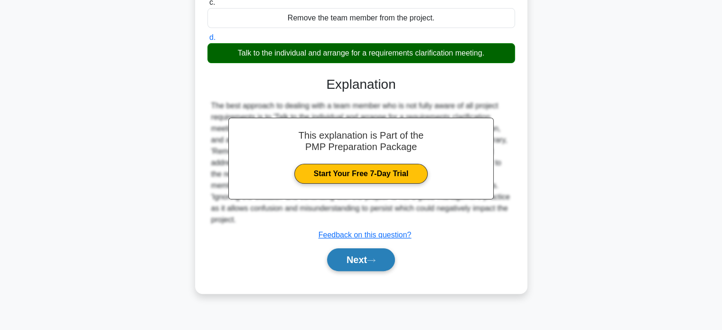
click at [353, 260] on button "Next" at bounding box center [361, 259] width 68 height 23
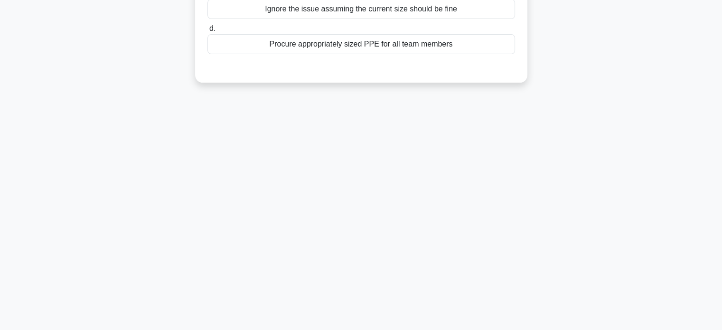
click at [721, 241] on main "13:43 Stop PMP Advanced 13/25 You are managing a road construction project. Mos…" at bounding box center [361, 89] width 722 height 482
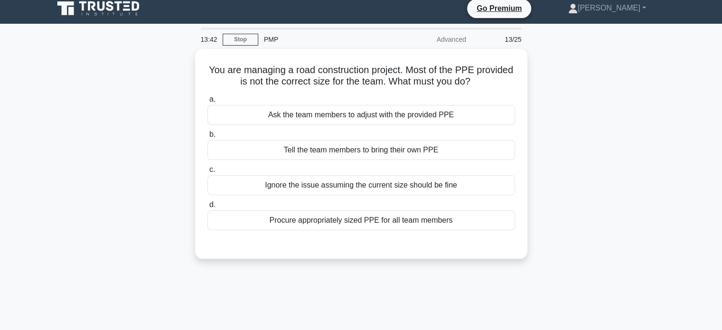
scroll to position [5, 0]
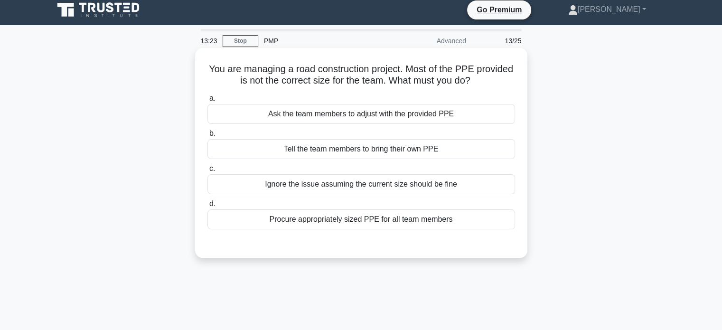
click at [349, 222] on div "Procure appropriately sized PPE for all team members" at bounding box center [361, 219] width 308 height 20
click at [207, 207] on input "d. Procure appropriately sized PPE for all team members" at bounding box center [207, 204] width 0 height 6
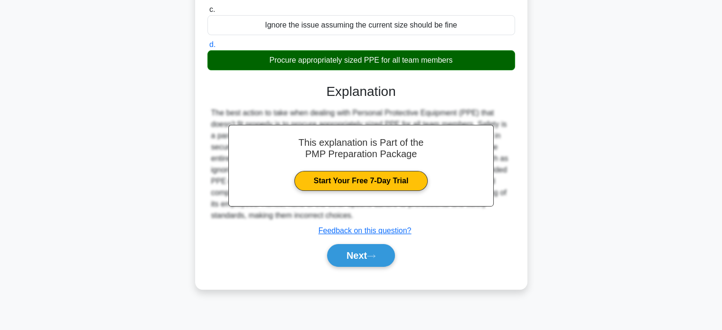
scroll to position [183, 0]
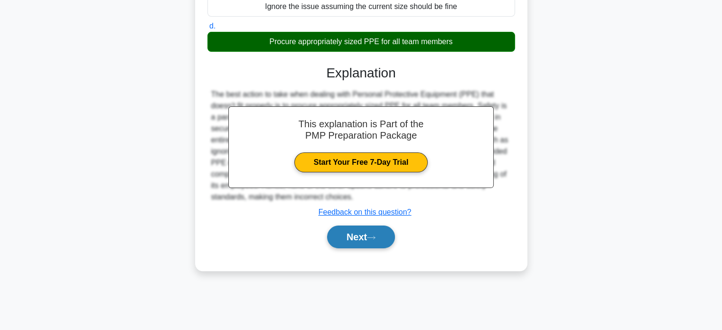
click at [361, 237] on button "Next" at bounding box center [361, 237] width 68 height 23
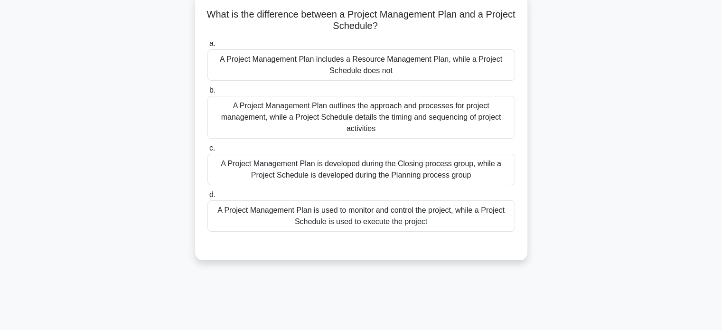
scroll to position [26, 0]
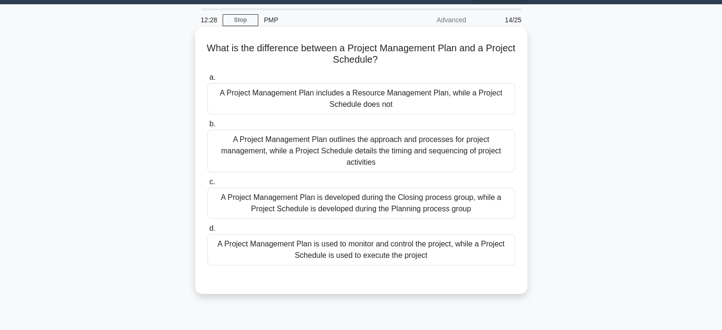
click at [301, 240] on div "A Project Management Plan is used to monitor and control the project, while a P…" at bounding box center [361, 249] width 308 height 31
click at [207, 232] on input "d. A Project Management Plan is used to monitor and control the project, while …" at bounding box center [207, 229] width 0 height 6
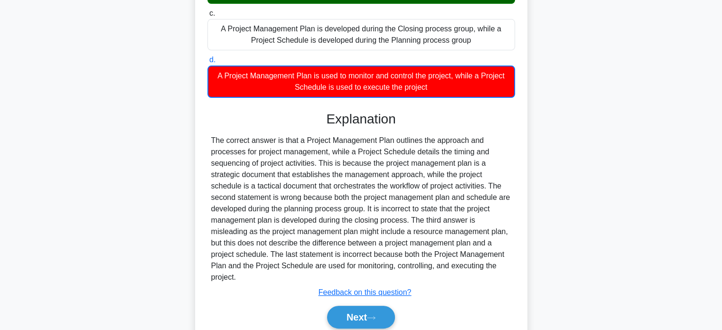
scroll to position [229, 0]
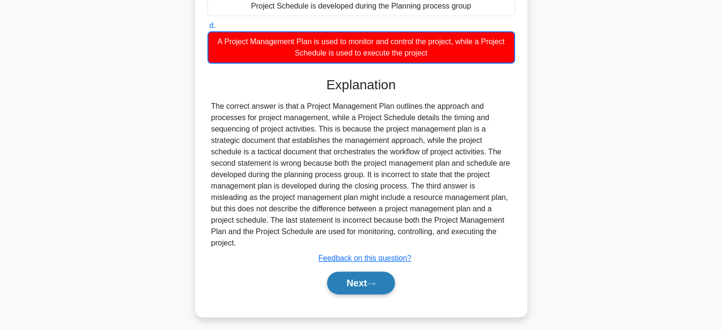
click at [362, 282] on button "Next" at bounding box center [361, 283] width 68 height 23
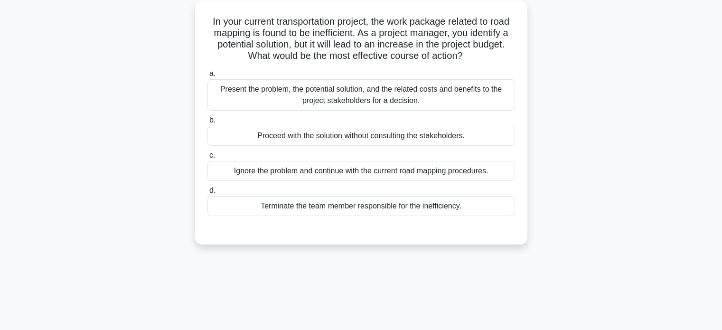
scroll to position [53, 0]
click at [368, 103] on div "Present the problem, the potential solution, and the related costs and benefits…" at bounding box center [361, 94] width 308 height 31
click at [207, 76] on input "a. Present the problem, the potential solution, and the related costs and benef…" at bounding box center [207, 73] width 0 height 6
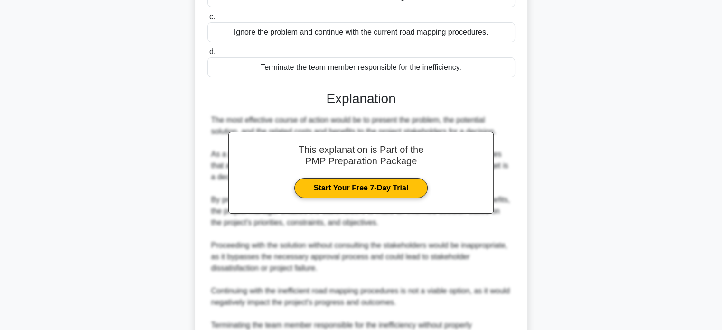
scroll to position [300, 0]
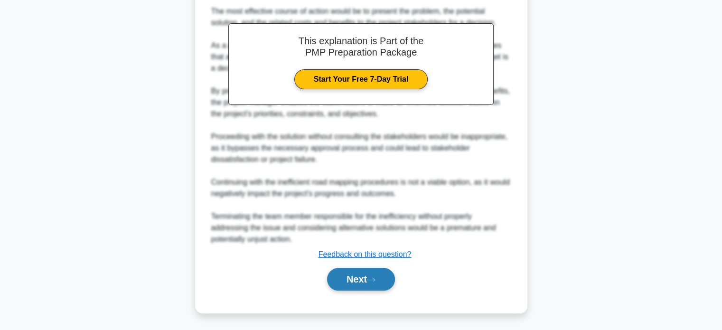
click at [343, 275] on button "Next" at bounding box center [361, 279] width 68 height 23
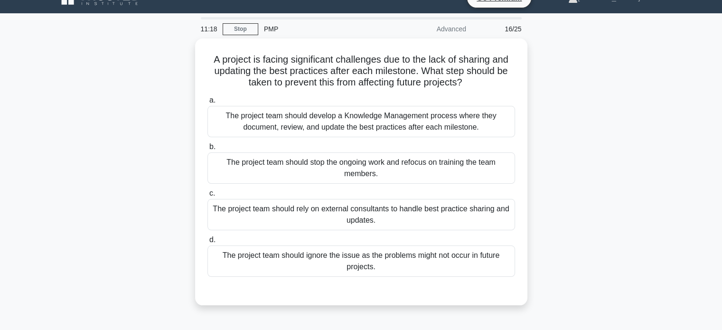
scroll to position [9, 0]
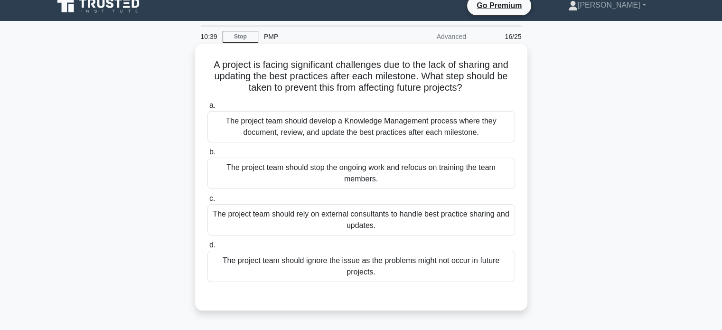
click at [329, 135] on div "The project team should develop a Knowledge Management process where they docum…" at bounding box center [361, 126] width 308 height 31
click at [207, 109] on input "a. The project team should develop a Knowledge Management process where they do…" at bounding box center [207, 106] width 0 height 6
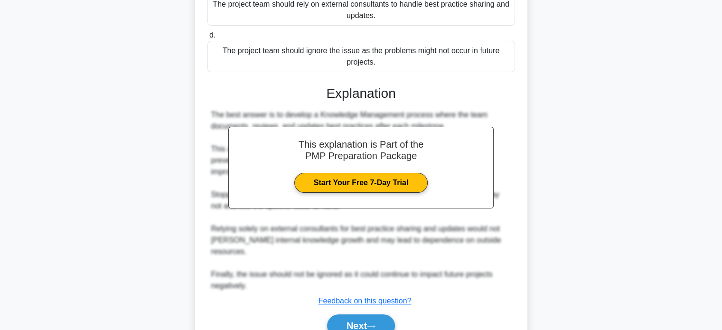
scroll to position [240, 0]
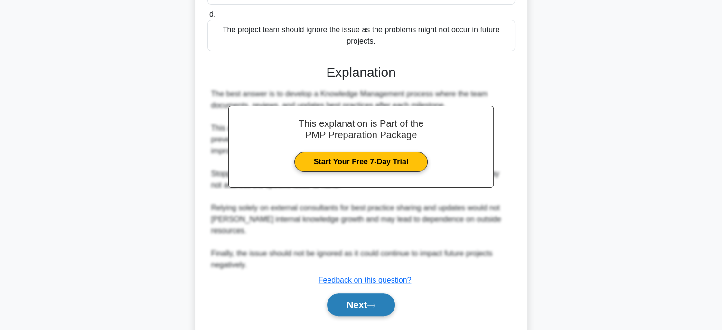
click at [368, 293] on button "Next" at bounding box center [361, 304] width 68 height 23
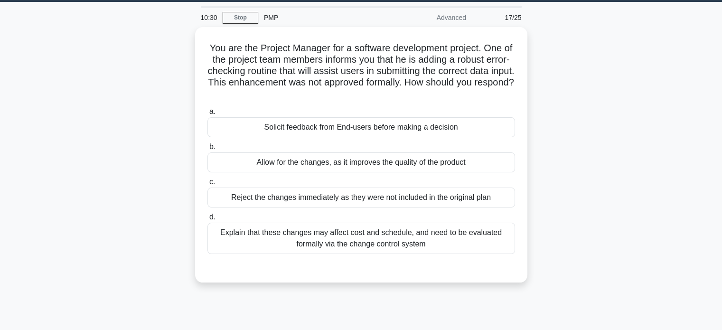
scroll to position [27, 0]
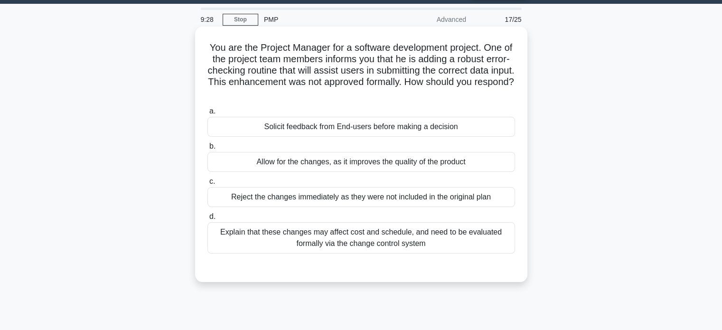
click at [354, 244] on div "Explain that these changes may affect cost and schedule, and need to be evaluat…" at bounding box center [361, 237] width 308 height 31
click at [207, 220] on input "d. Explain that these changes may affect cost and schedule, and need to be eval…" at bounding box center [207, 217] width 0 height 6
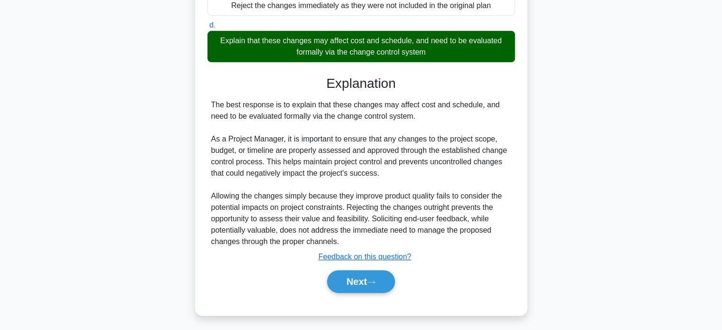
scroll to position [220, 0]
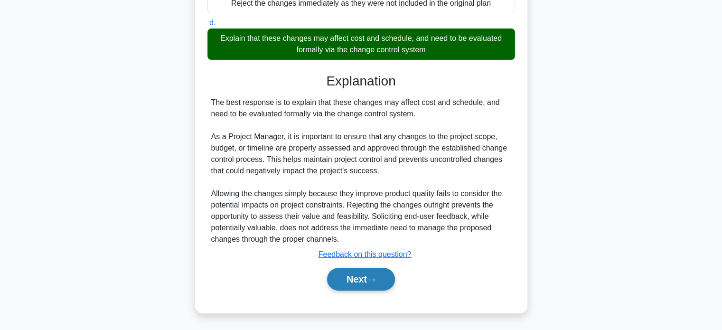
click at [340, 277] on button "Next" at bounding box center [361, 279] width 68 height 23
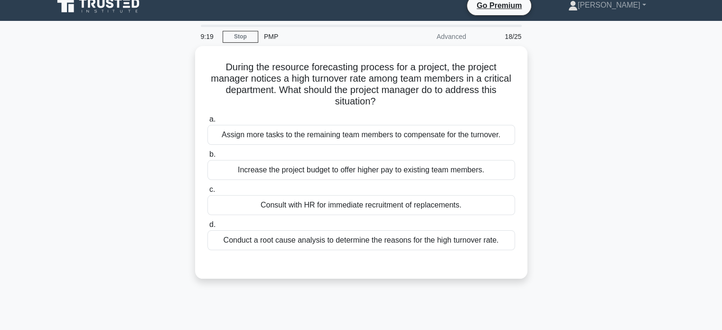
scroll to position [0, 0]
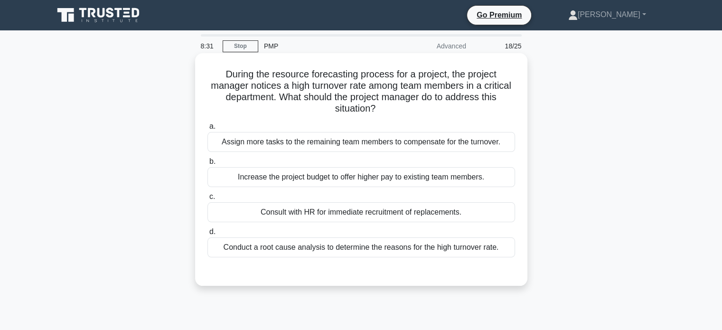
click at [301, 250] on div "Conduct a root cause analysis to determine the reasons for the high turnover ra…" at bounding box center [361, 247] width 308 height 20
click at [207, 235] on input "d. Conduct a root cause analysis to determine the reasons for the high turnover…" at bounding box center [207, 232] width 0 height 6
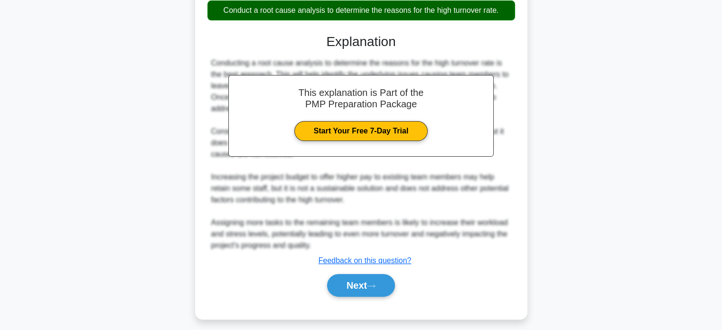
scroll to position [243, 0]
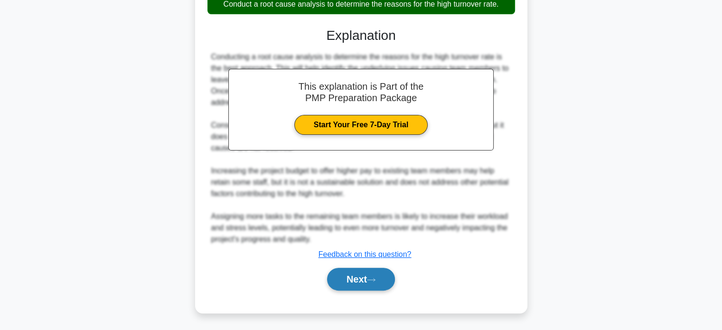
click at [348, 279] on button "Next" at bounding box center [361, 279] width 68 height 23
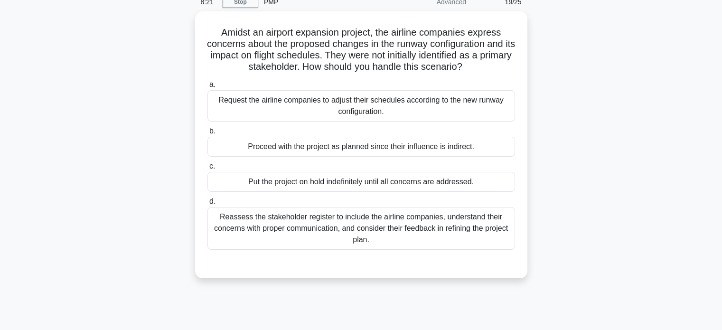
scroll to position [28, 0]
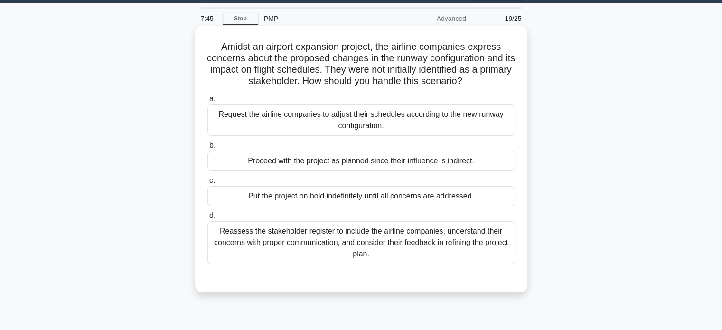
click at [407, 238] on div "Reassess the stakeholder register to include the airline companies, understand …" at bounding box center [361, 242] width 308 height 43
click at [207, 219] on input "d. Reassess the stakeholder register to include the airline companies, understa…" at bounding box center [207, 216] width 0 height 6
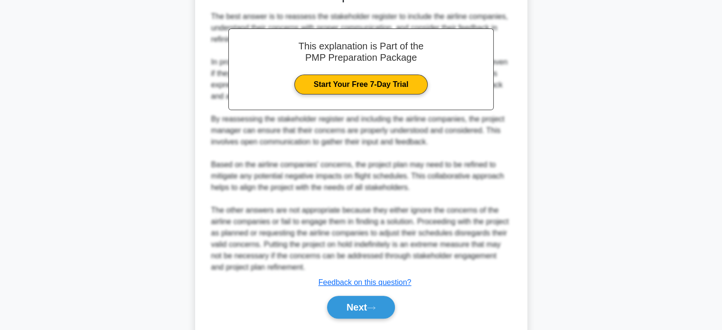
scroll to position [323, 0]
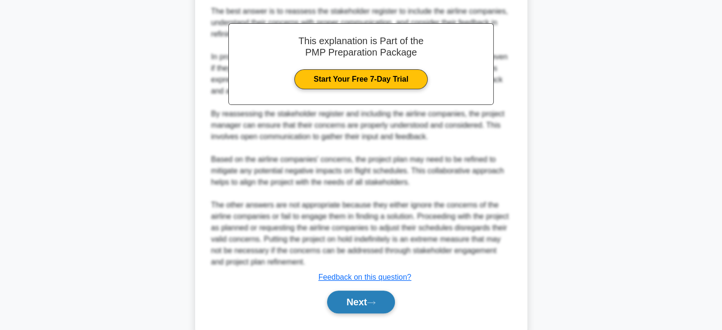
click at [346, 302] on button "Next" at bounding box center [361, 302] width 68 height 23
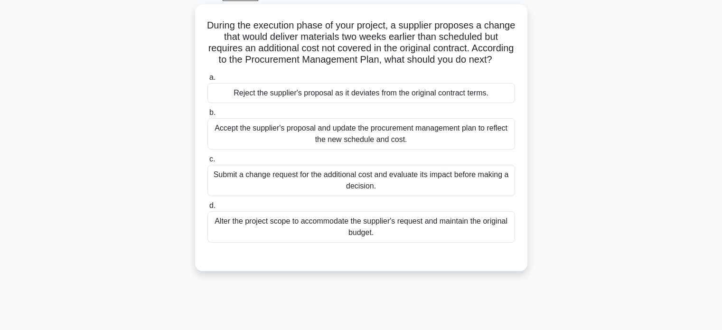
scroll to position [44, 0]
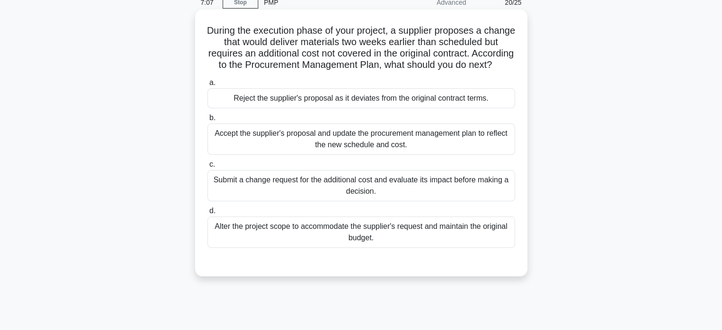
click at [341, 195] on div "Submit a change request for the additional cost and evaluate its impact before …" at bounding box center [361, 185] width 308 height 31
click at [207, 168] on input "c. Submit a change request for the additional cost and evaluate its impact befo…" at bounding box center [207, 164] width 0 height 6
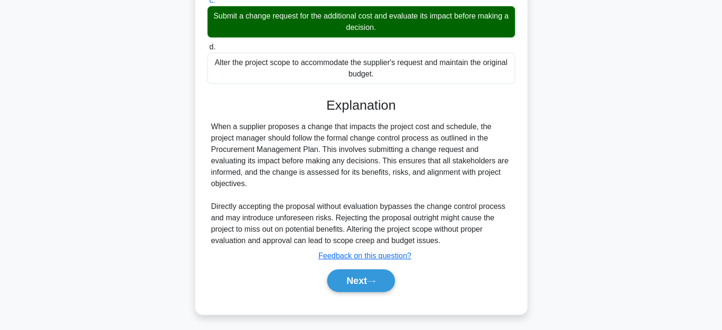
scroll to position [220, 0]
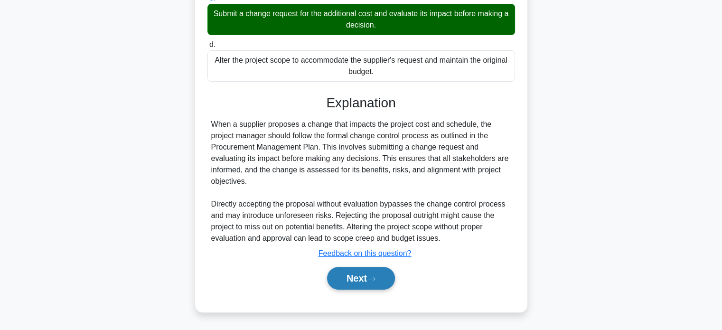
click at [357, 280] on button "Next" at bounding box center [361, 278] width 68 height 23
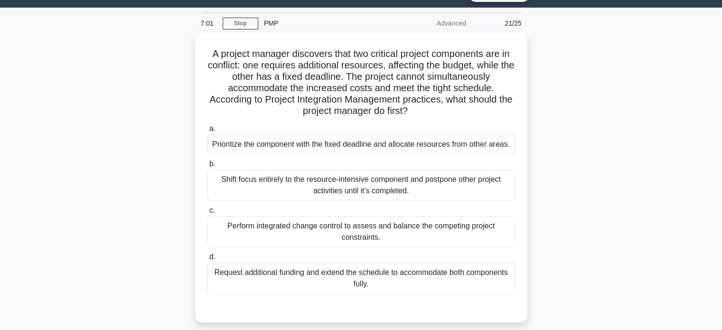
scroll to position [17, 0]
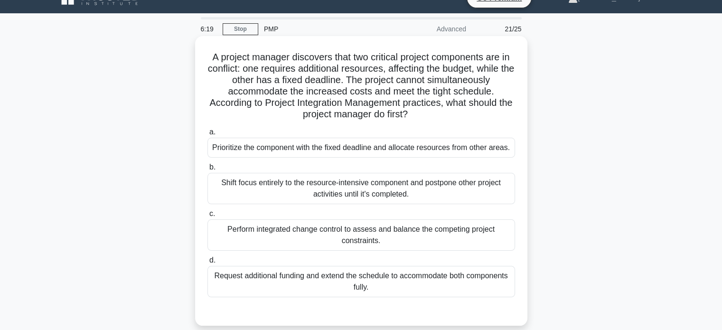
click at [382, 238] on div "Perform integrated change control to assess and balance the competing project c…" at bounding box center [361, 234] width 308 height 31
click at [207, 217] on input "c. Perform integrated change control to assess and balance the competing projec…" at bounding box center [207, 214] width 0 height 6
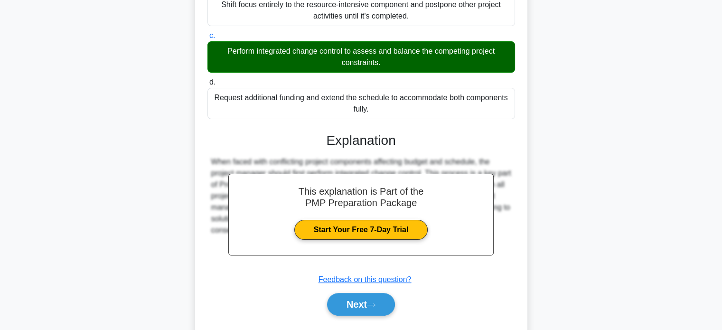
scroll to position [220, 0]
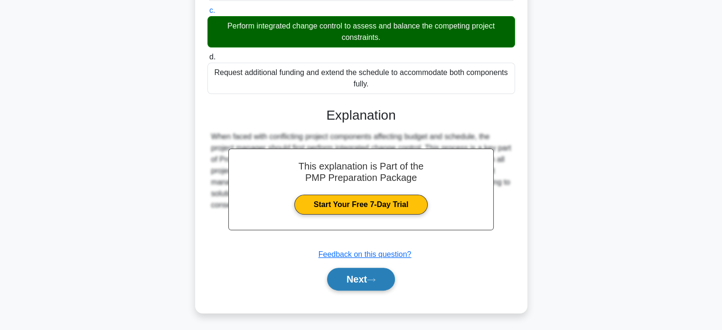
click at [358, 285] on button "Next" at bounding box center [361, 279] width 68 height 23
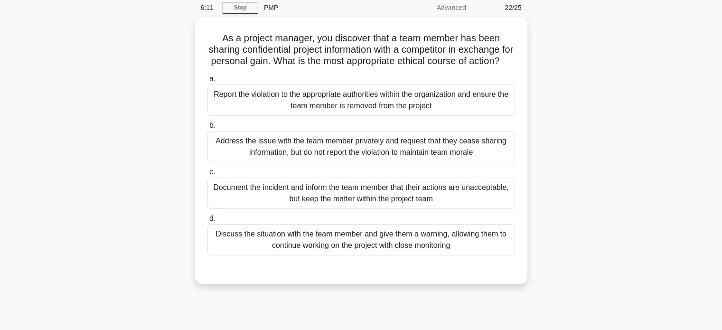
scroll to position [37, 0]
click at [299, 112] on div "Report the violation to the appropriate authorities within the organization and…" at bounding box center [361, 99] width 308 height 31
click at [207, 82] on input "a. Report the violation to the appropriate authorities within the organization …" at bounding box center [207, 78] width 0 height 6
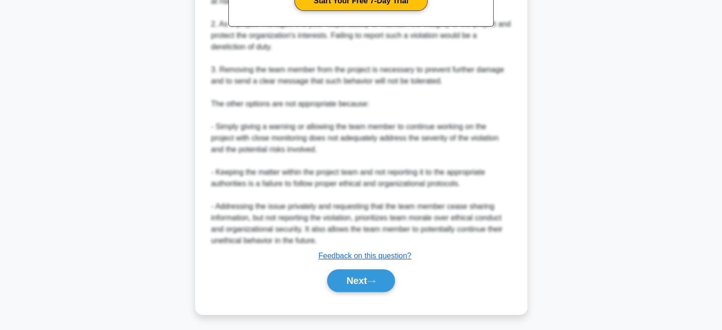
scroll to position [414, 0]
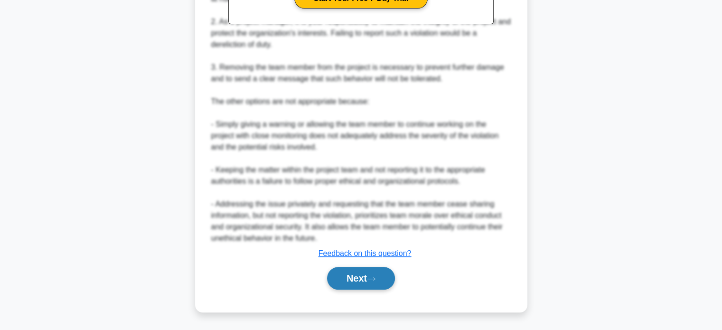
click at [351, 281] on button "Next" at bounding box center [361, 278] width 68 height 23
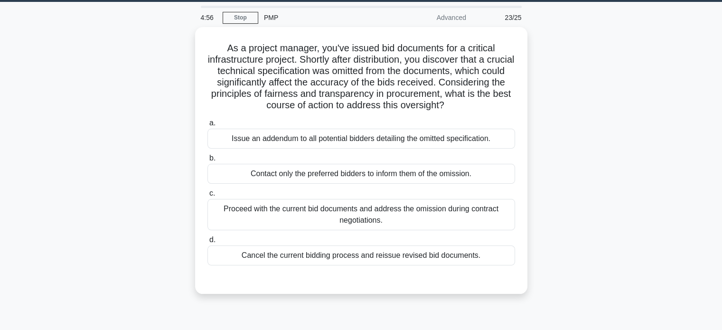
scroll to position [28, 0]
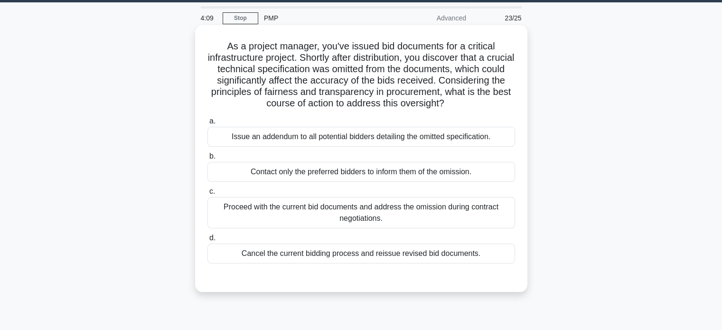
click at [341, 222] on div "Proceed with the current bid documents and address the omission during contract…" at bounding box center [361, 212] width 308 height 31
click at [207, 195] on input "c. Proceed with the current bid documents and address the omission during contr…" at bounding box center [207, 191] width 0 height 6
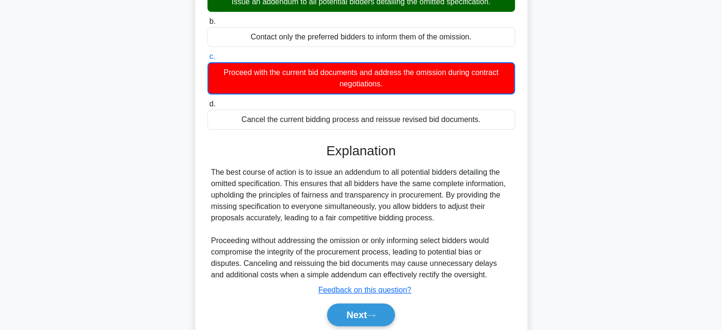
scroll to position [198, 0]
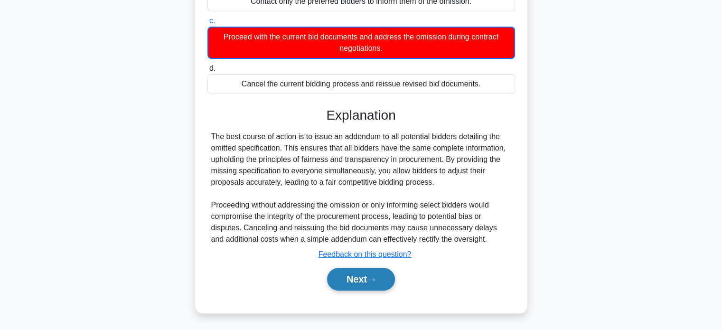
click at [358, 279] on button "Next" at bounding box center [361, 279] width 68 height 23
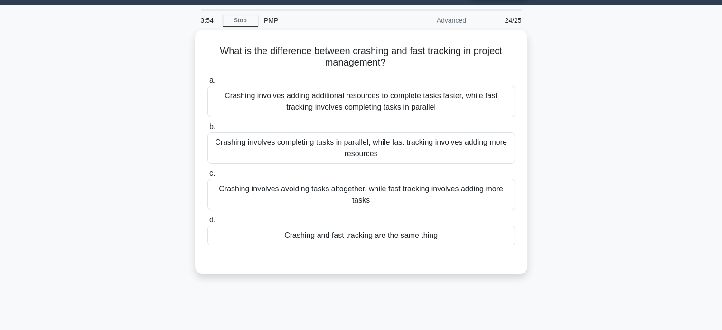
scroll to position [19, 0]
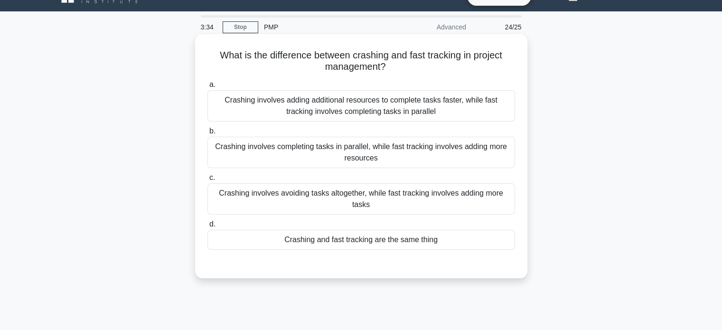
click at [363, 115] on div "Crashing involves adding additional resources to complete tasks faster, while f…" at bounding box center [361, 105] width 308 height 31
click at [207, 88] on input "a. Crashing involves adding additional resources to complete tasks faster, whil…" at bounding box center [207, 85] width 0 height 6
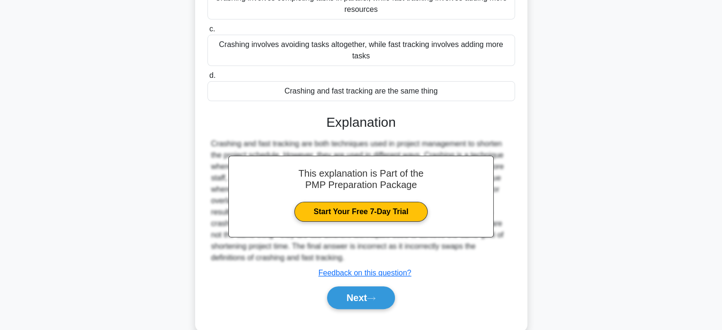
scroll to position [182, 0]
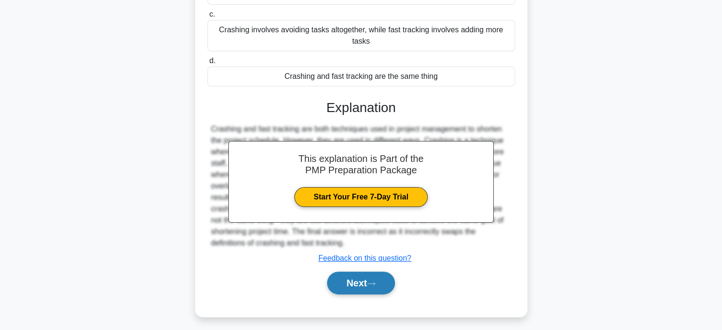
click at [341, 280] on button "Next" at bounding box center [361, 283] width 68 height 23
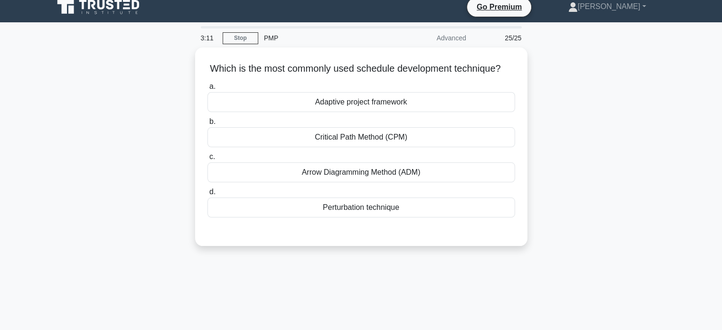
scroll to position [6, 0]
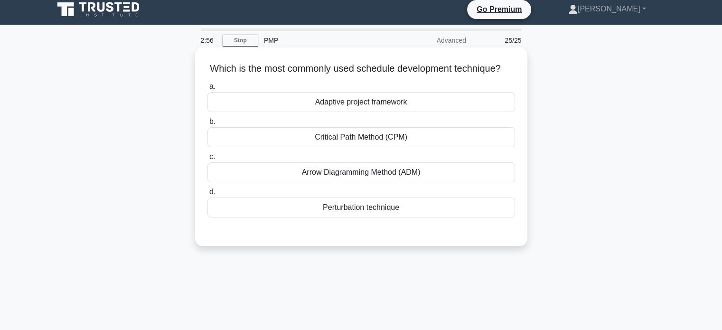
click at [365, 179] on div "Arrow Diagramming Method (ADM)" at bounding box center [361, 172] width 308 height 20
click at [207, 160] on input "c. Arrow Diagramming Method (ADM)" at bounding box center [207, 157] width 0 height 6
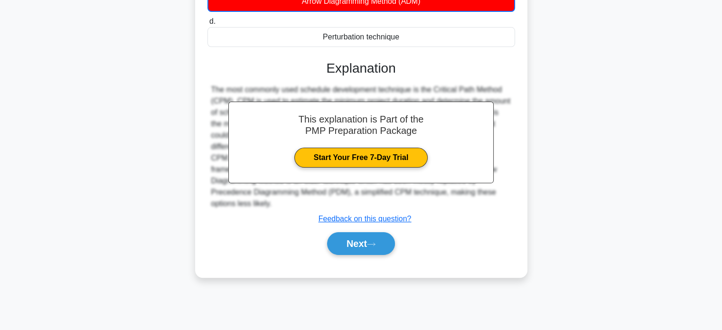
scroll to position [182, 0]
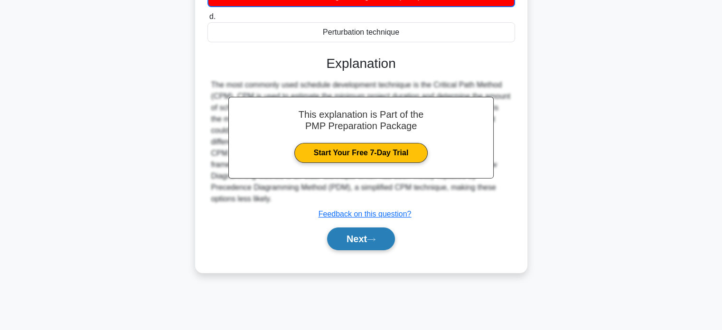
click at [357, 250] on button "Next" at bounding box center [361, 238] width 68 height 23
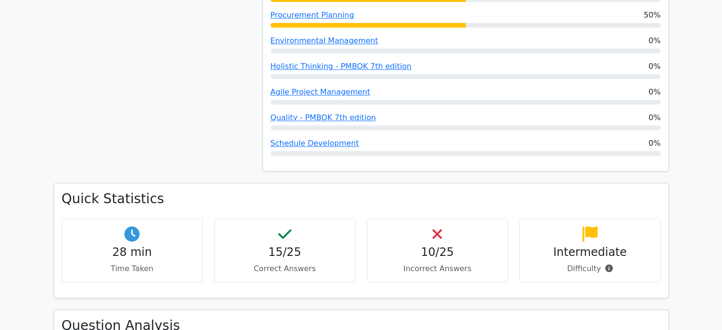
scroll to position [745, 0]
